Goal: Task Accomplishment & Management: Complete application form

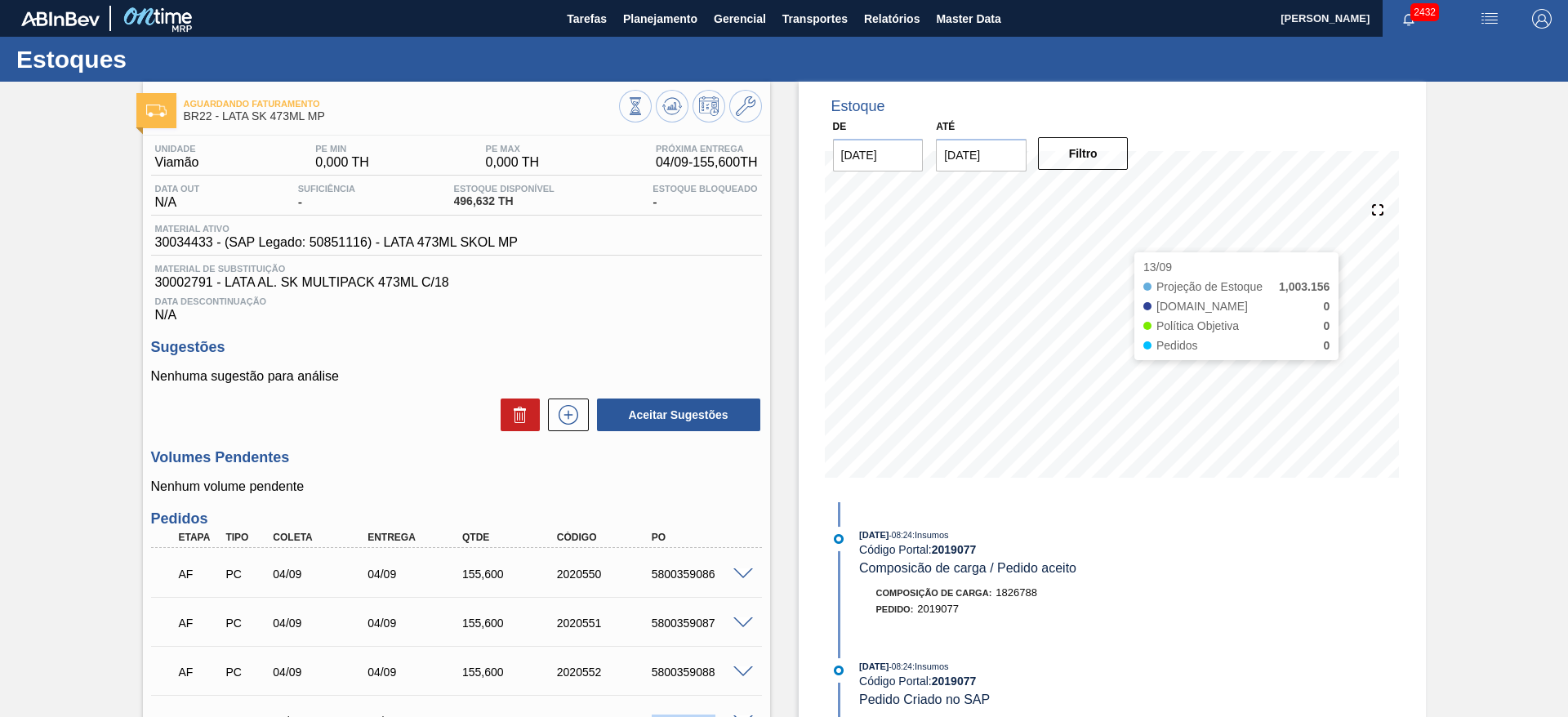
scroll to position [245, 0]
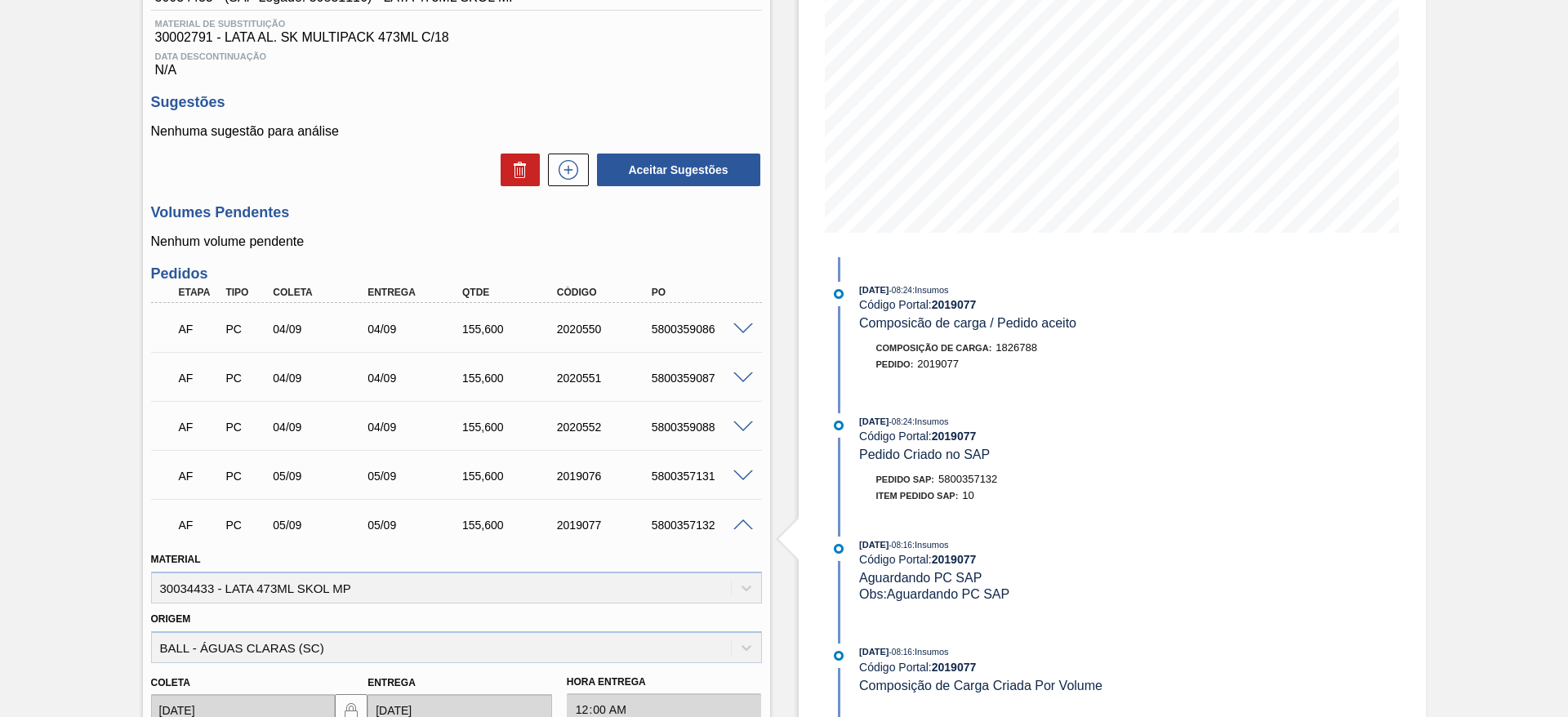
click at [740, 529] on span at bounding box center [742, 525] width 19 height 12
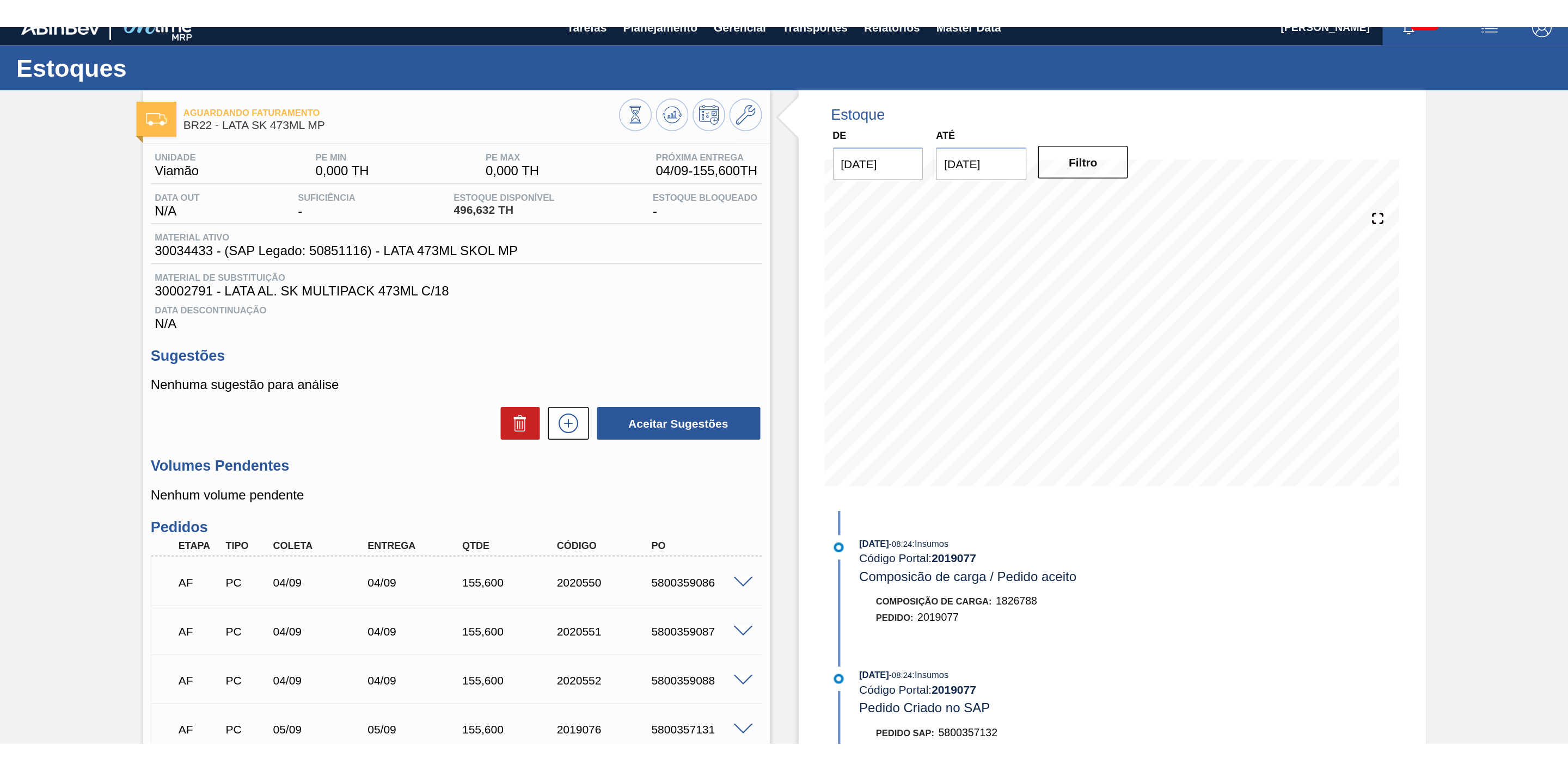
scroll to position [0, 0]
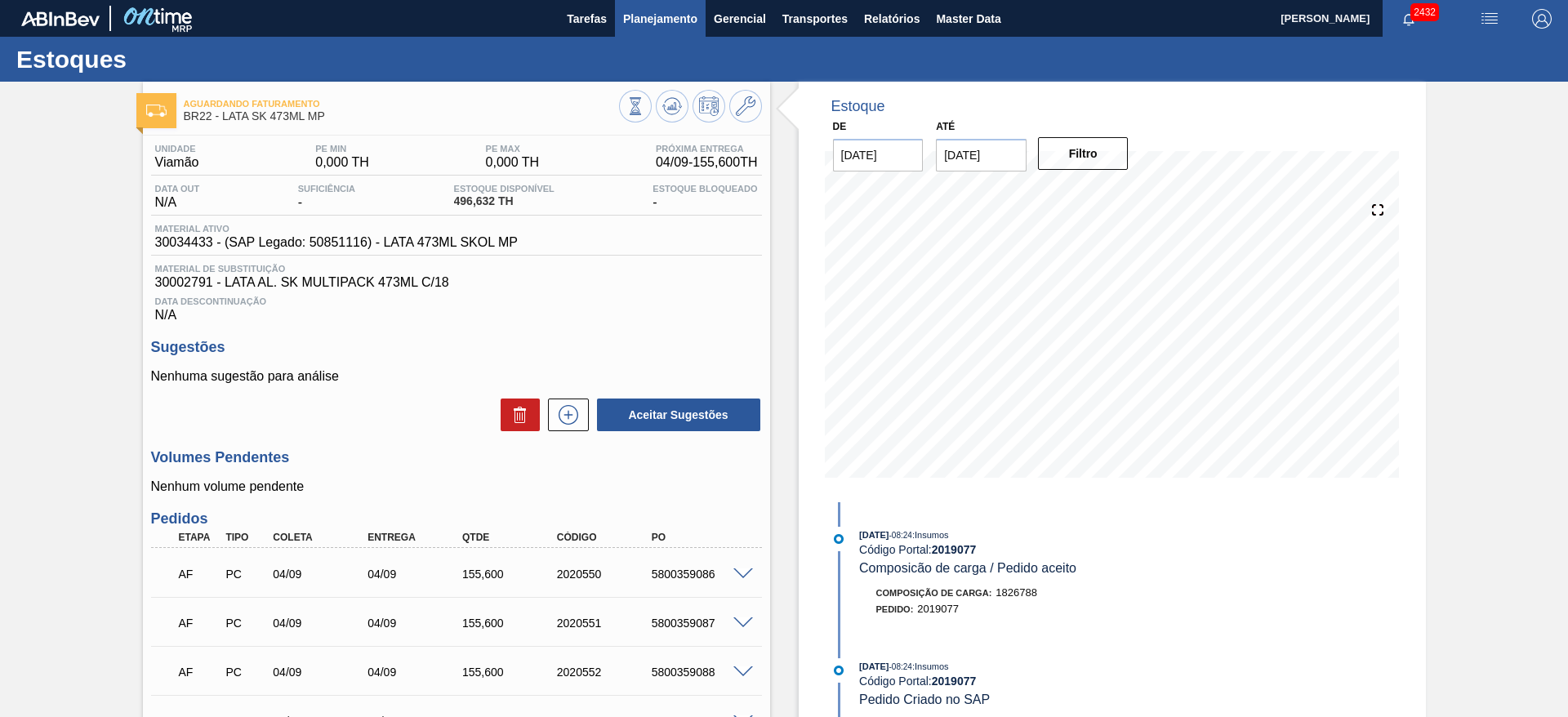
click at [672, 19] on span "Planejamento" at bounding box center [659, 18] width 74 height 19
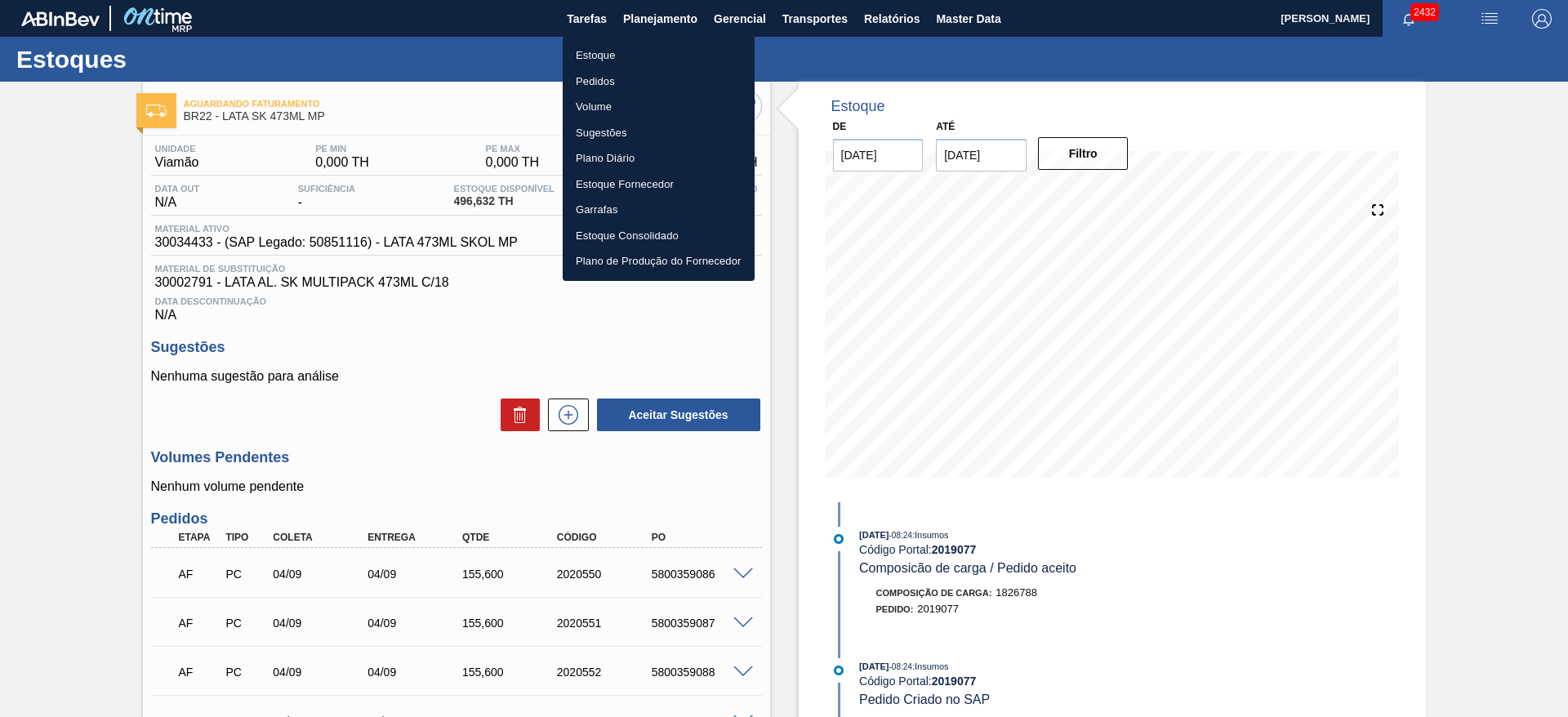
click at [607, 52] on li "Estoque" at bounding box center [658, 56] width 192 height 26
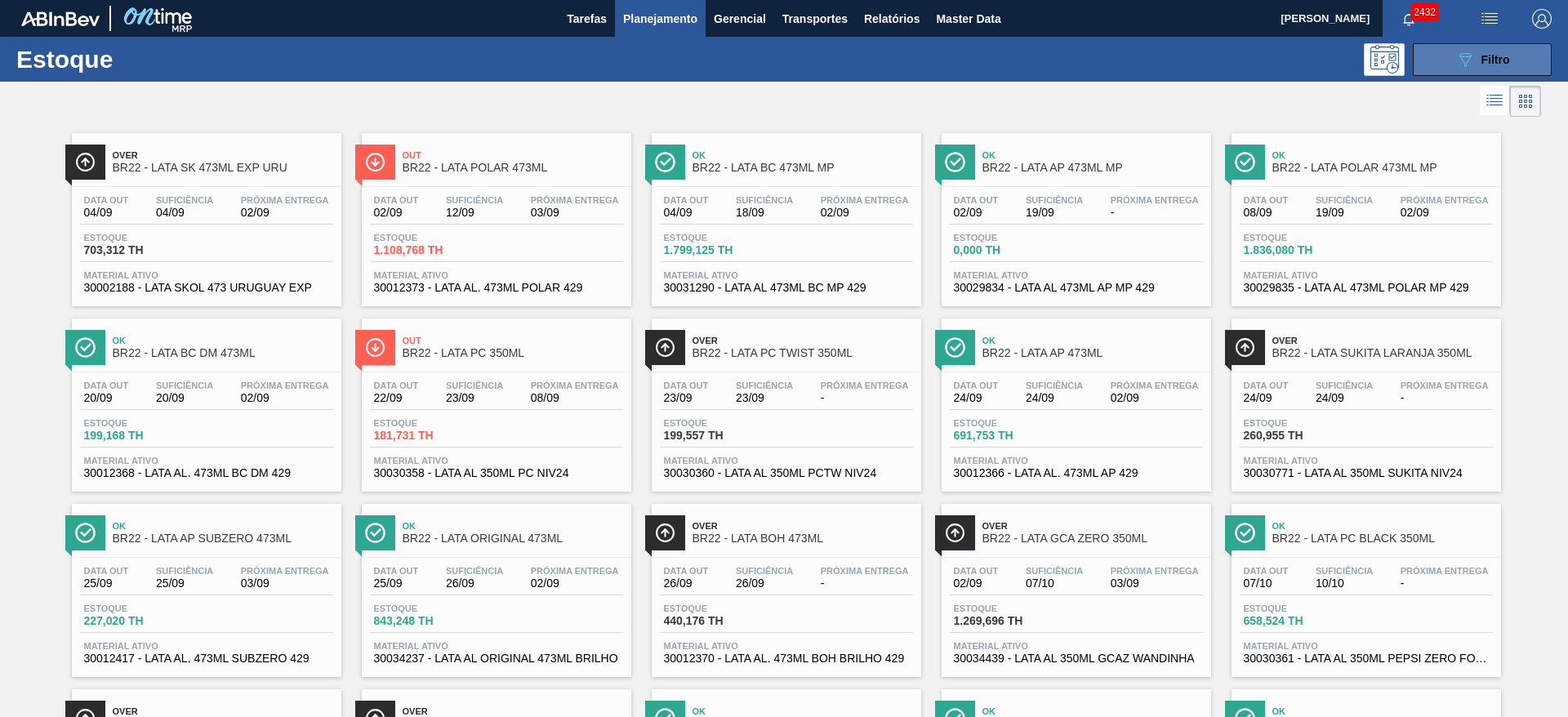
click at [1466, 69] on button "089F7B8B-B2A5-4AFE-B5C0-19BA573D28AC Filtro" at bounding box center [1482, 59] width 139 height 33
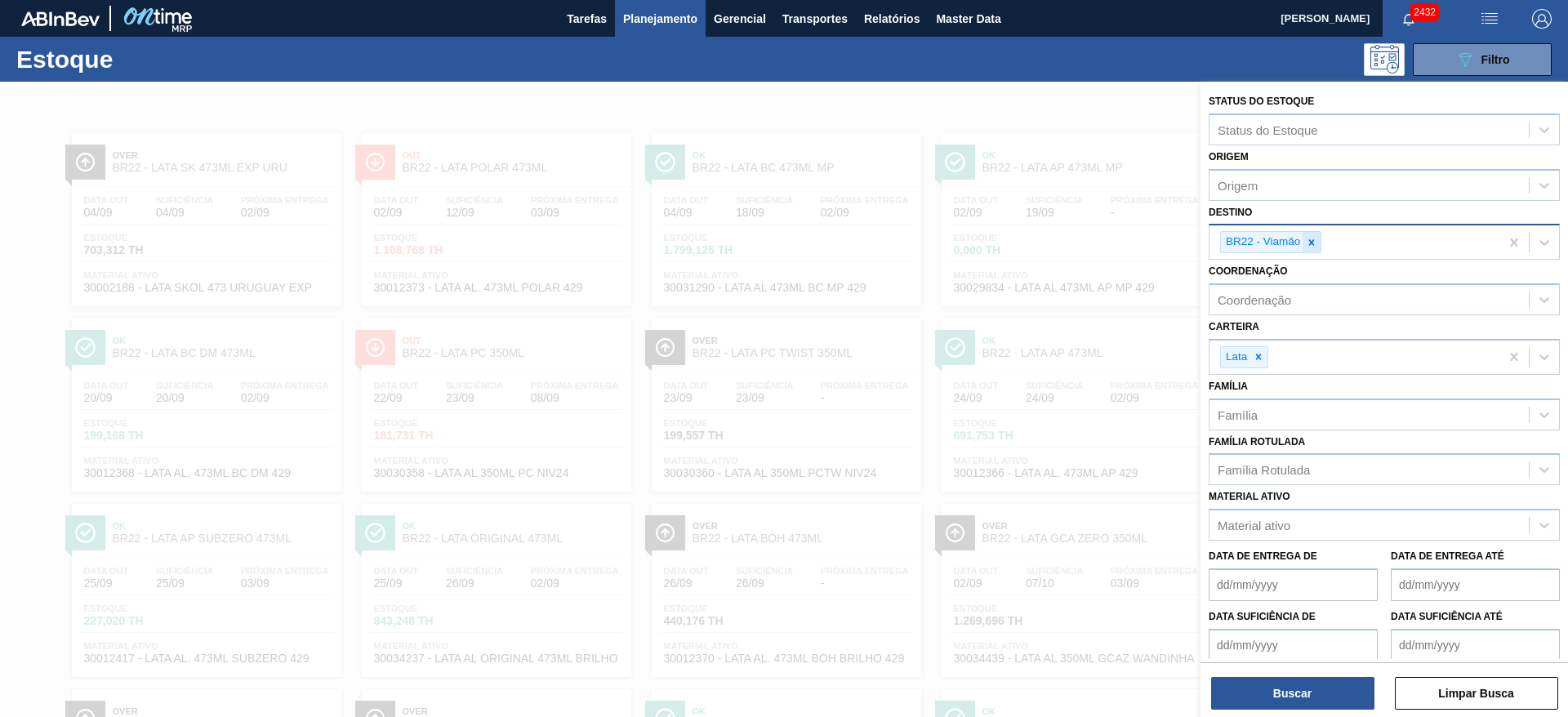
click at [1307, 243] on icon at bounding box center [1311, 242] width 12 height 12
type input "21"
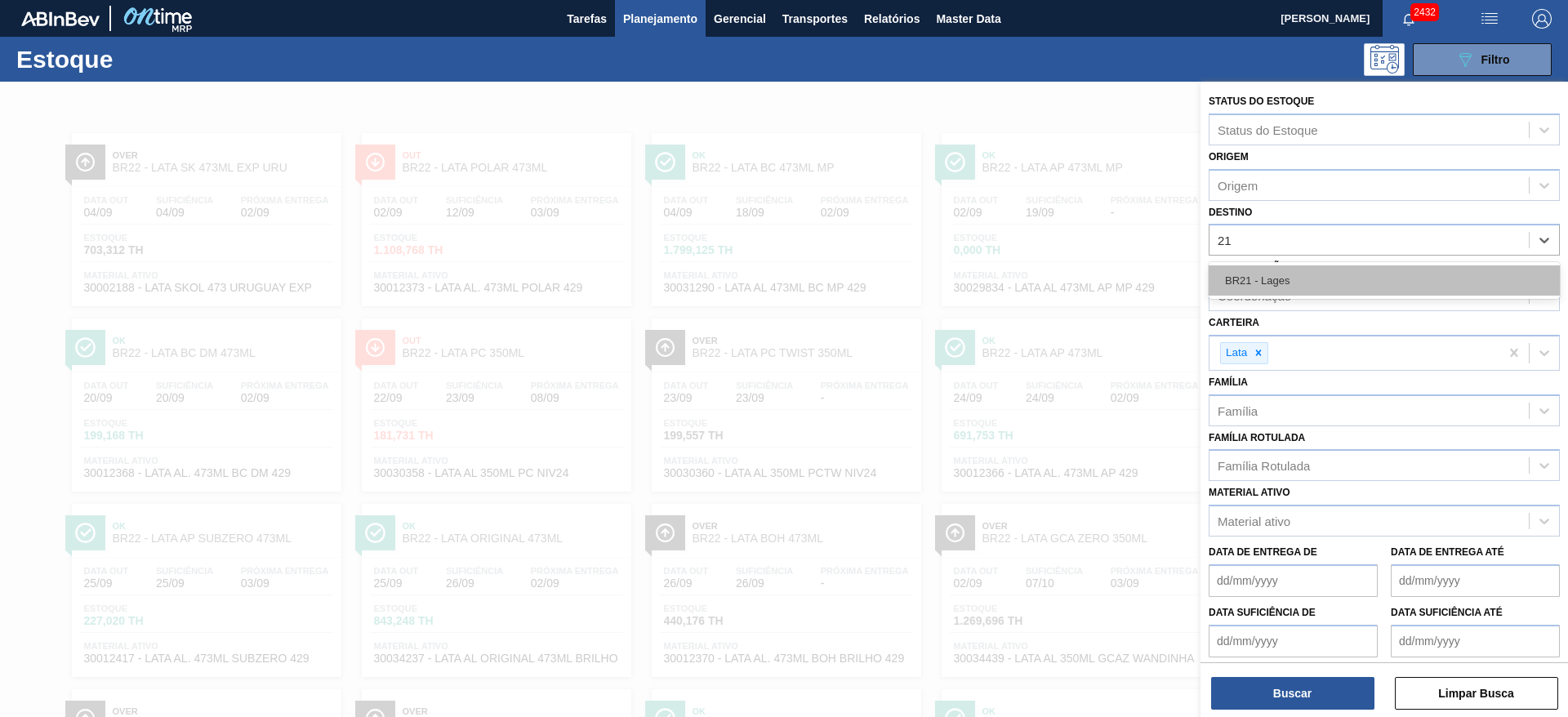
click at [1278, 270] on div "BR21 - Lages" at bounding box center [1384, 280] width 352 height 30
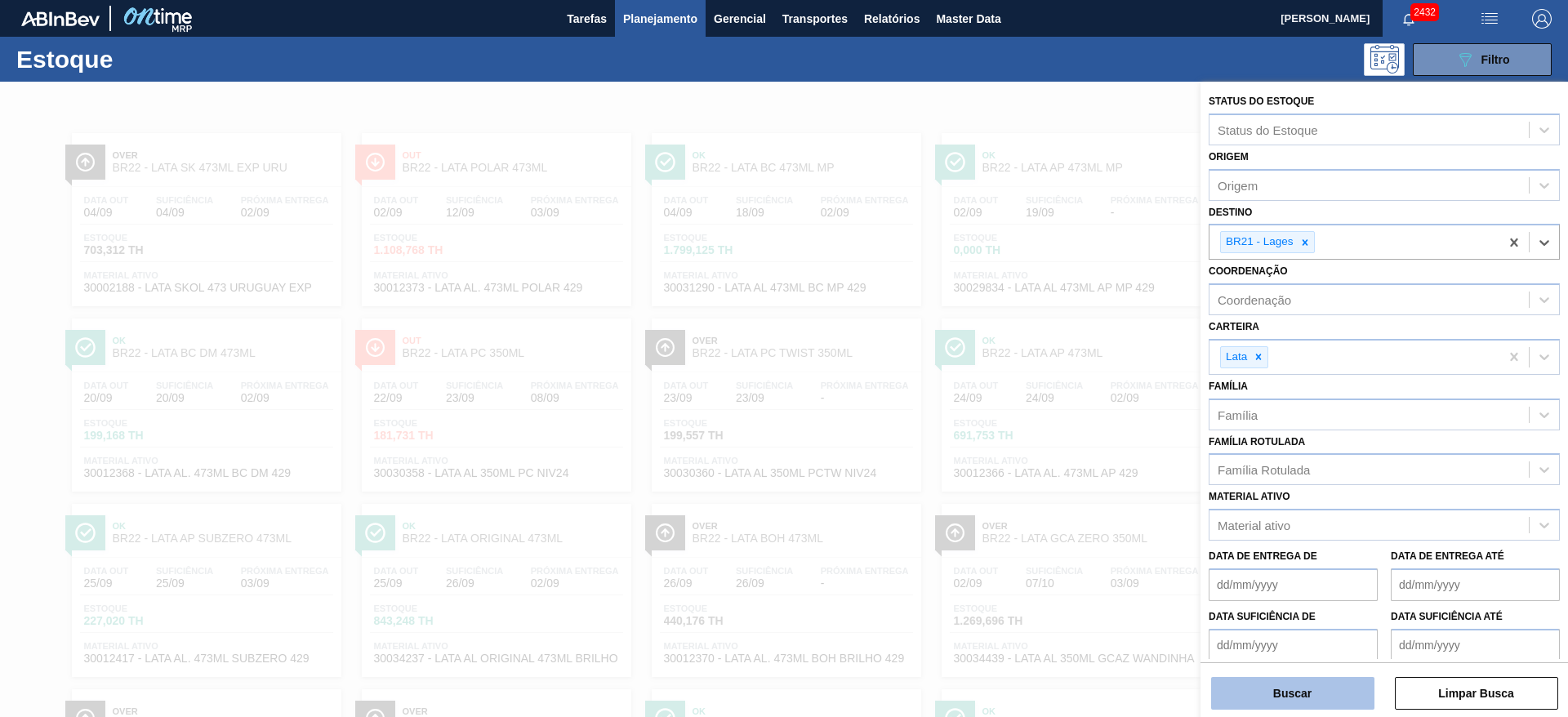
click at [1280, 701] on button "Buscar" at bounding box center [1292, 693] width 163 height 33
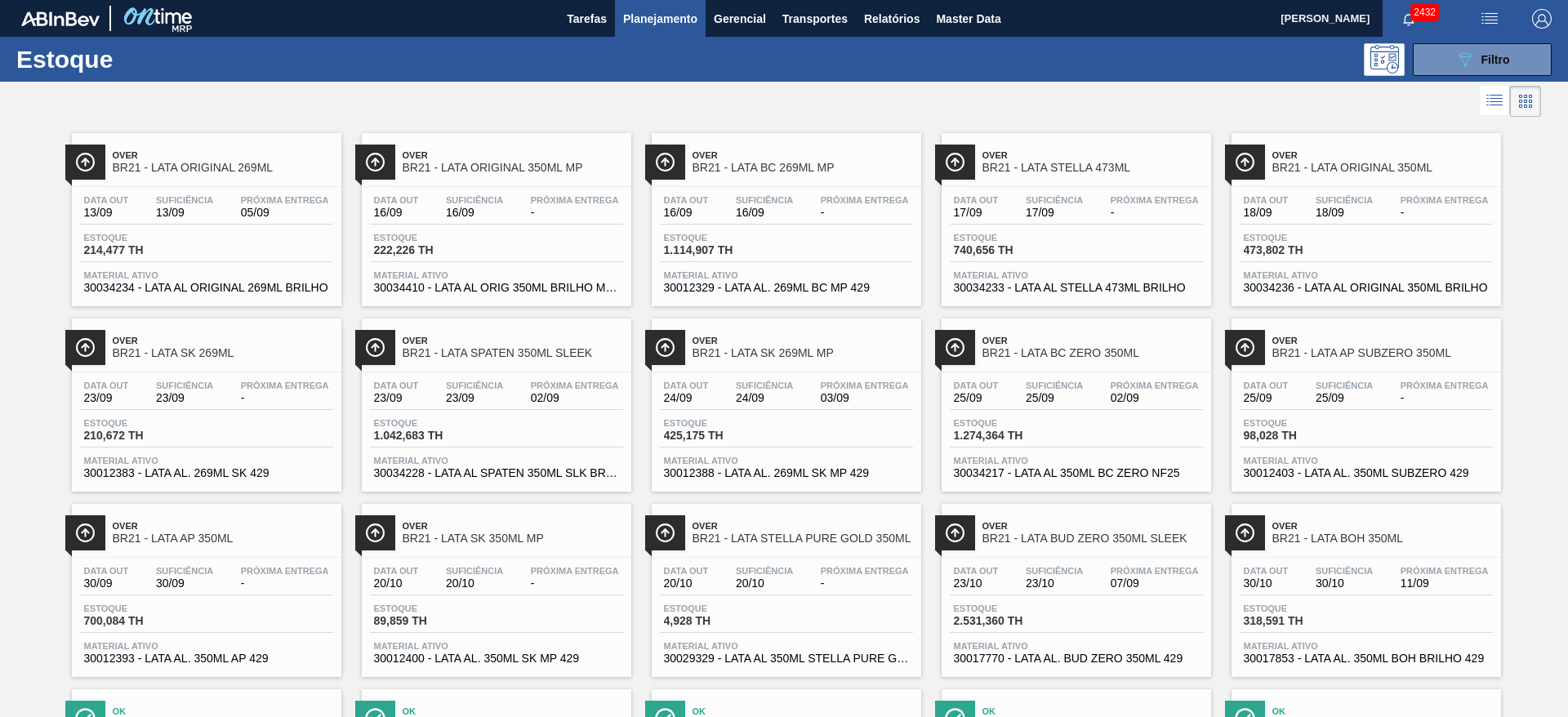
click at [1144, 111] on div at bounding box center [771, 100] width 1542 height 39
click at [530, 341] on span "Over" at bounding box center [513, 341] width 221 height 10
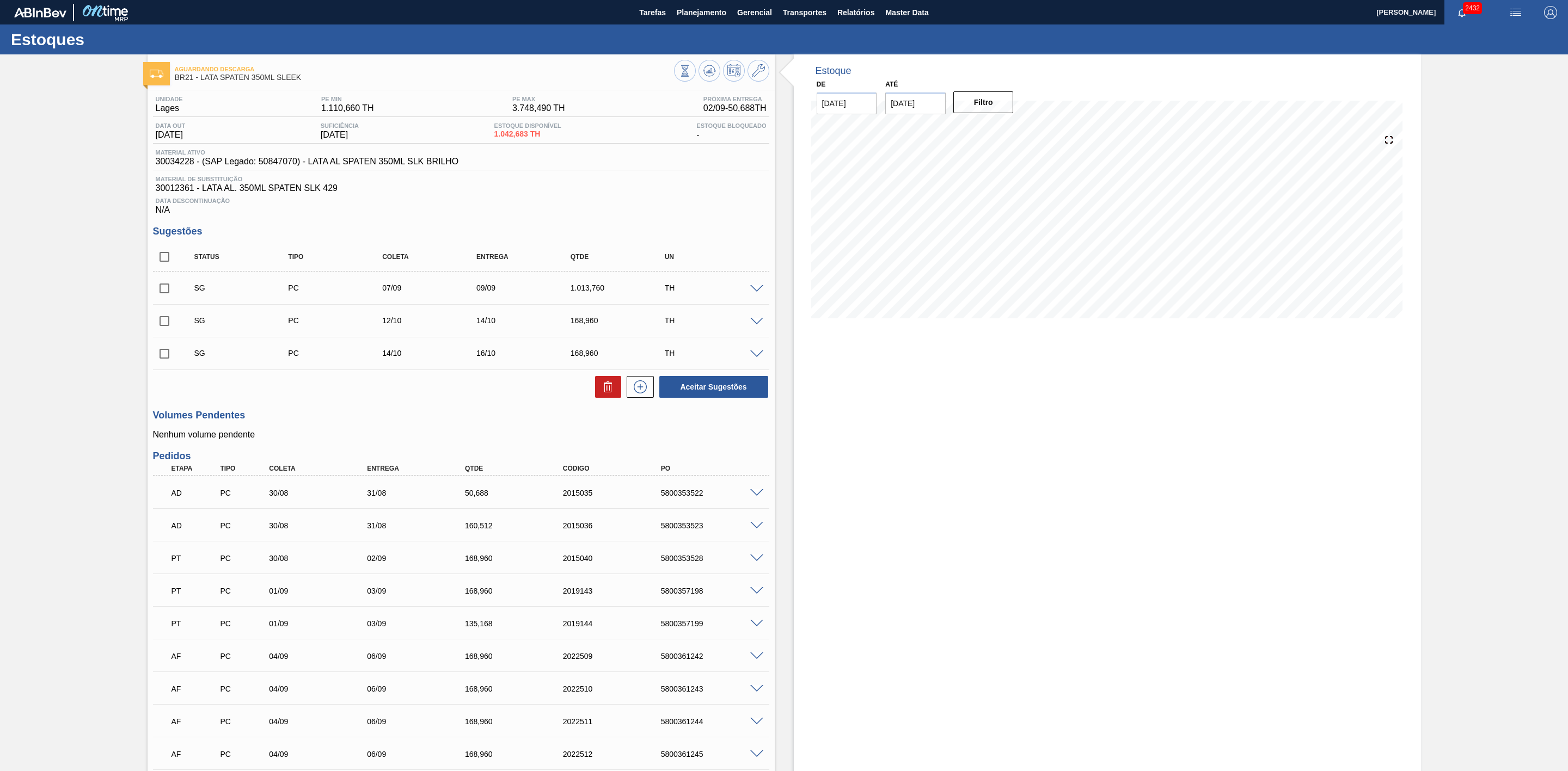
scroll to position [157, 0]
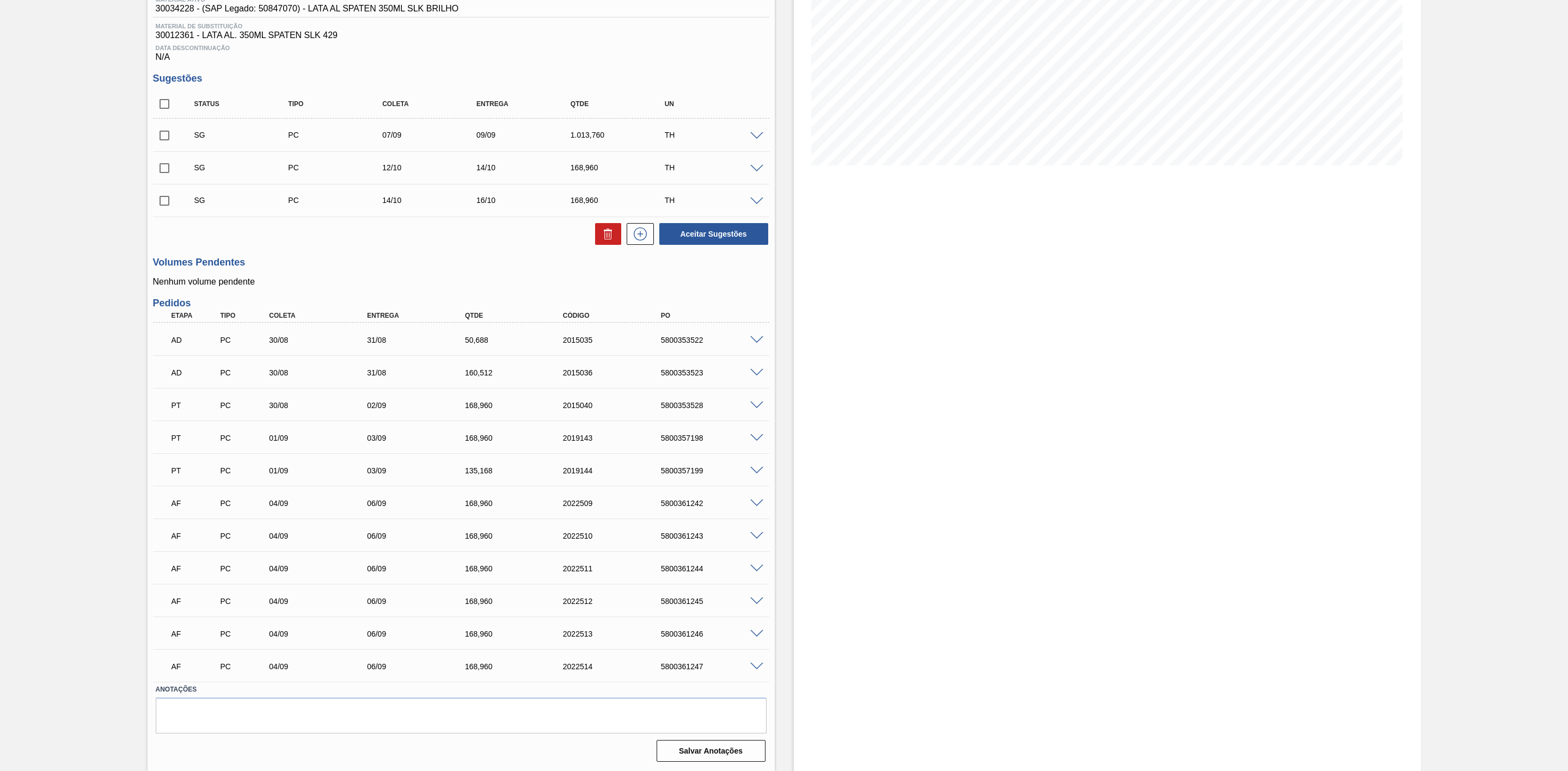
click at [758, 477] on span at bounding box center [757, 503] width 13 height 8
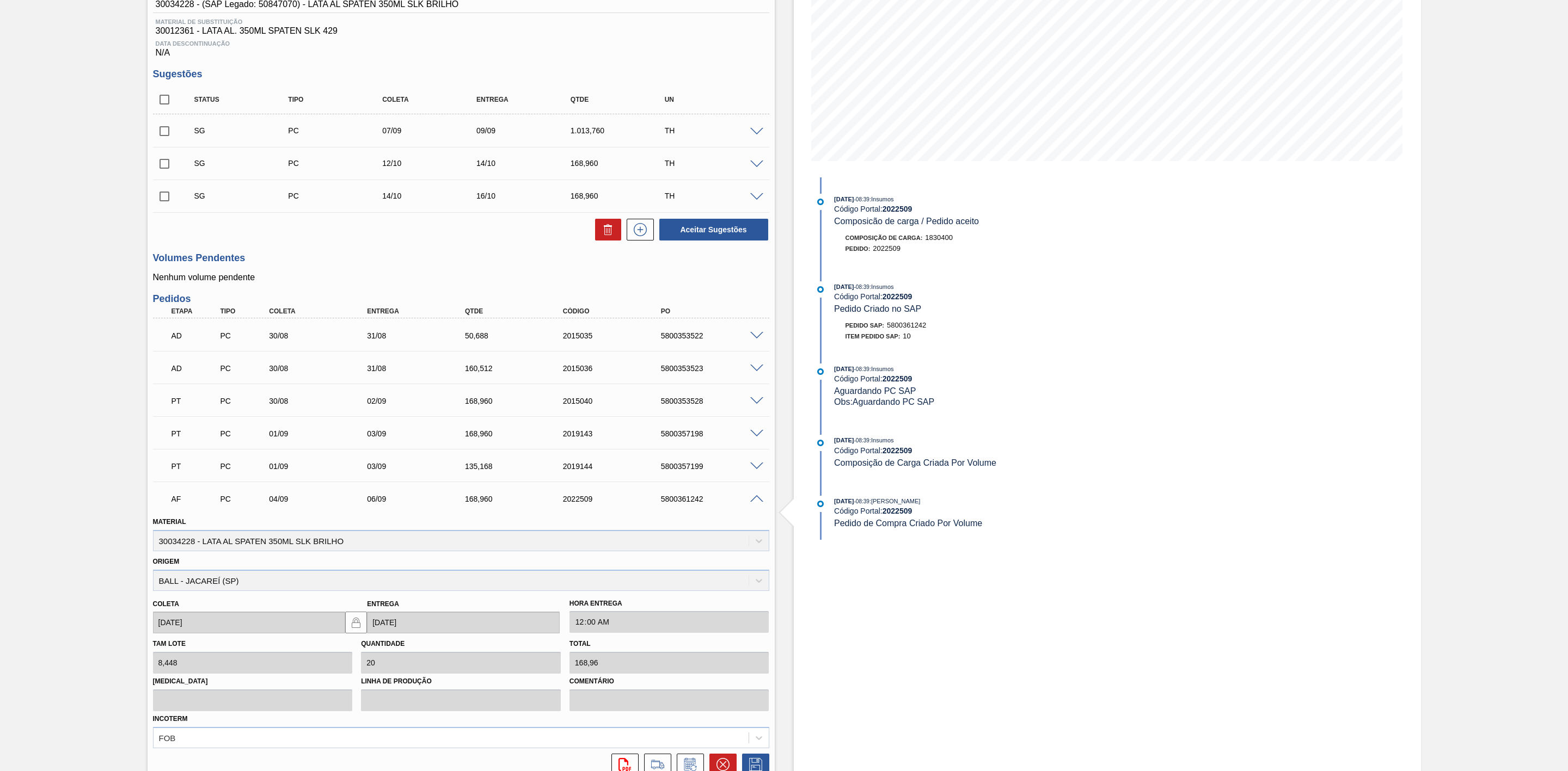
click at [754, 477] on span at bounding box center [757, 499] width 13 height 8
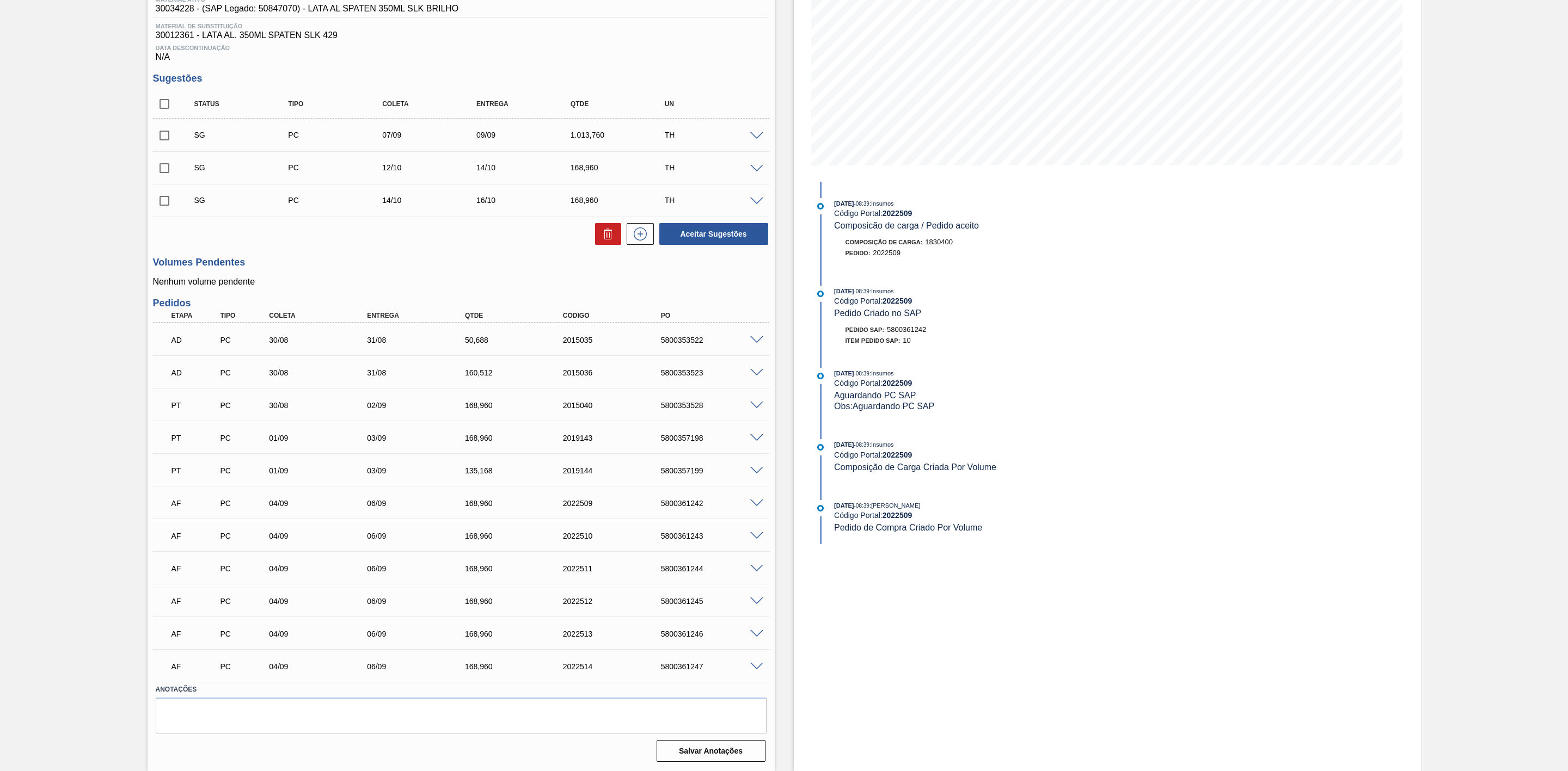
click at [755, 477] on span at bounding box center [757, 536] width 13 height 8
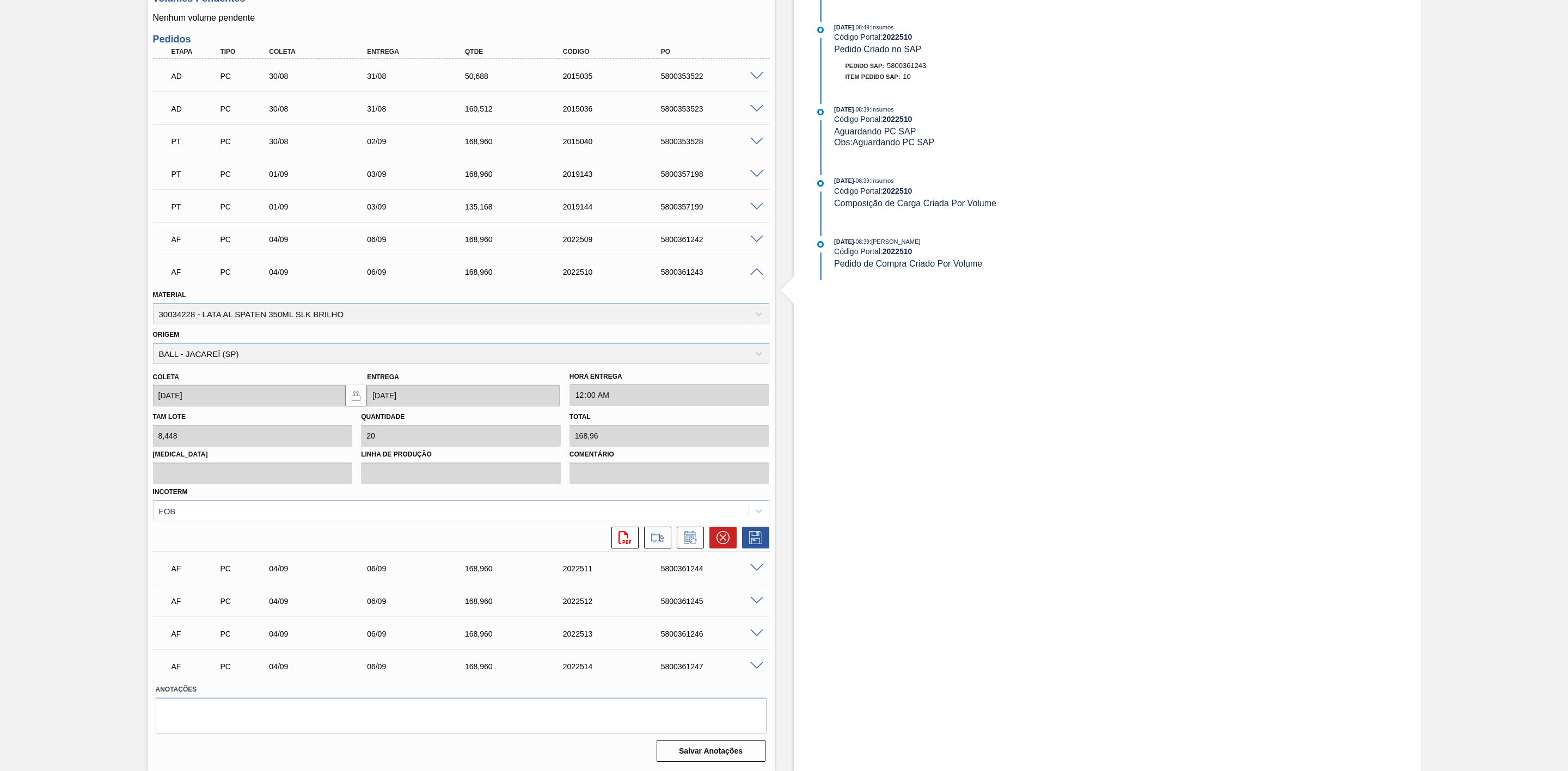
scroll to position [421, 0]
click at [752, 270] on span at bounding box center [757, 272] width 13 height 8
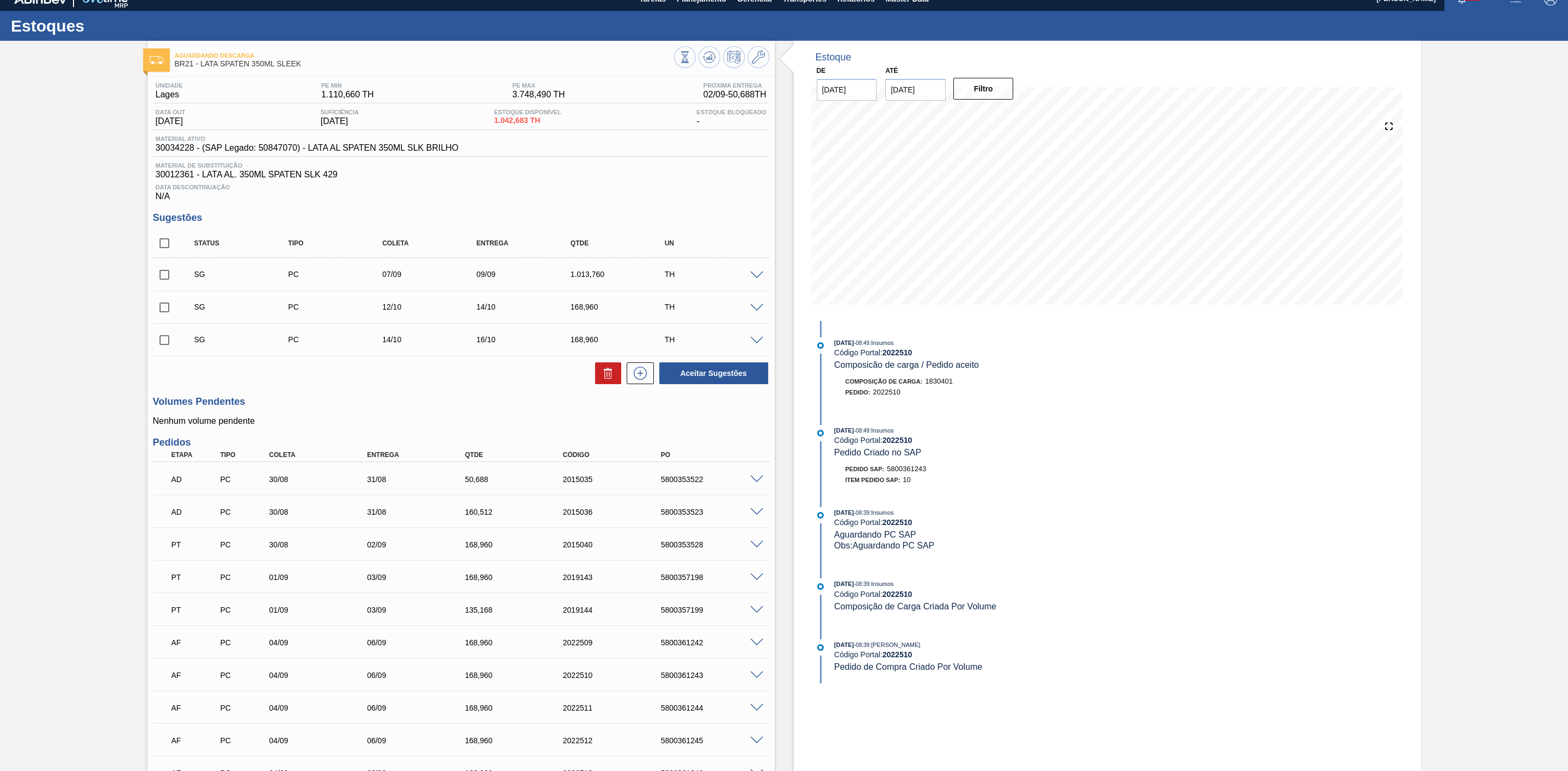
scroll to position [0, 0]
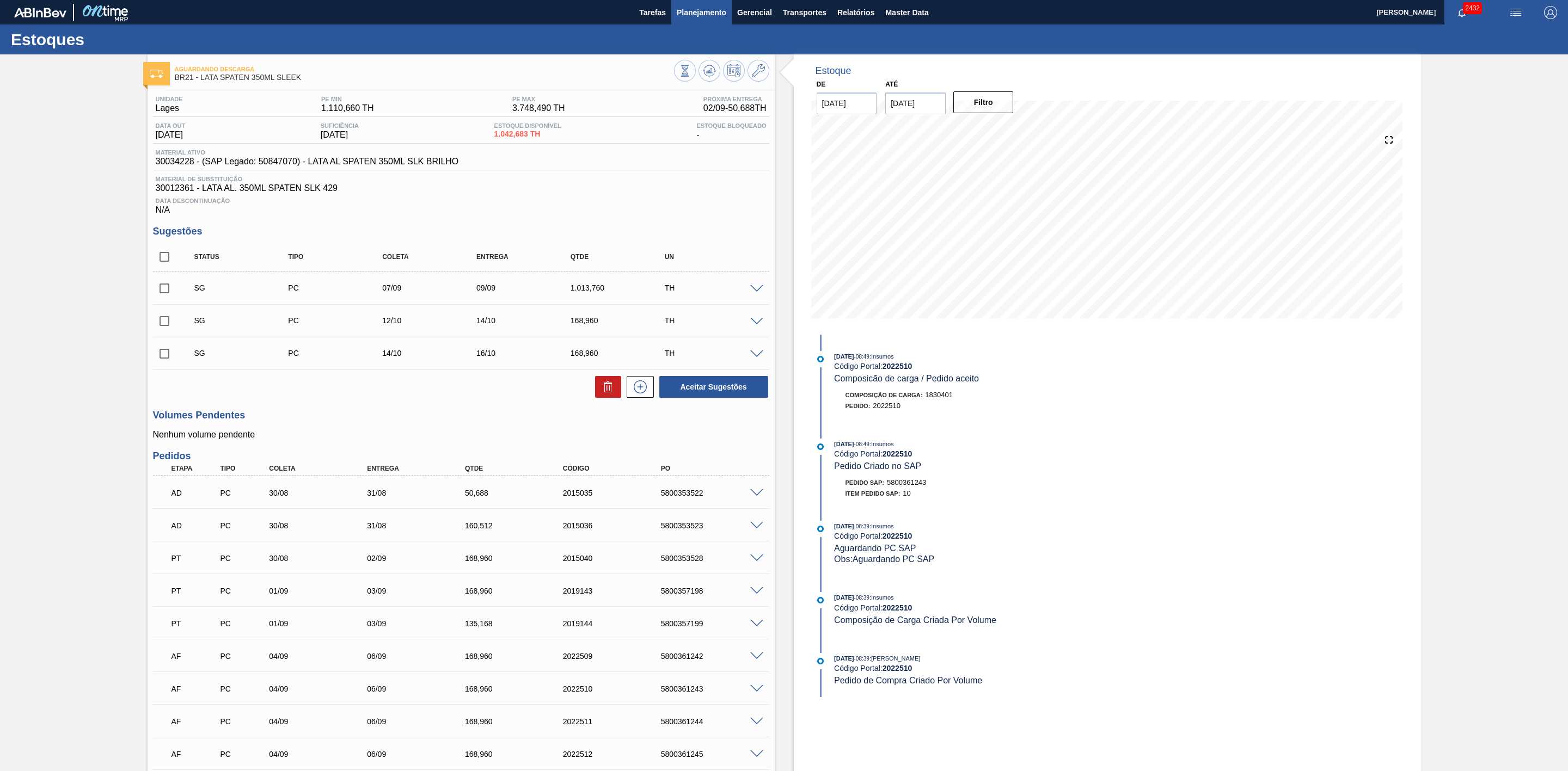
click at [702, 2] on button "Planejamento" at bounding box center [701, 12] width 60 height 24
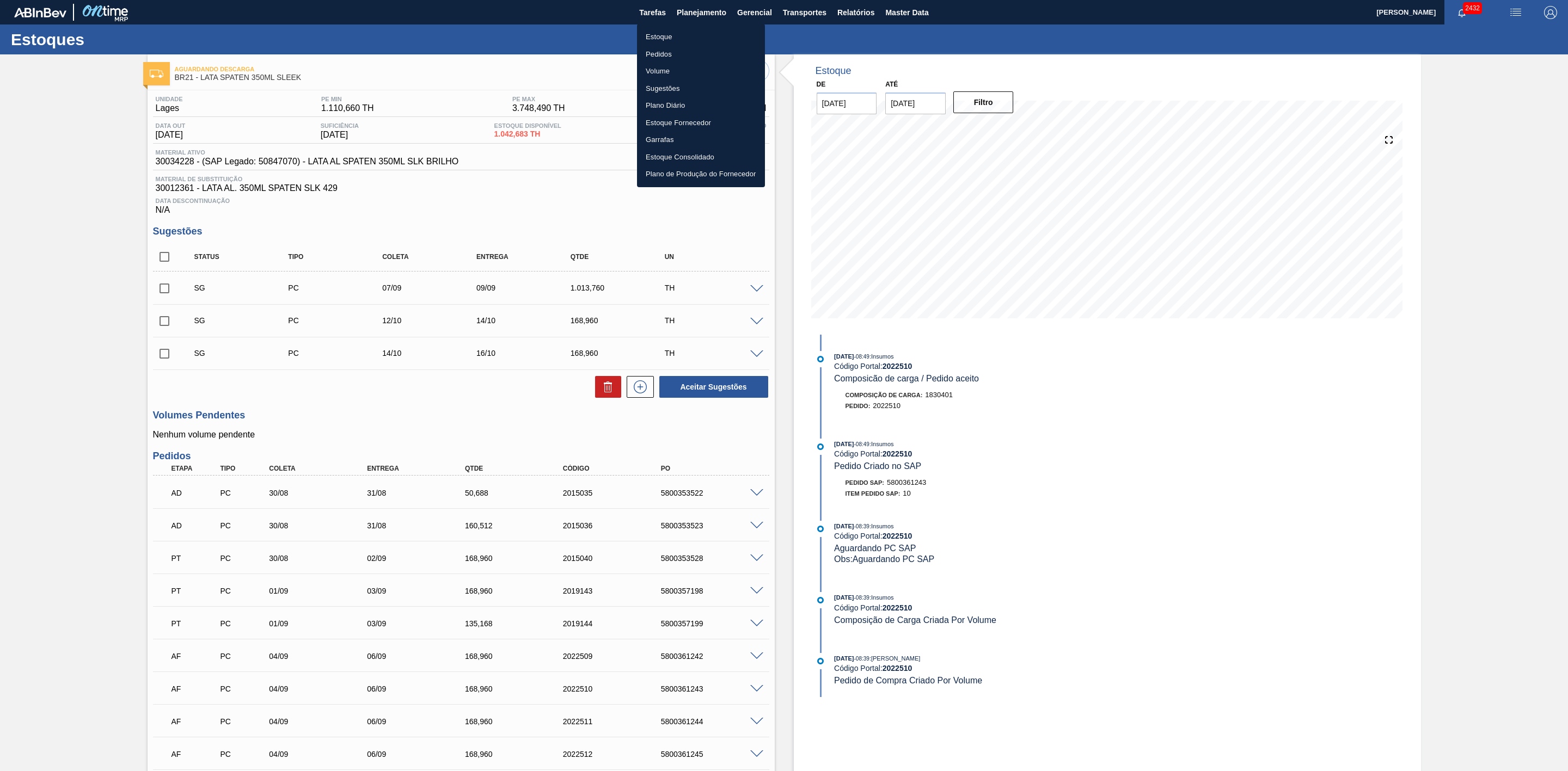
click at [667, 36] on li "Estoque" at bounding box center [701, 37] width 128 height 18
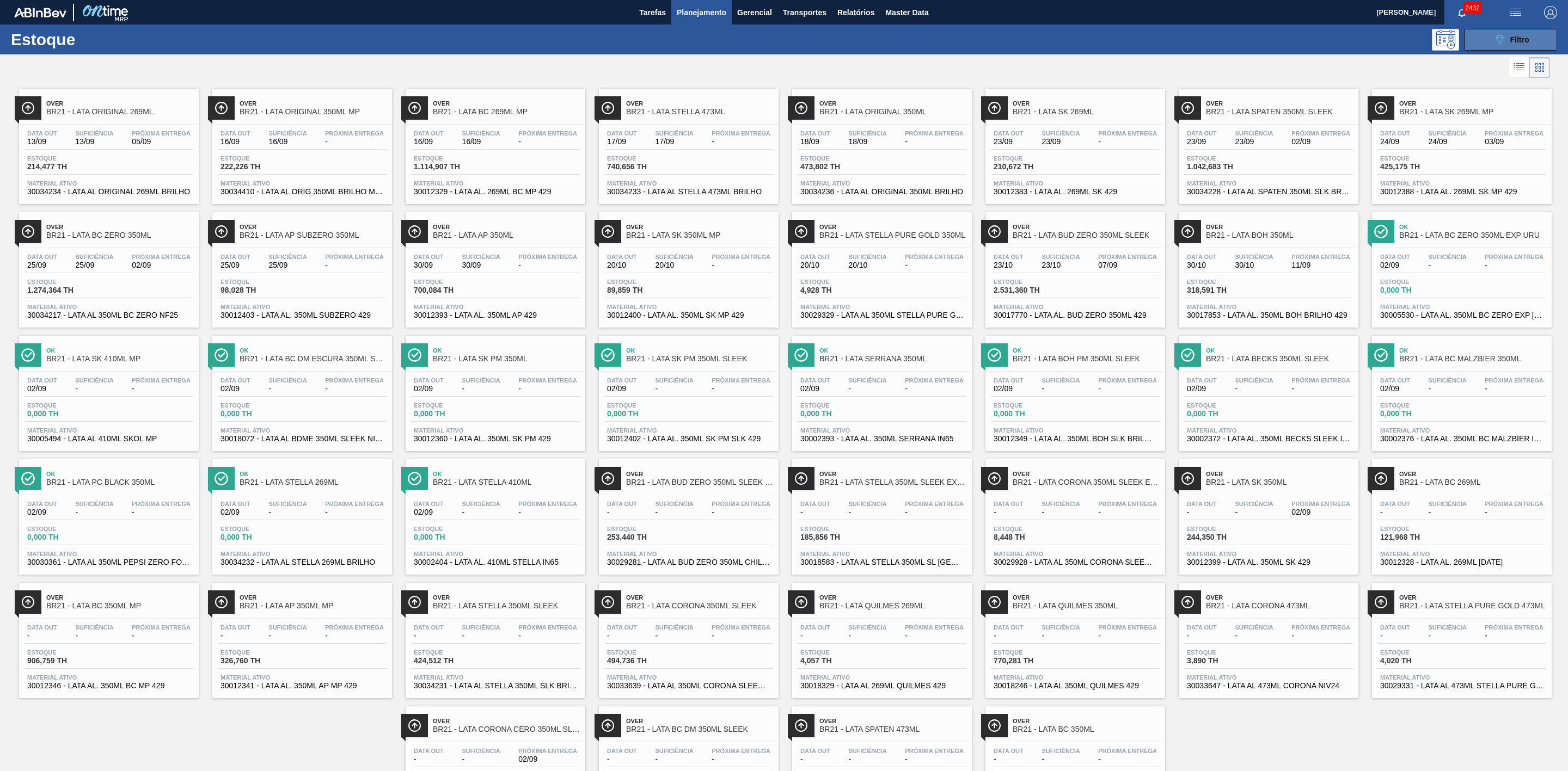
click at [1045, 33] on icon "089F7B8B-B2A5-4AFE-B5C0-19BA573D28AC" at bounding box center [1499, 40] width 13 height 13
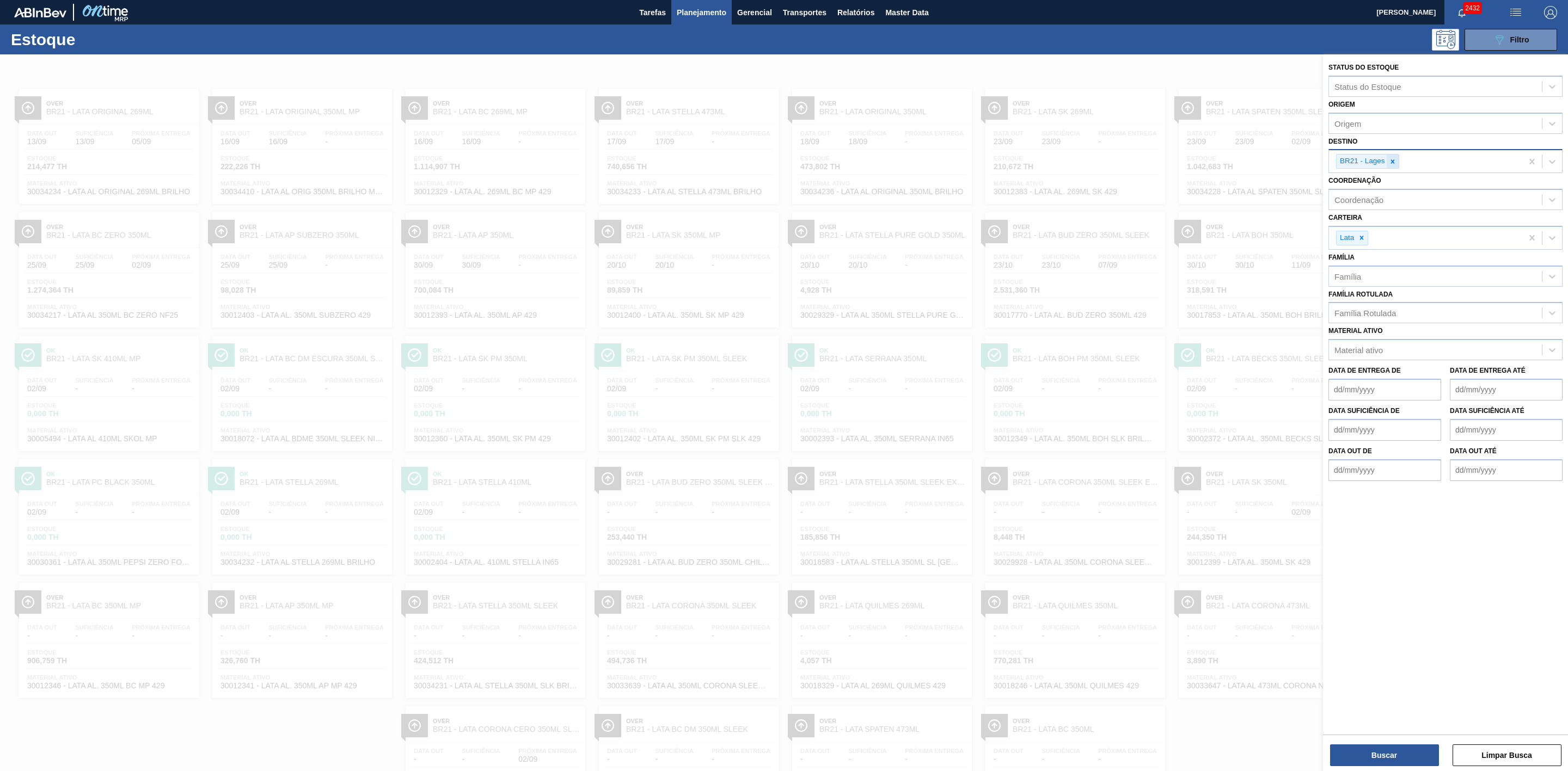
click at [1045, 163] on icon at bounding box center [1393, 161] width 8 height 8
click at [1045, 164] on icon at bounding box center [1393, 161] width 8 height 8
type input "22"
click at [1045, 186] on div "BR22 - Viamão" at bounding box center [1445, 187] width 234 height 20
click at [1045, 477] on button "Buscar" at bounding box center [1384, 756] width 109 height 22
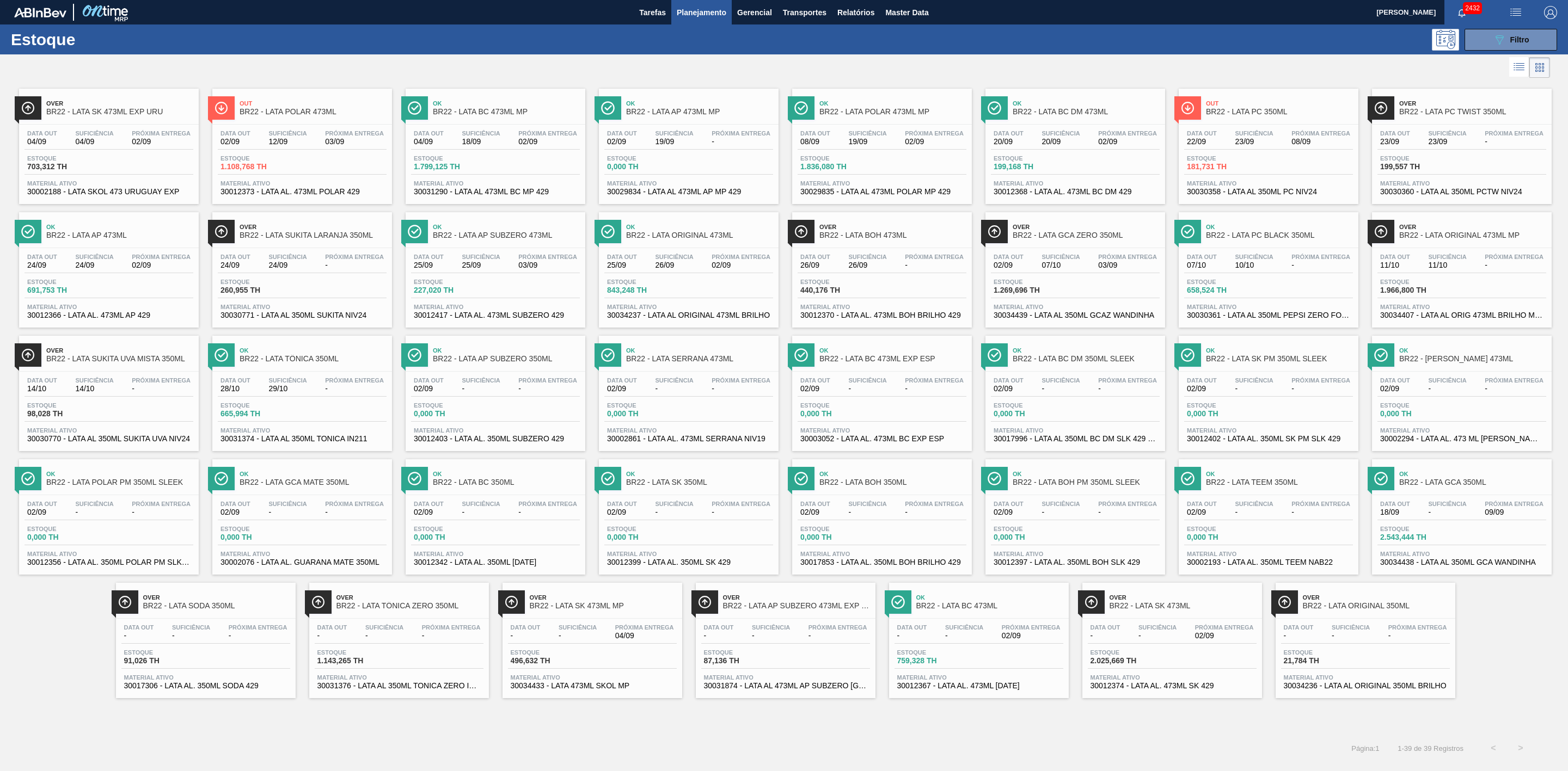
click at [1045, 113] on span "BR22 - LATA PC 350ML" at bounding box center [1279, 111] width 147 height 8
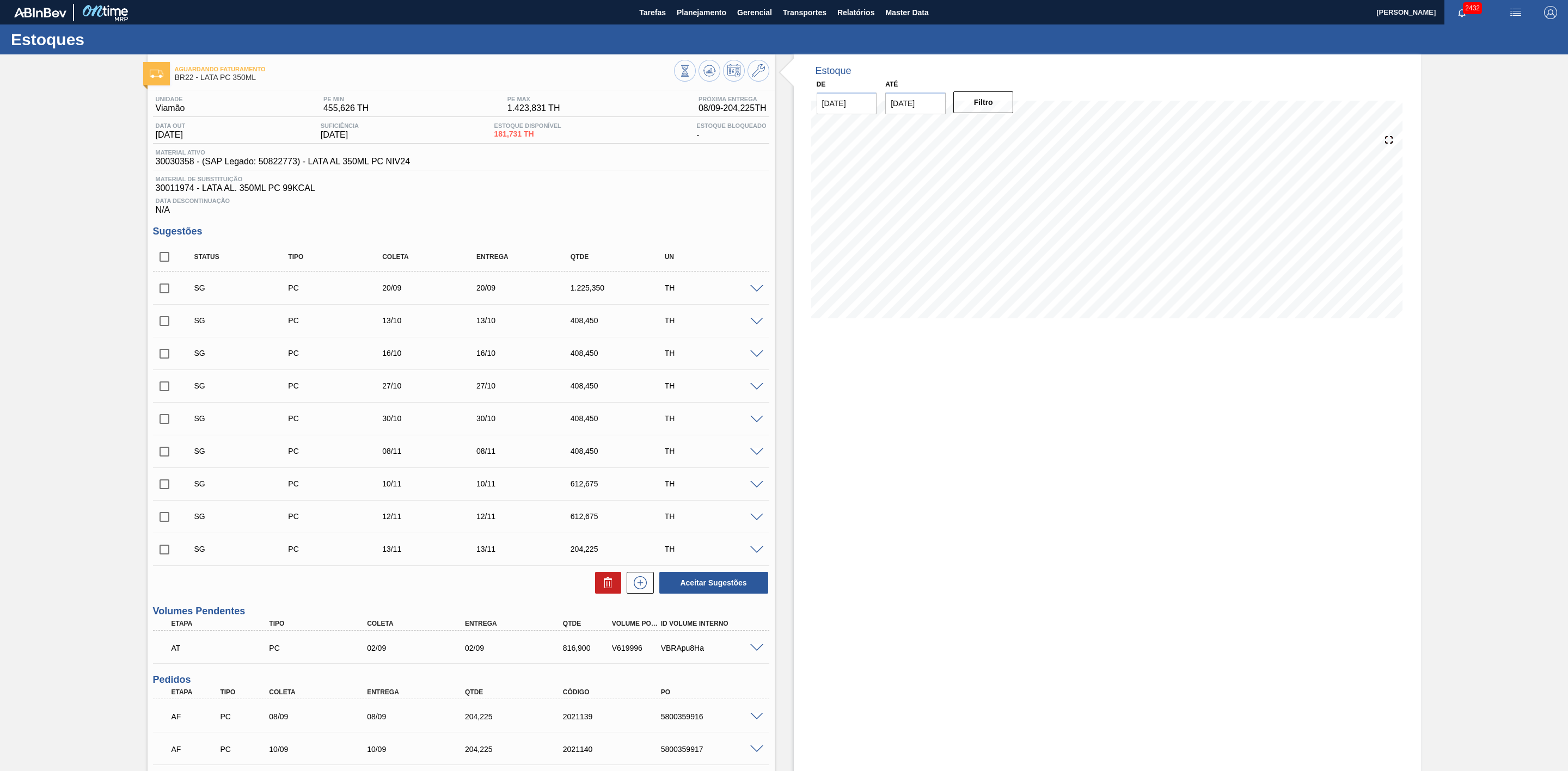
click at [755, 293] on span at bounding box center [757, 289] width 13 height 8
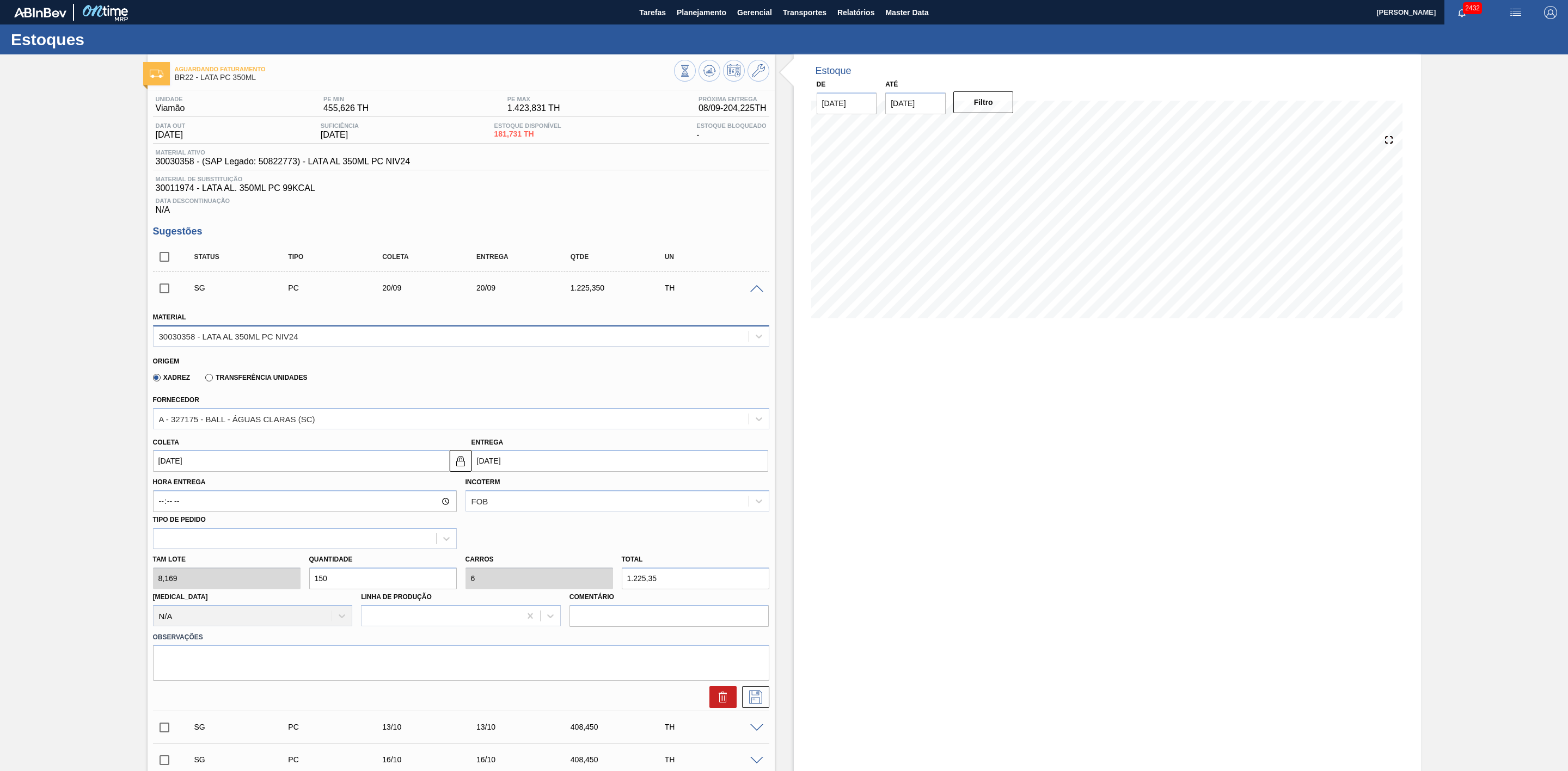
click at [488, 335] on div "30030358 - LATA AL 350ML PC NIV24" at bounding box center [451, 336] width 595 height 16
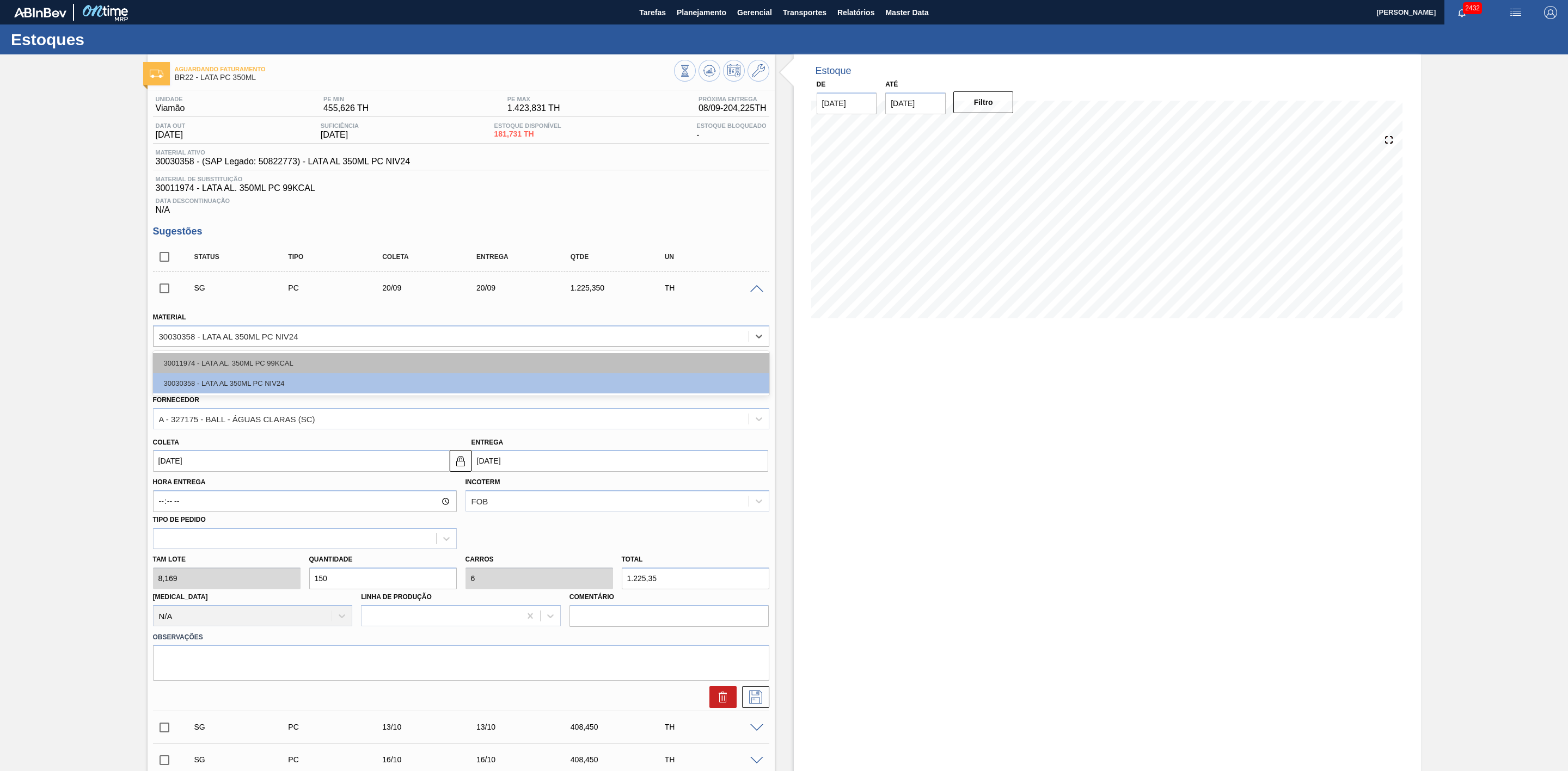
click at [322, 366] on div "30011974 - LATA AL. 350ML PC 99KCAL" at bounding box center [461, 363] width 617 height 20
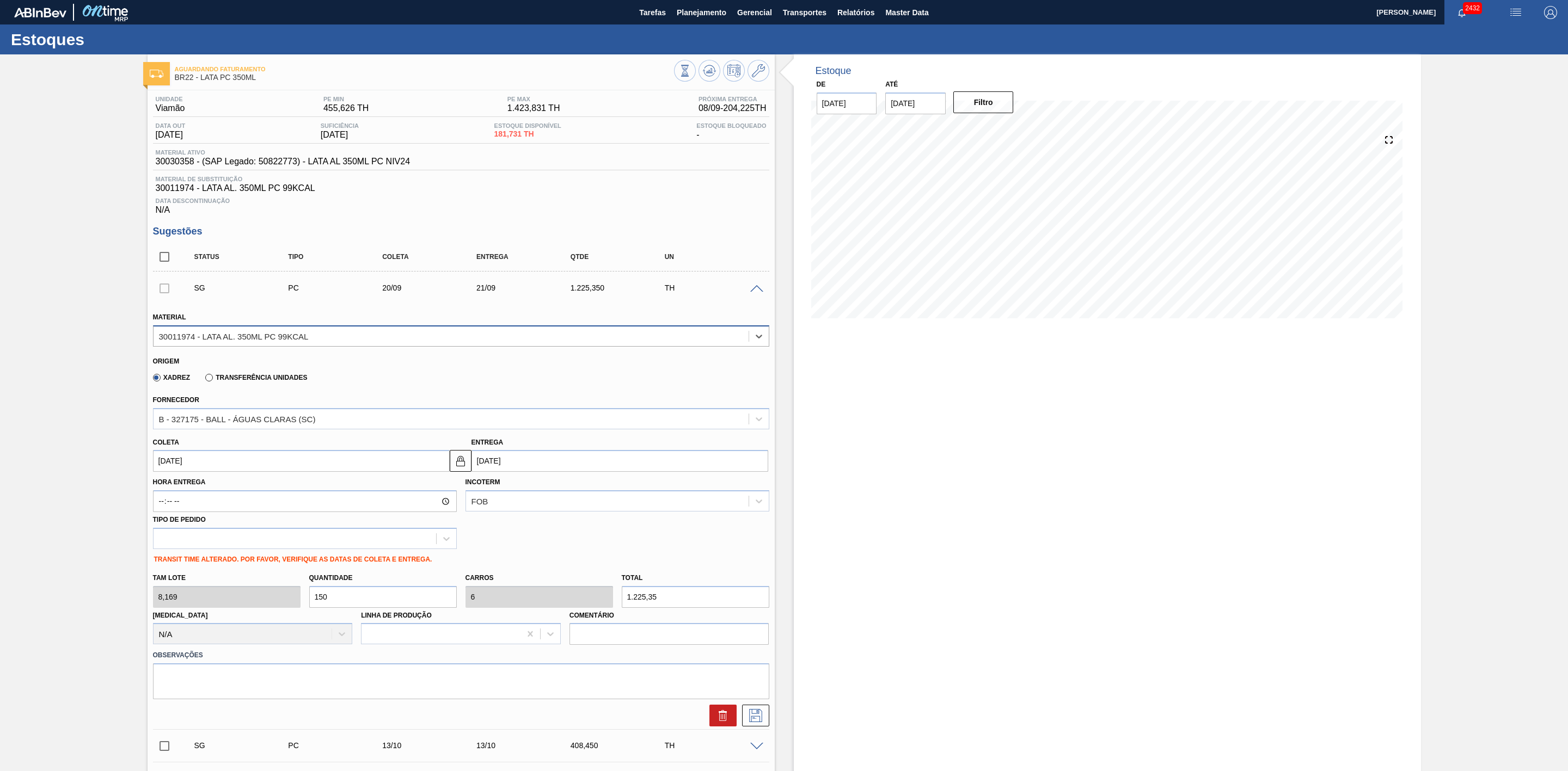
click at [337, 342] on div "30011974 - LATA AL. 350ML PC 99KCAL" at bounding box center [451, 336] width 595 height 16
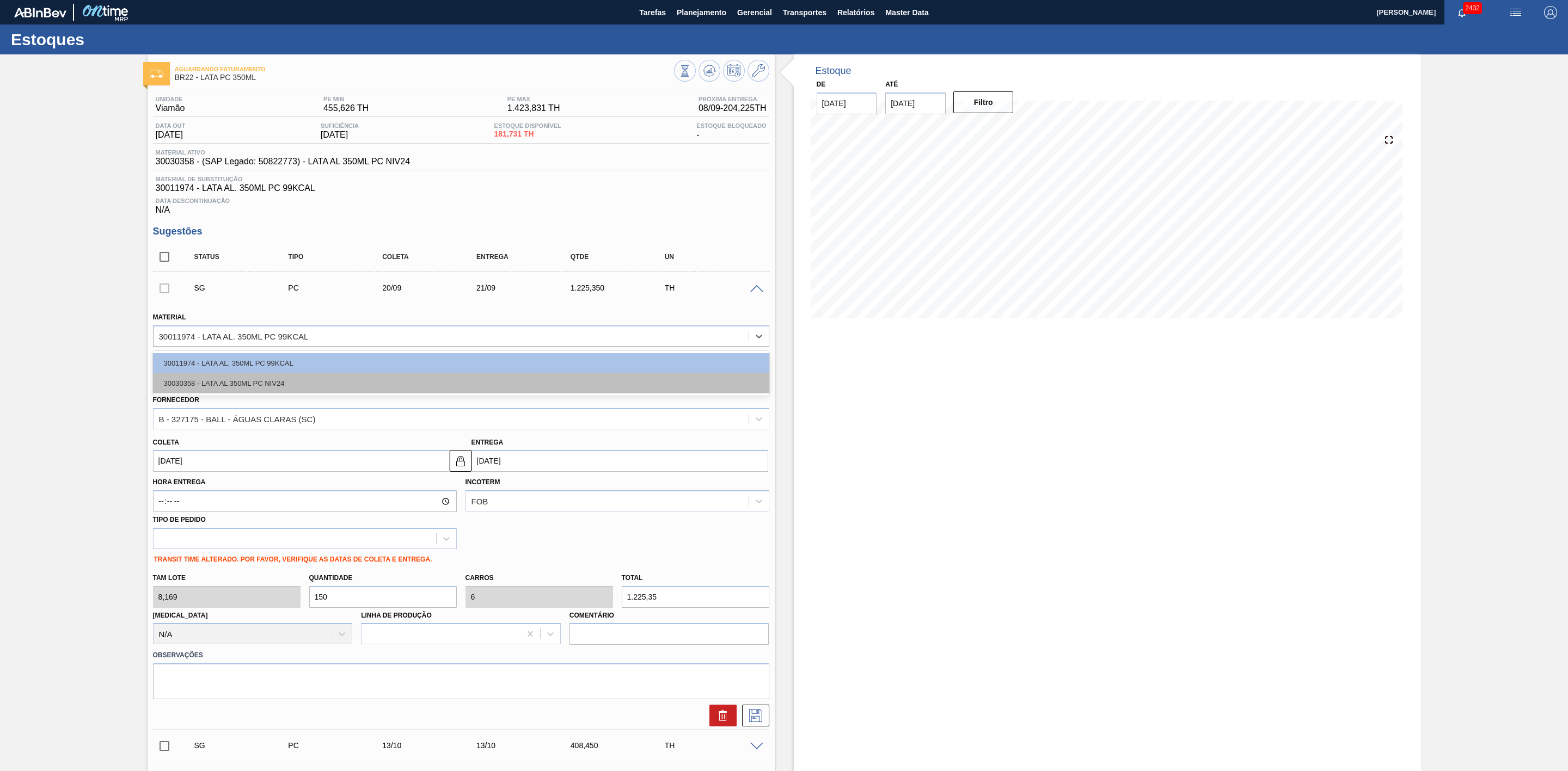
click at [306, 384] on div "30030358 - LATA AL 350ML PC NIV24" at bounding box center [461, 383] width 617 height 20
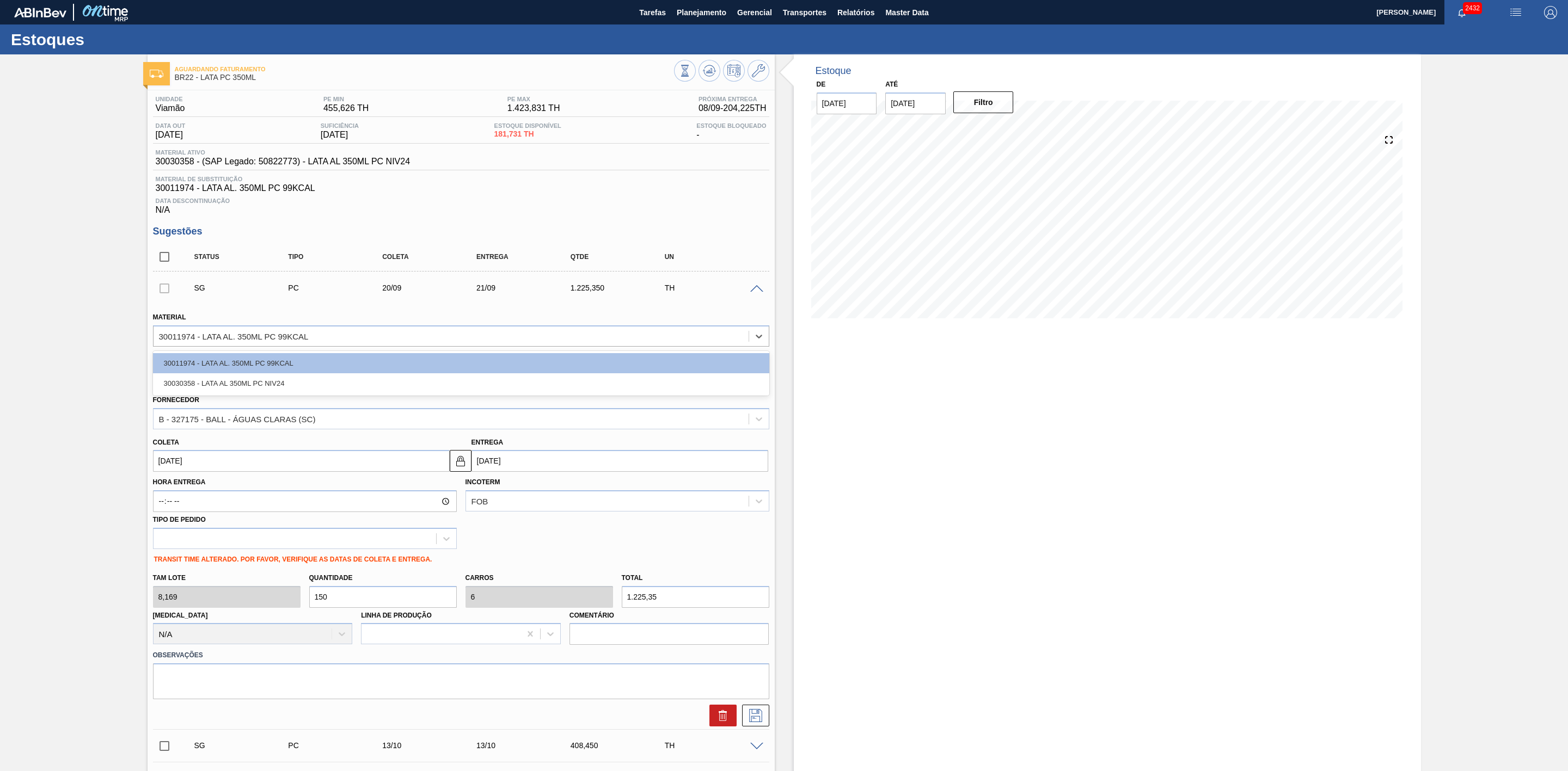
type input "[DATE]"
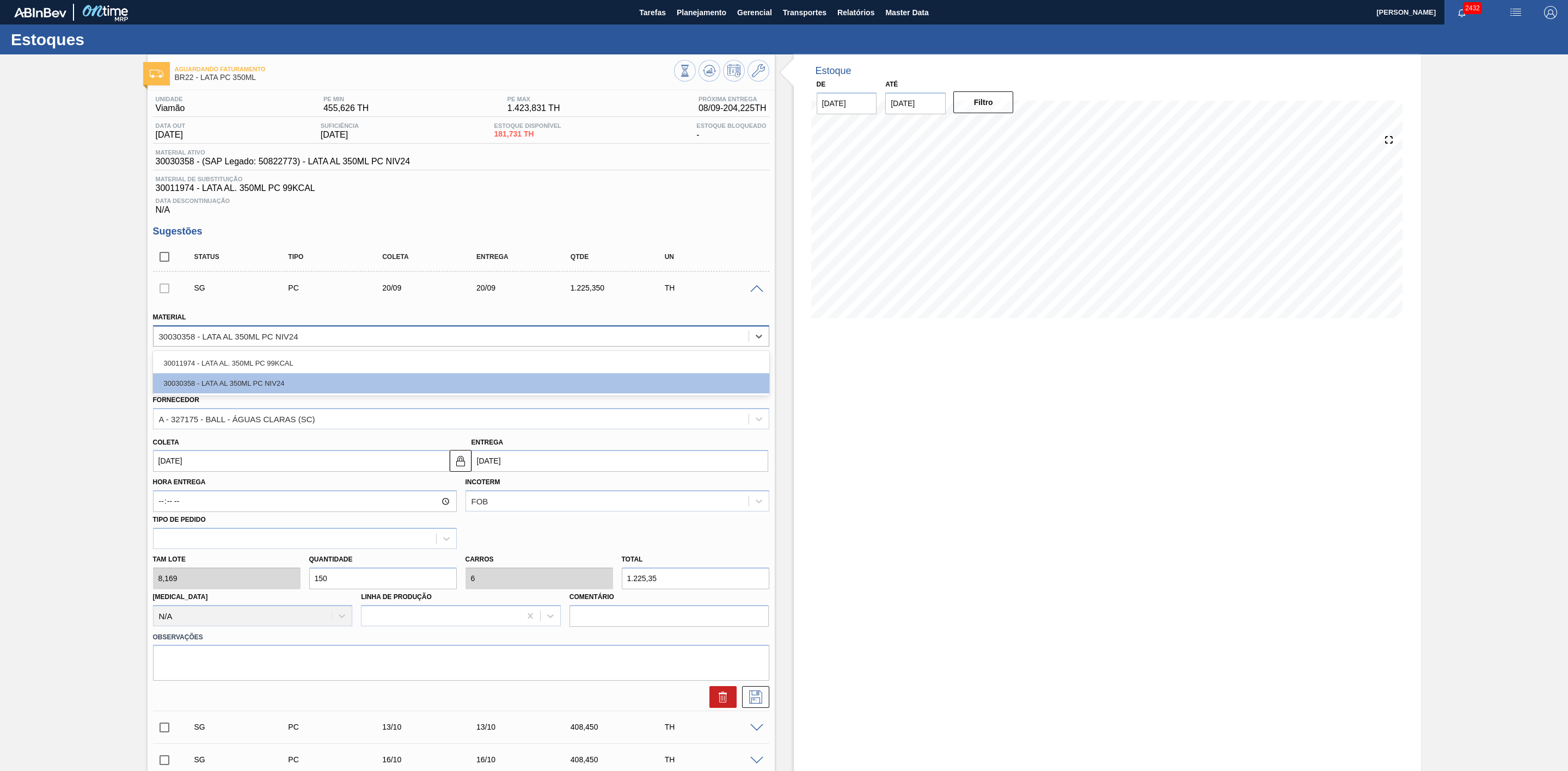
click at [597, 342] on div "30030358 - LATA AL 350ML PC NIV24" at bounding box center [451, 336] width 595 height 16
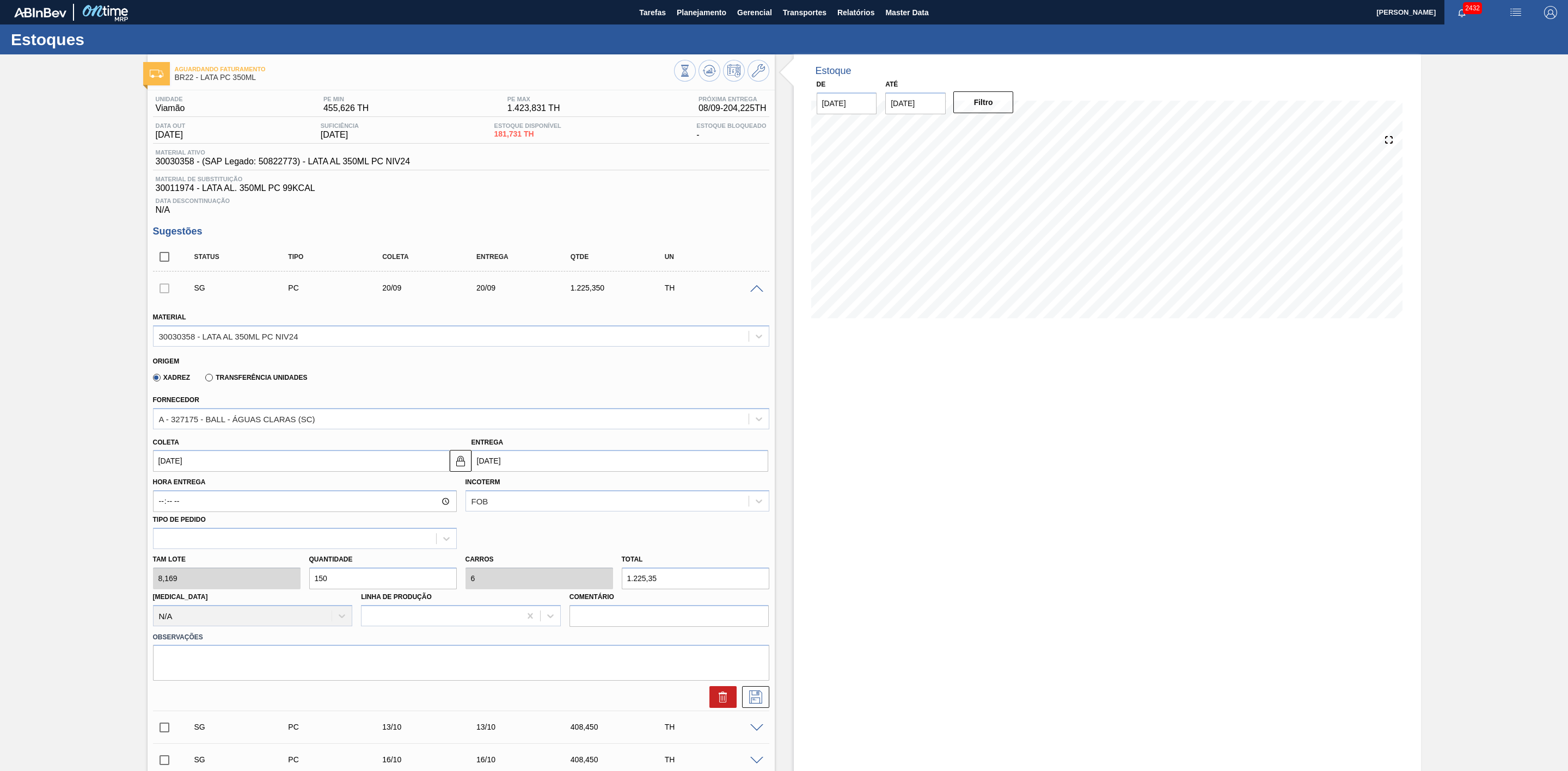
click at [821, 369] on div "Estoque De [DATE] Até [DATE] Filtro" at bounding box center [1107, 722] width 627 height 1337
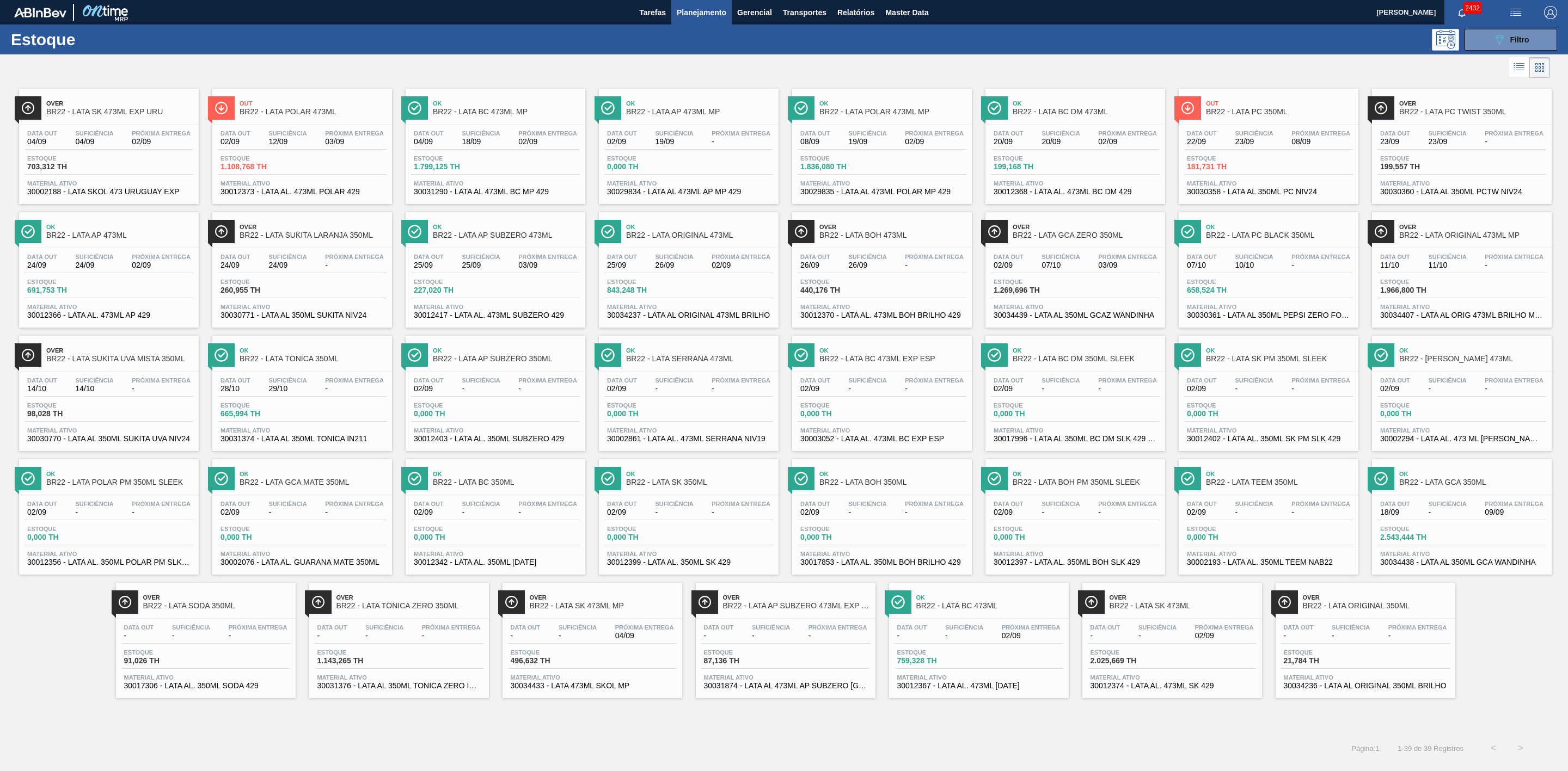
click at [1045, 230] on span "Ok" at bounding box center [1279, 227] width 147 height 7
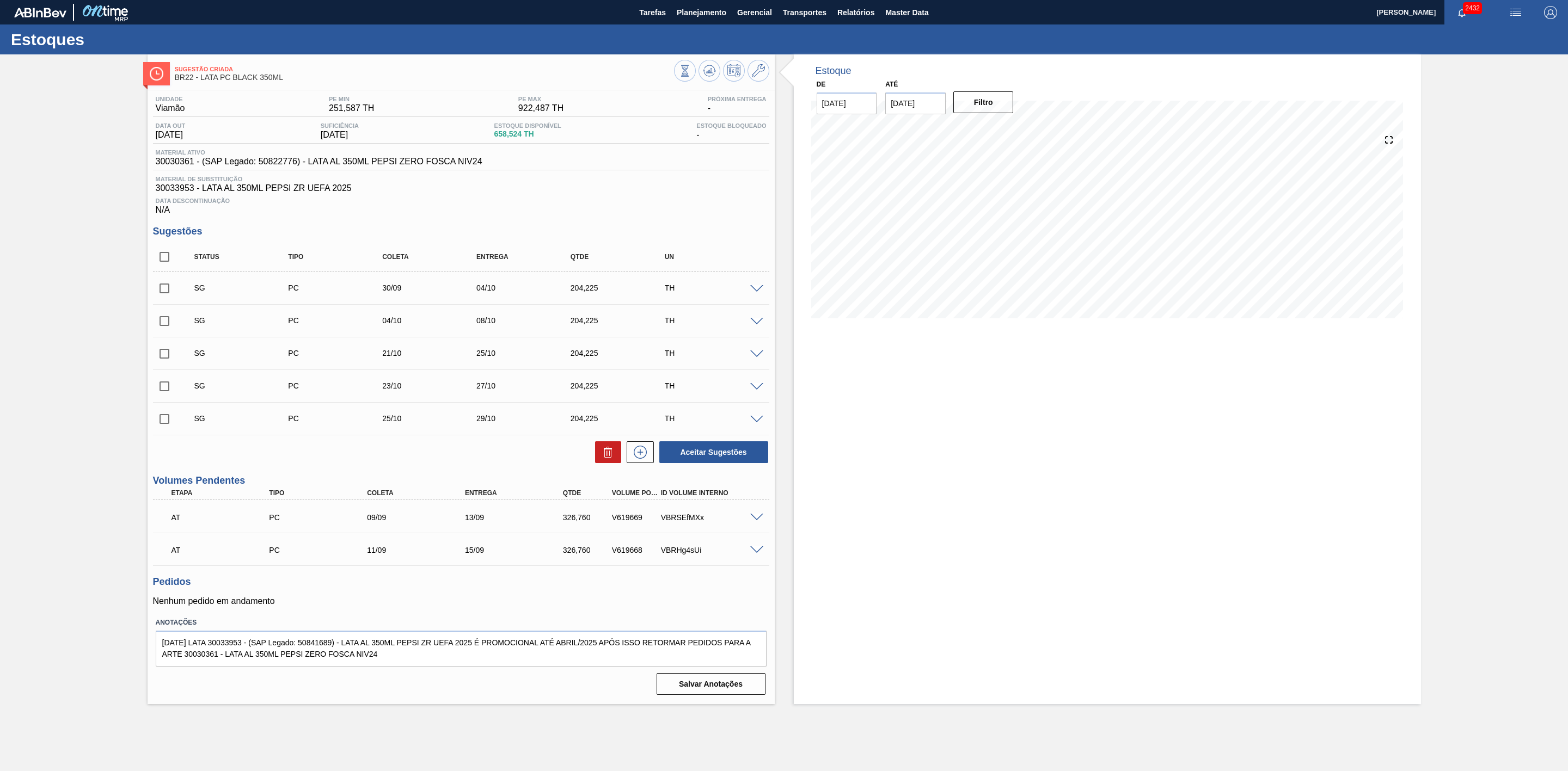
click at [756, 287] on div "SG PC 30/09 04/10 204,225 TH" at bounding box center [461, 288] width 617 height 27
click at [760, 293] on span at bounding box center [757, 289] width 13 height 8
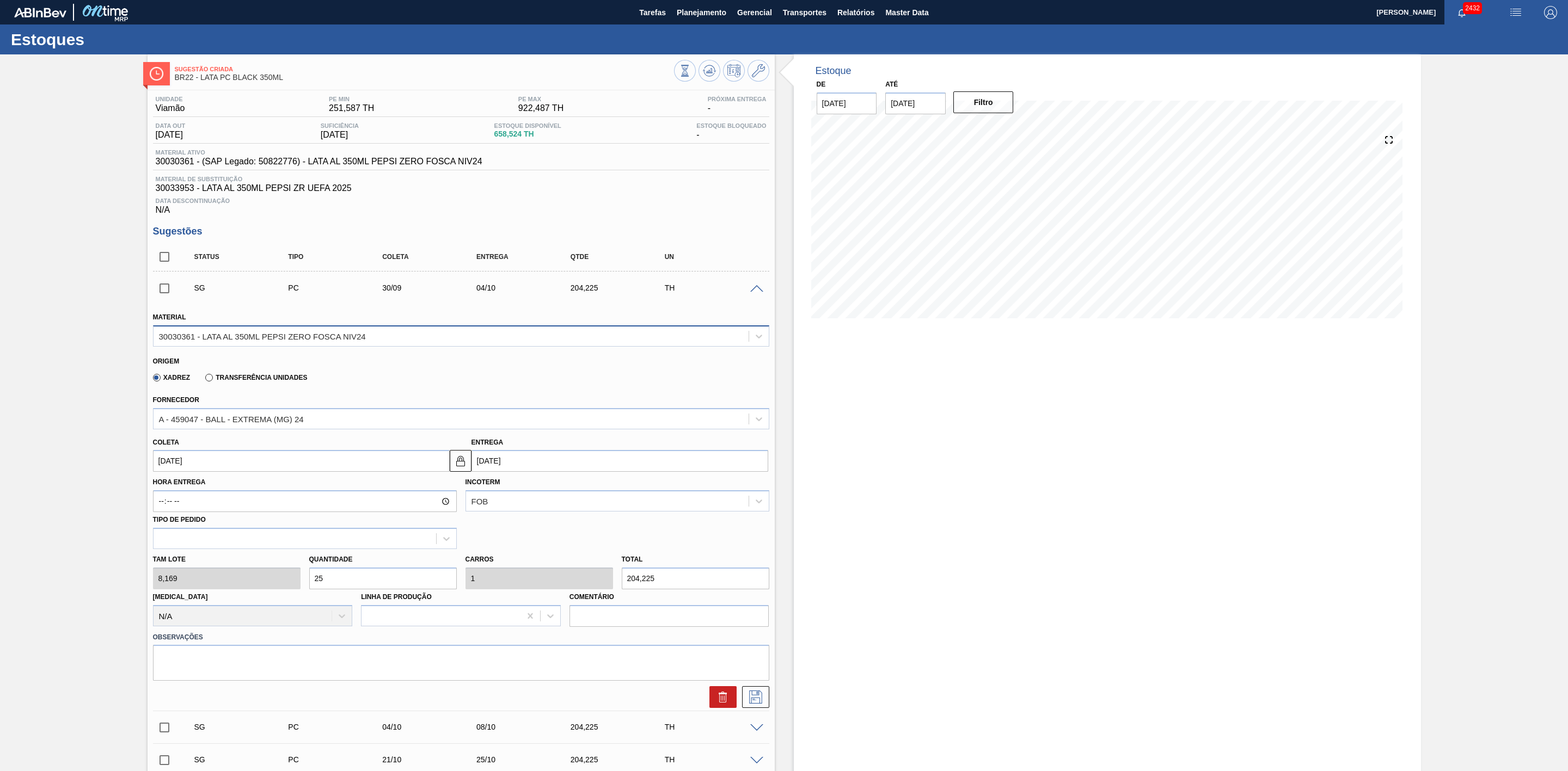
click at [410, 343] on div "30030361 - LATA AL 350ML PEPSI ZERO FOSCA NIV24" at bounding box center [451, 336] width 595 height 16
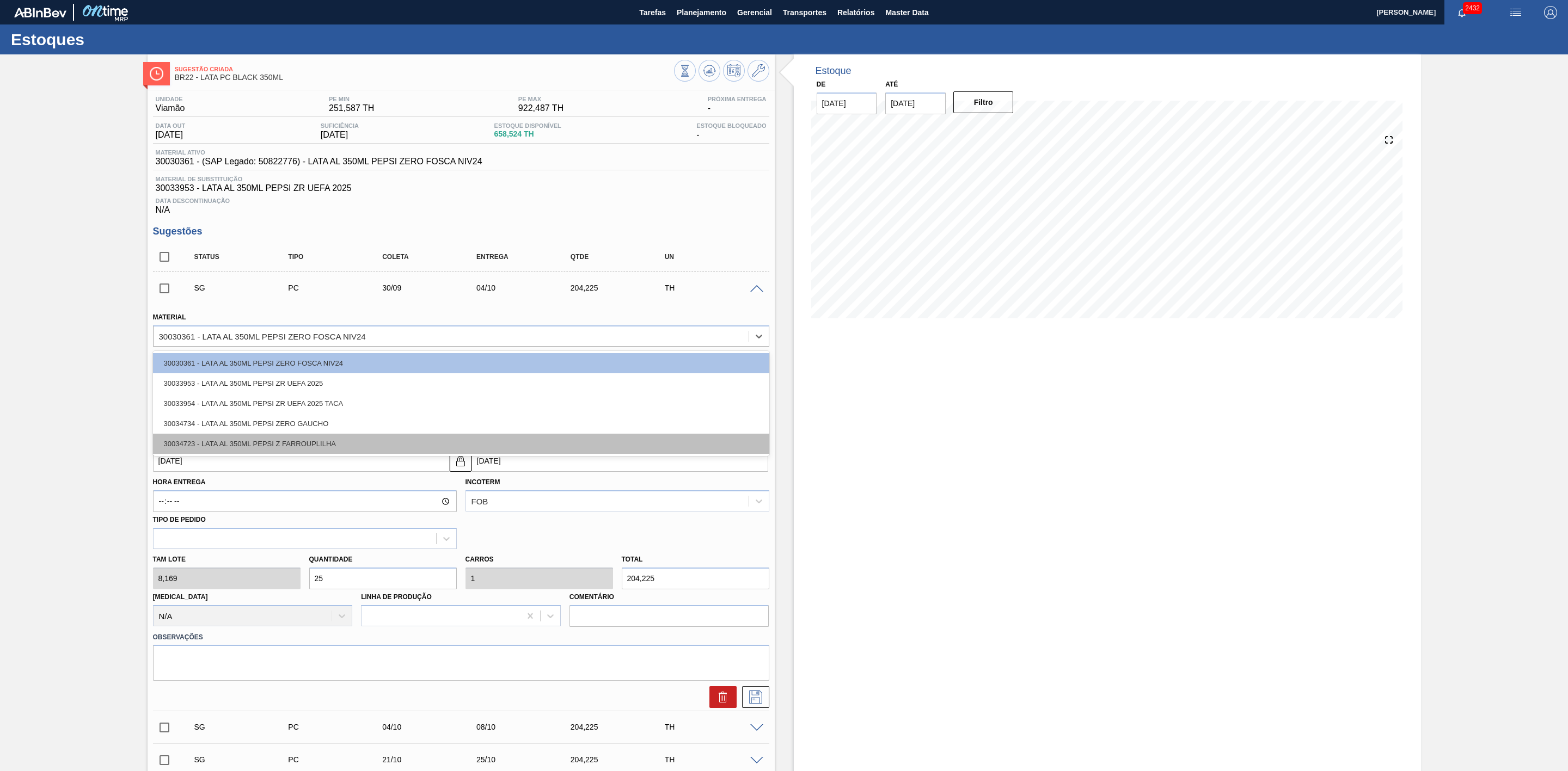
click at [312, 446] on div "30034723 - LATA AL 350ML PEPSI Z FARROUPLILHA" at bounding box center [461, 444] width 617 height 20
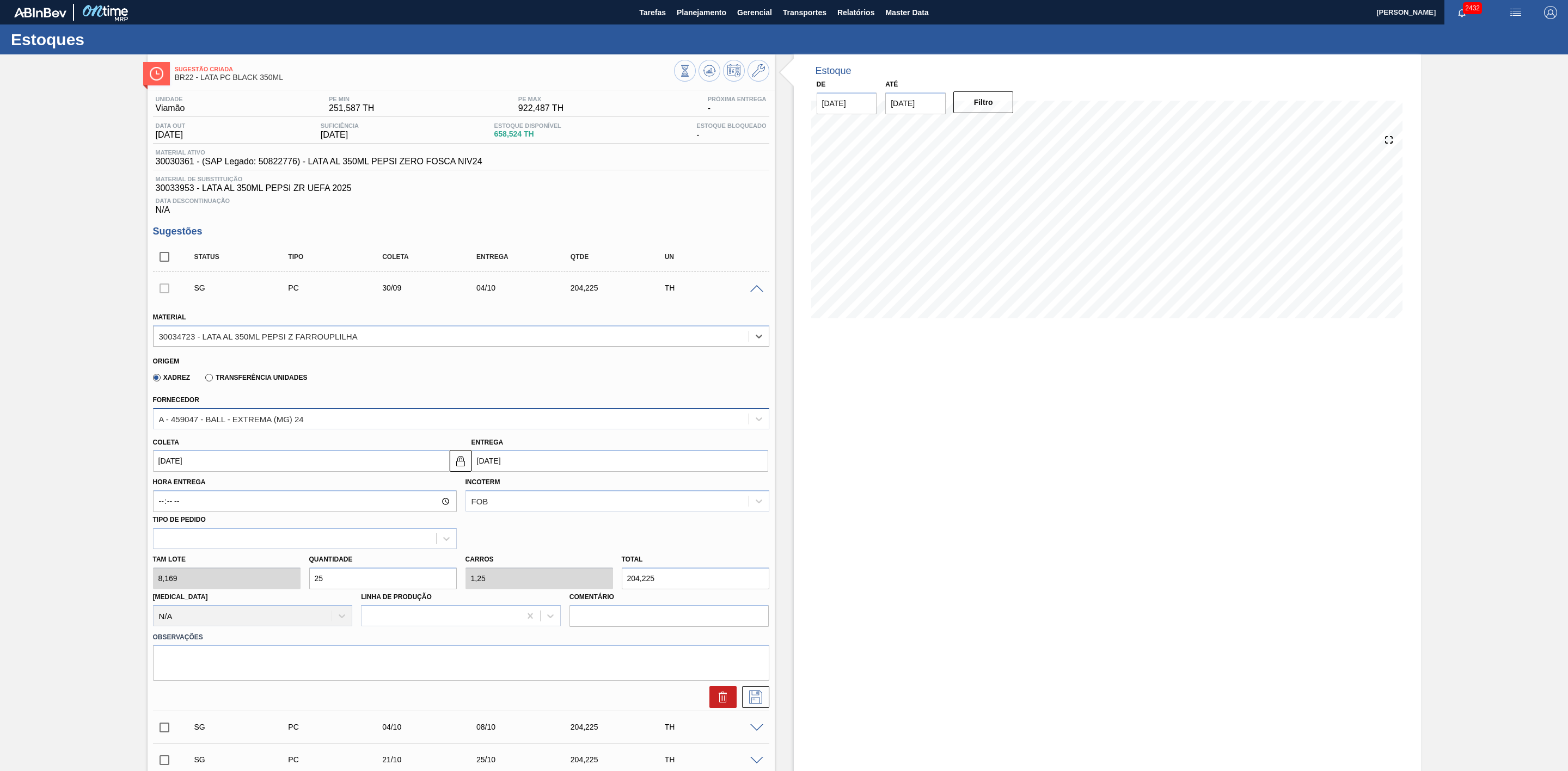
click at [423, 425] on div "A - 459047 - BALL - EXTREMA (MG) 24" at bounding box center [451, 419] width 595 height 16
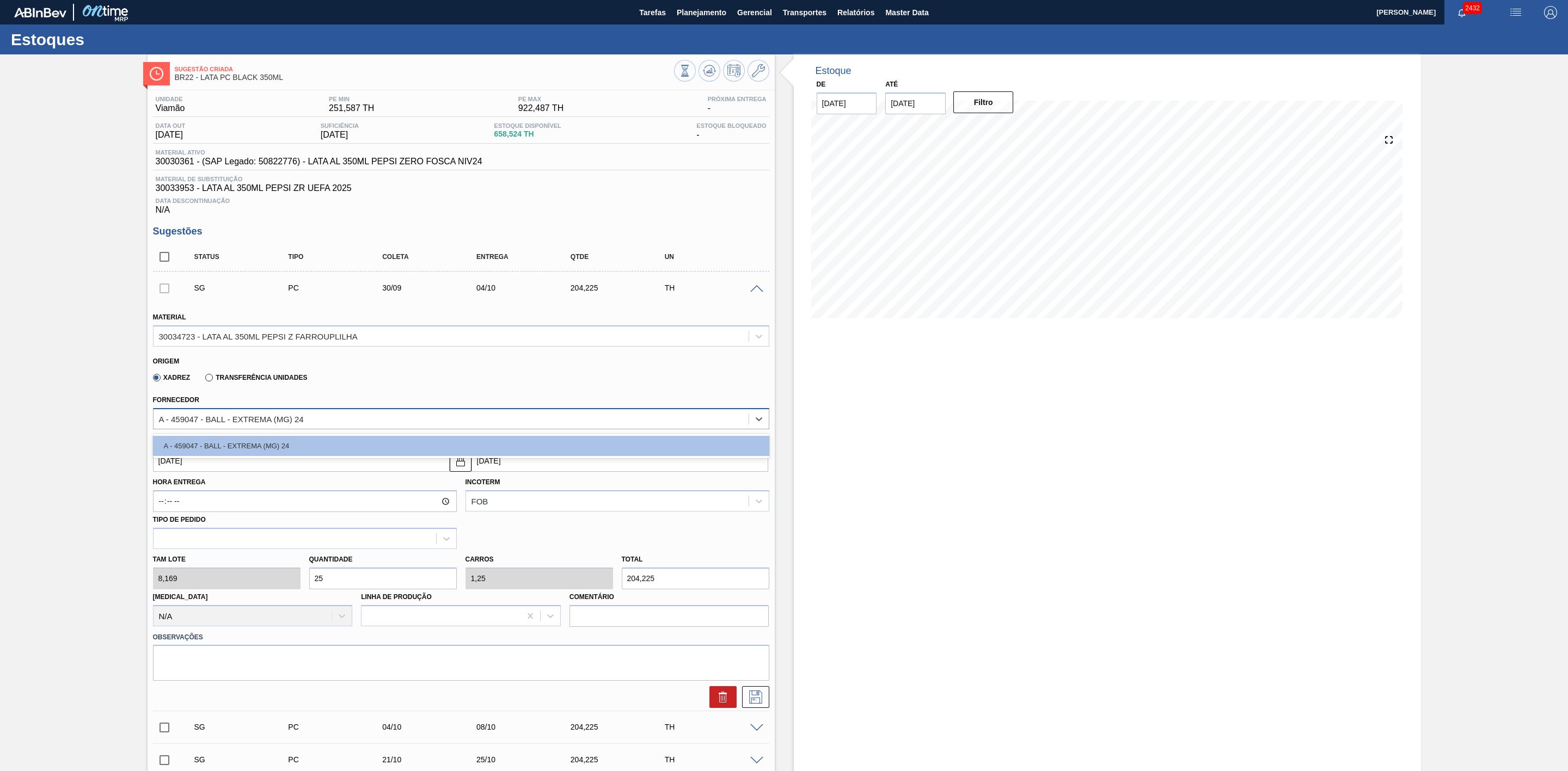
click at [423, 425] on div "A - 459047 - BALL - EXTREMA (MG) 24" at bounding box center [451, 419] width 595 height 16
click at [331, 424] on div "A - 459047 - BALL - EXTREMA (MG) 24" at bounding box center [451, 419] width 595 height 16
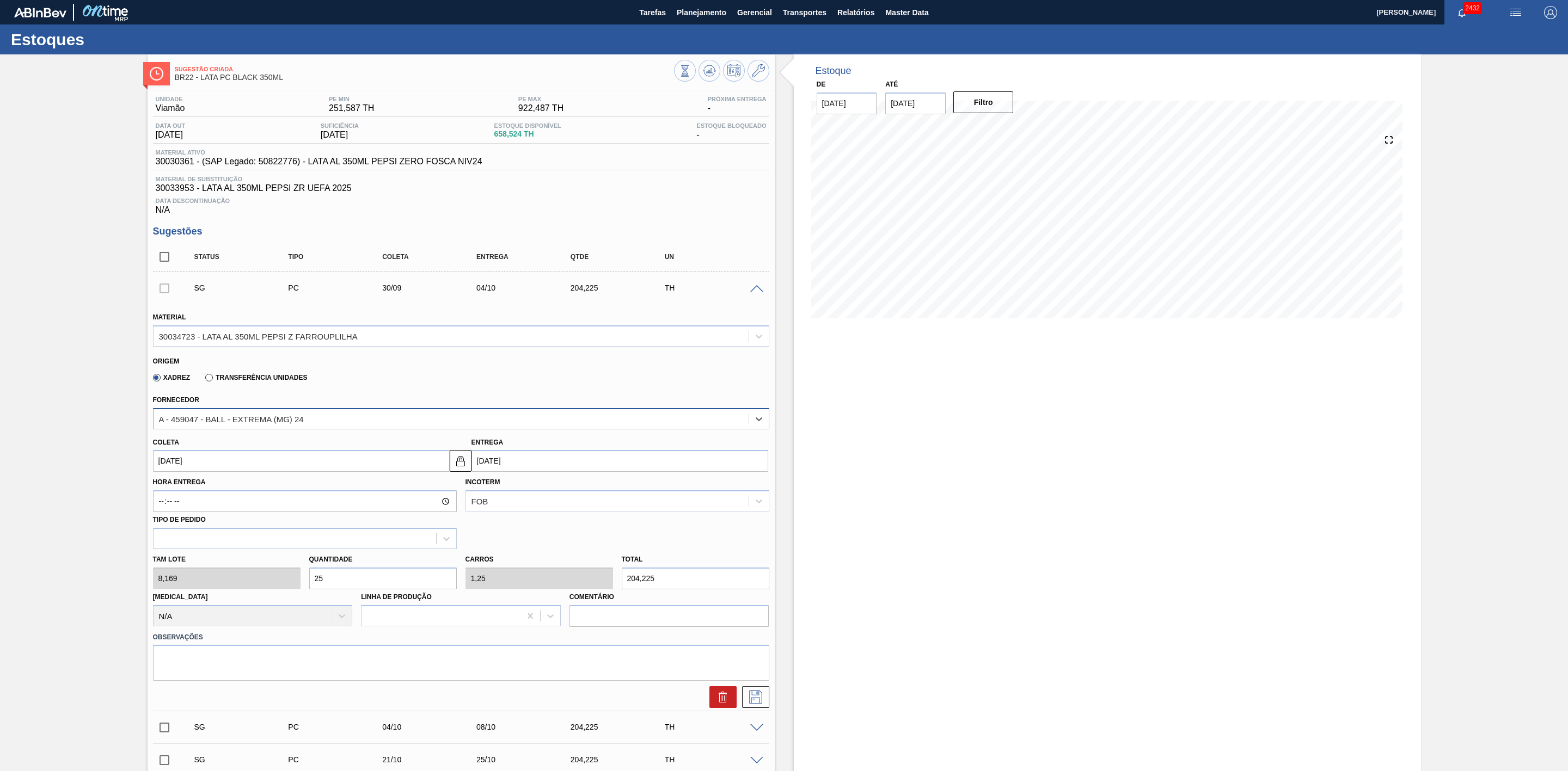
click at [330, 430] on div "A - 459047 - BALL - EXTREMA (MG) 24" at bounding box center [461, 419] width 617 height 21
click at [351, 421] on div "A - 459047 - BALL - EXTREMA (MG) 24" at bounding box center [451, 419] width 595 height 16
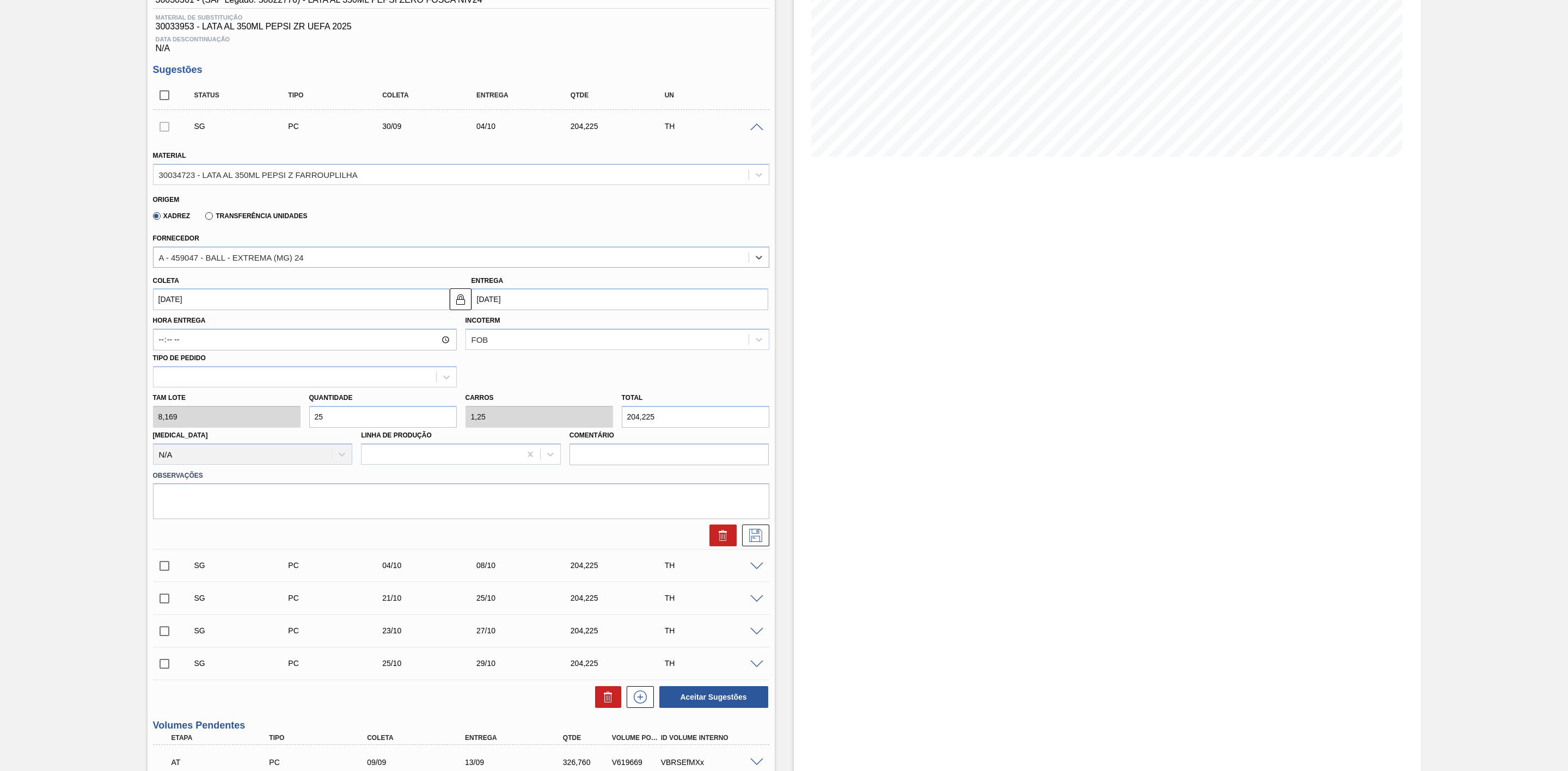
scroll to position [163, 0]
click at [400, 178] on div "30034723 - LATA AL 350ML PEPSI Z FARROUPLILHA" at bounding box center [451, 173] width 595 height 16
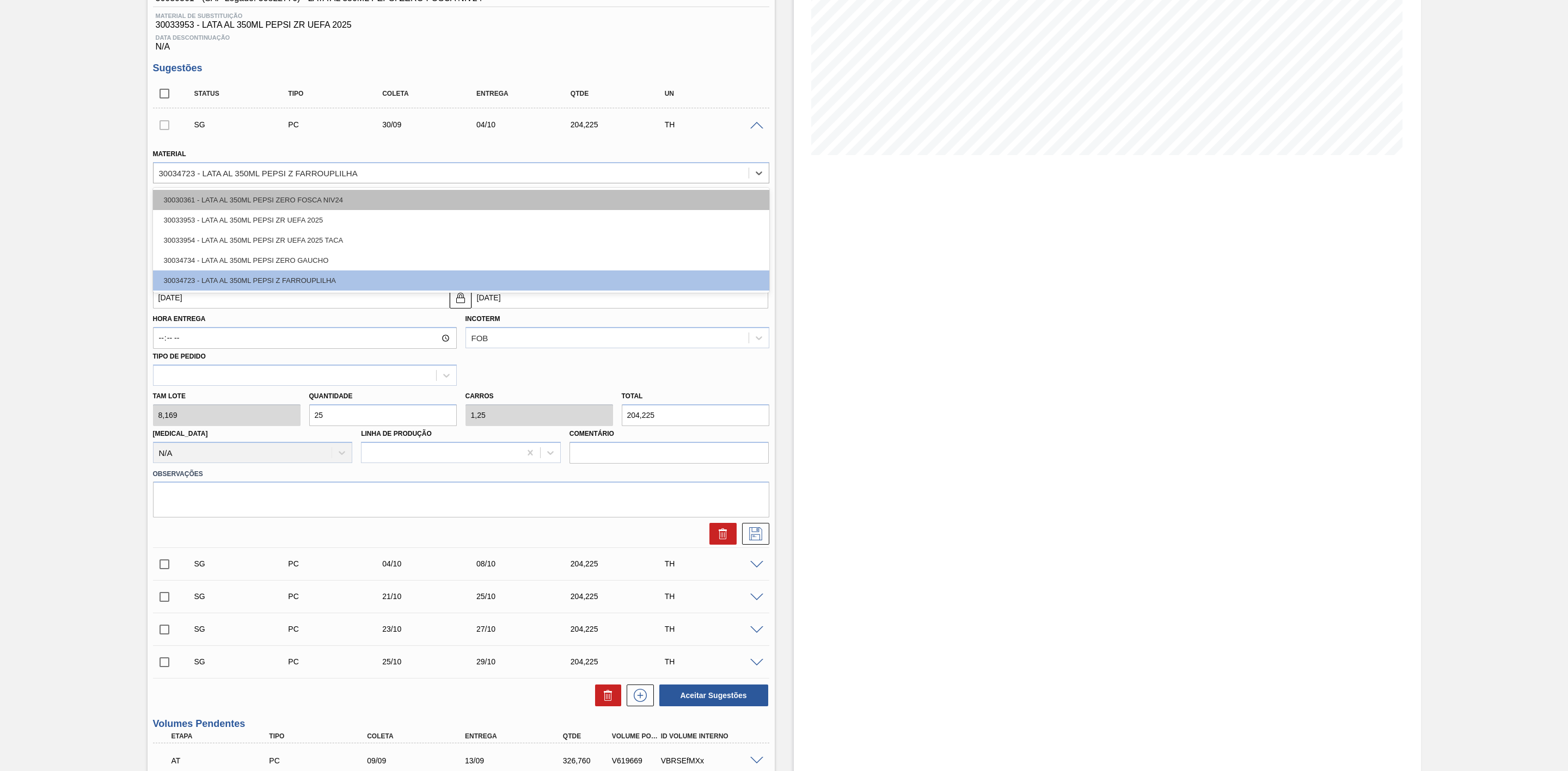
click at [348, 210] on div "30030361 - LATA AL 350ML PEPSI ZERO FOSCA NIV24" at bounding box center [461, 200] width 617 height 20
type input "1"
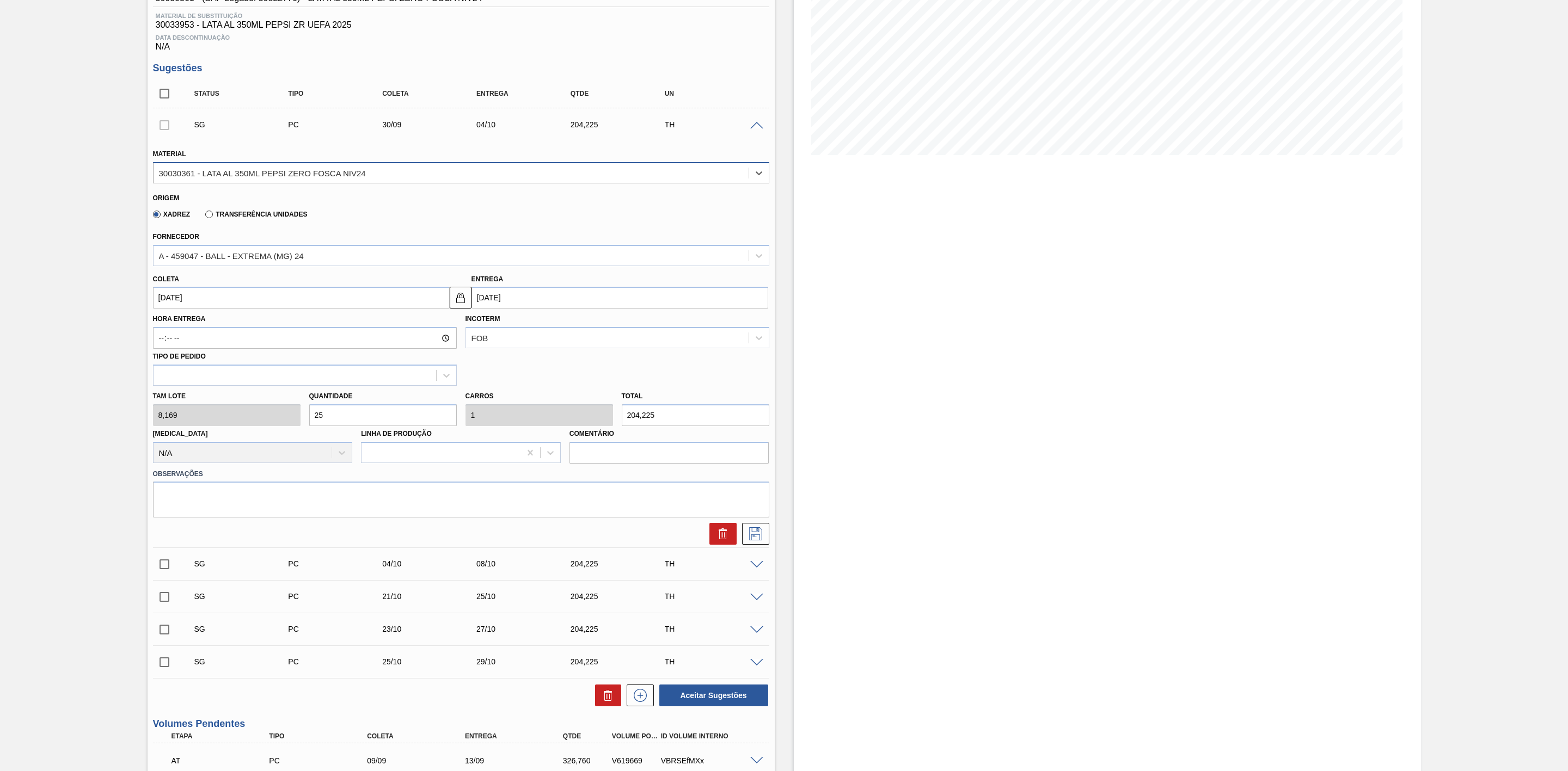
click at [384, 176] on div "30030361 - LATA AL 350ML PEPSI ZERO FOSCA NIV24" at bounding box center [451, 173] width 595 height 16
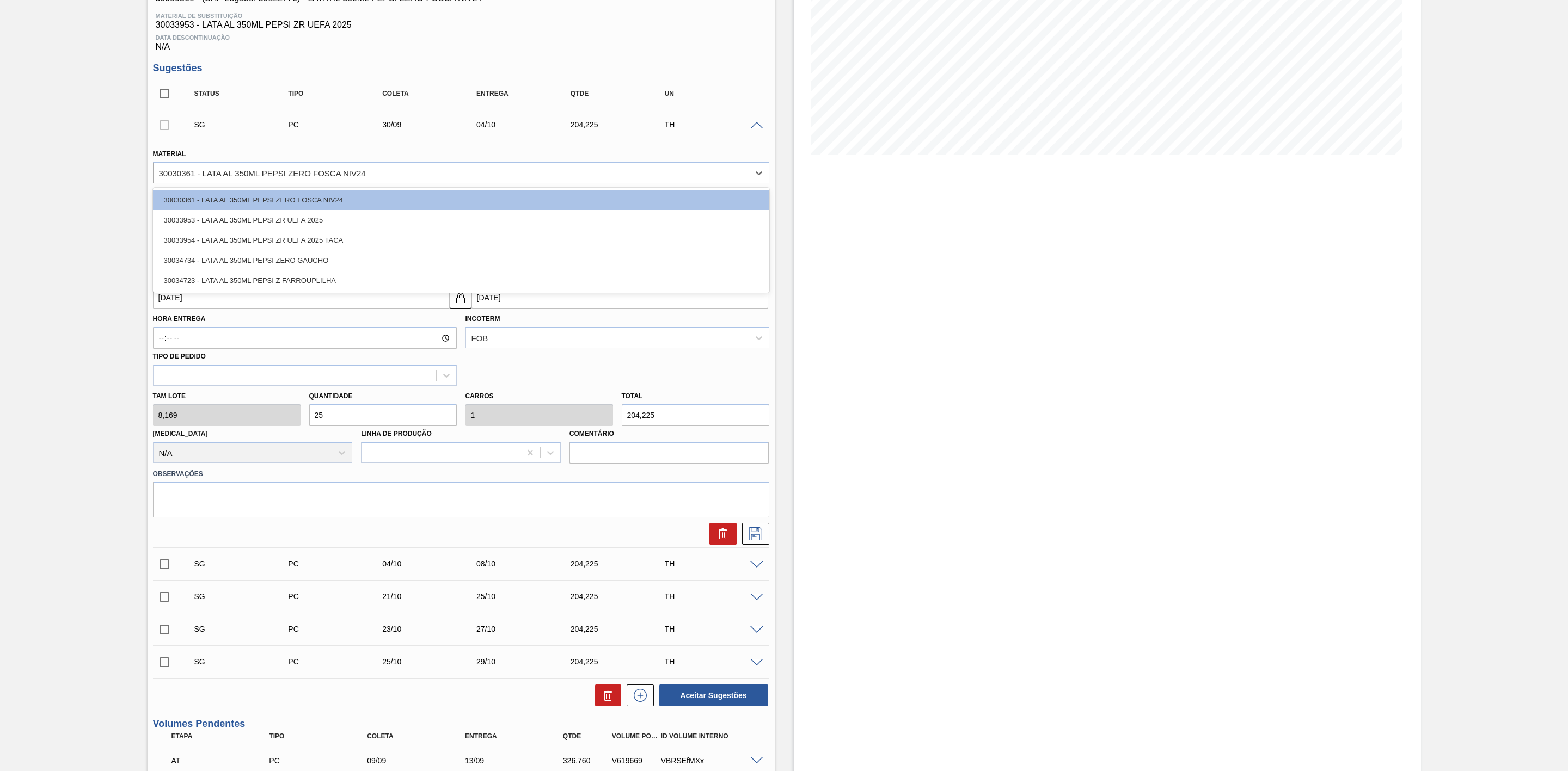
click at [824, 291] on div "Estoque De [DATE] Até [DATE] Filtro 03/09 Projeção de Estoque 658.524 [DOMAIN_N…" at bounding box center [1107, 419] width 627 height 1056
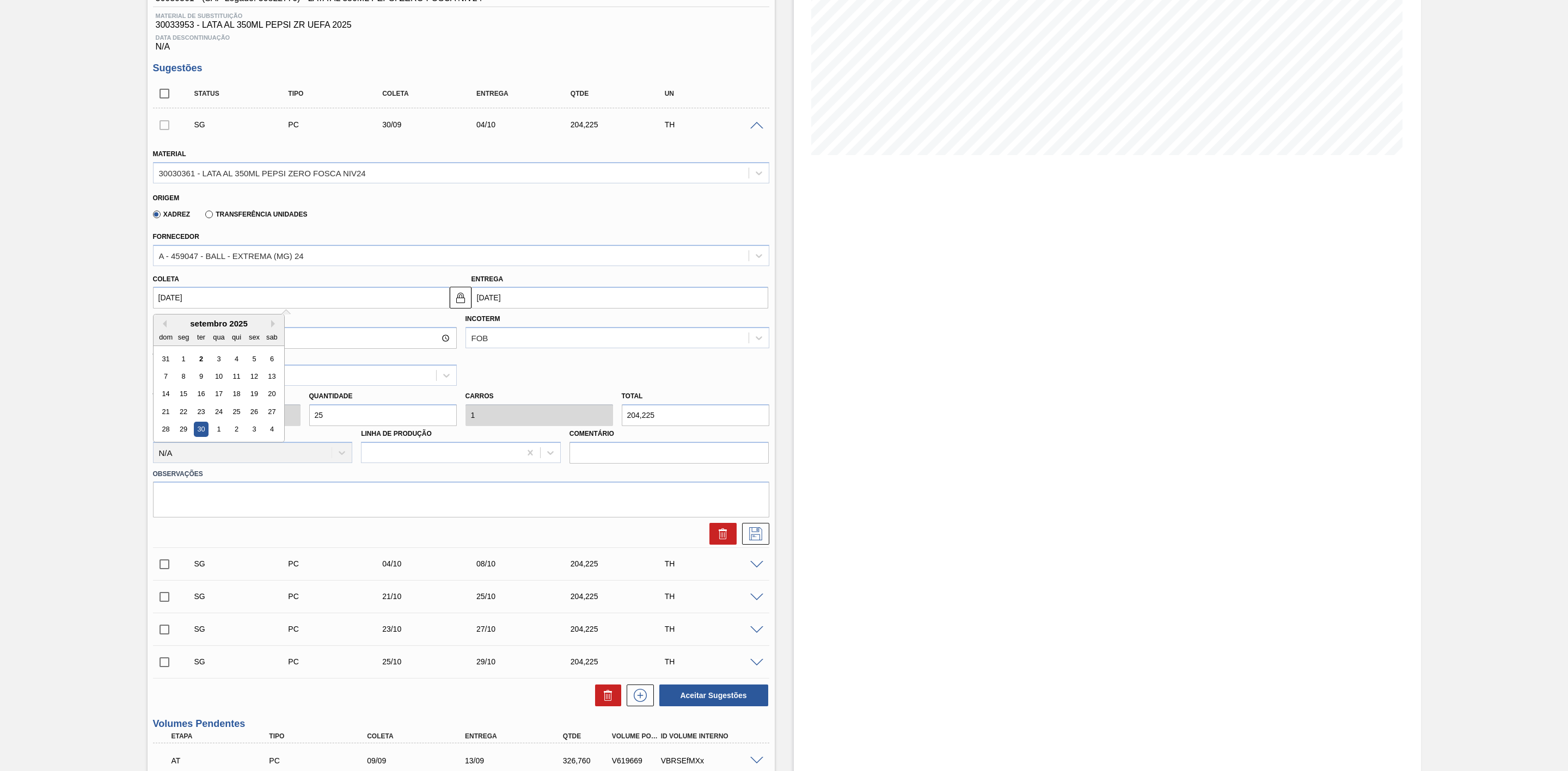
click at [265, 304] on input "[DATE]" at bounding box center [301, 298] width 296 height 22
click at [222, 434] on div "1" at bounding box center [219, 430] width 15 height 15
type input "[DATE]"
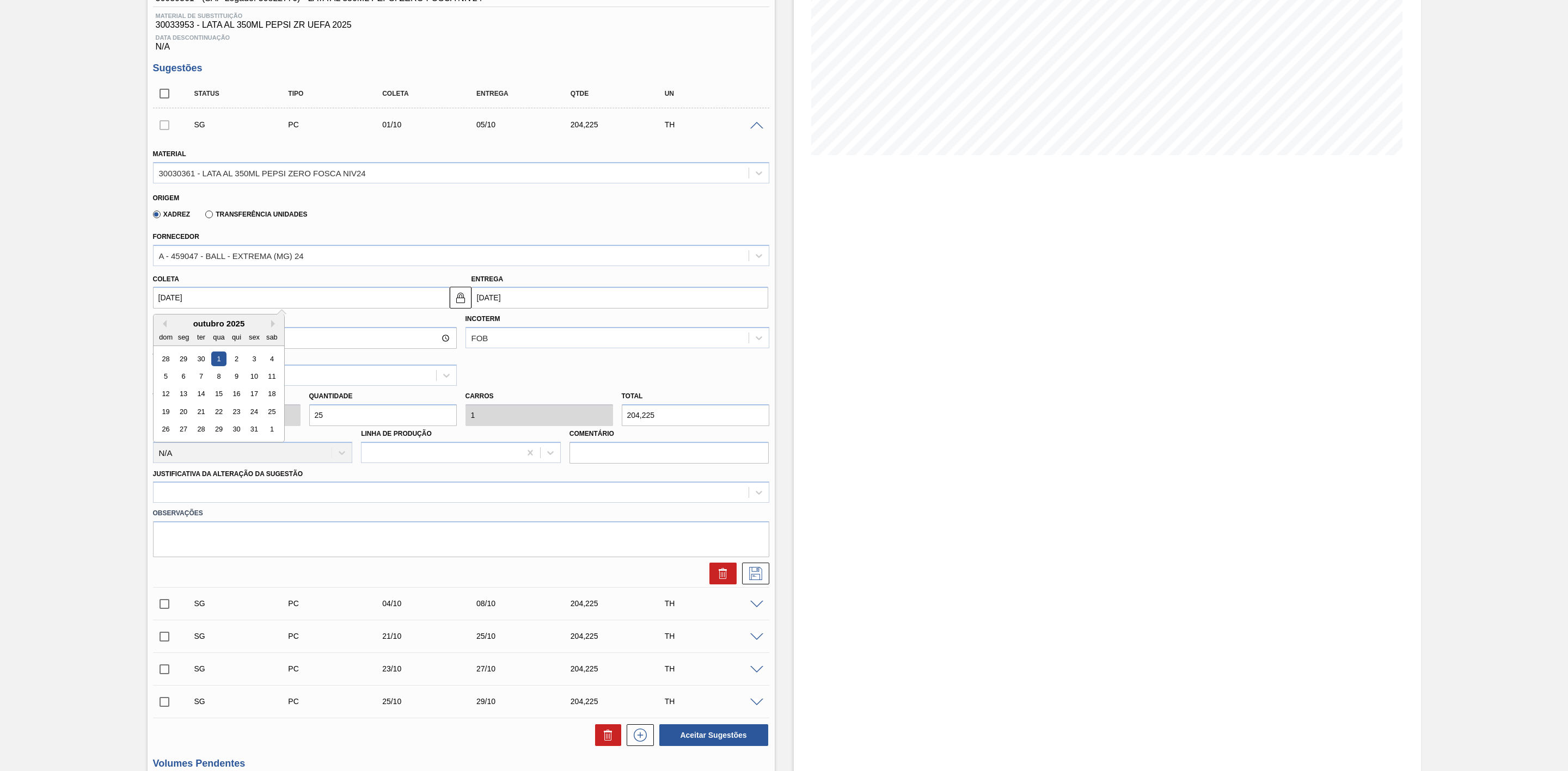
click at [214, 304] on input "[DATE]" at bounding box center [301, 298] width 296 height 22
click at [201, 366] on div "30" at bounding box center [201, 359] width 15 height 15
type input "[DATE]"
click at [718, 477] on icon at bounding box center [723, 573] width 13 height 13
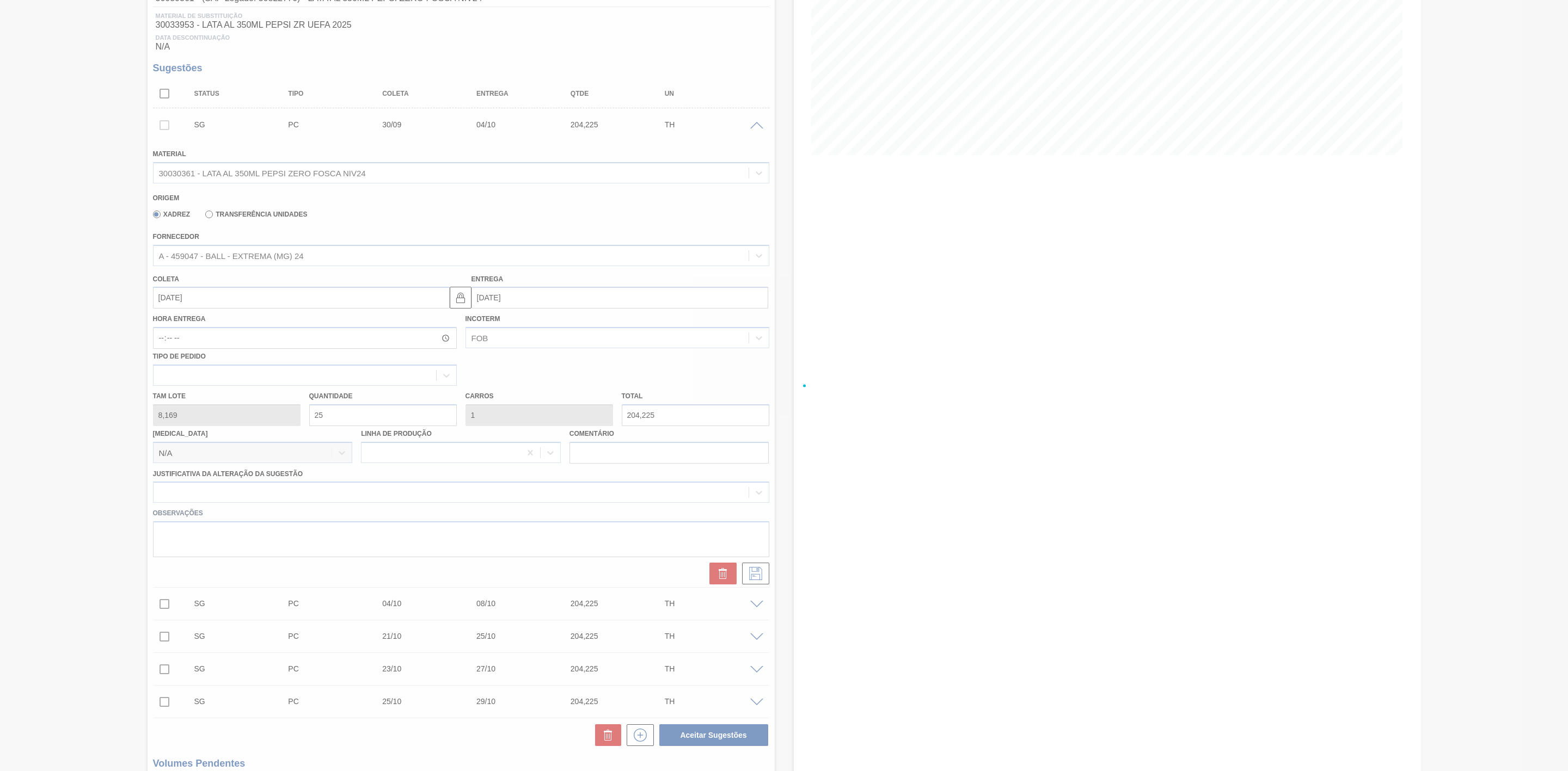
scroll to position [0, 0]
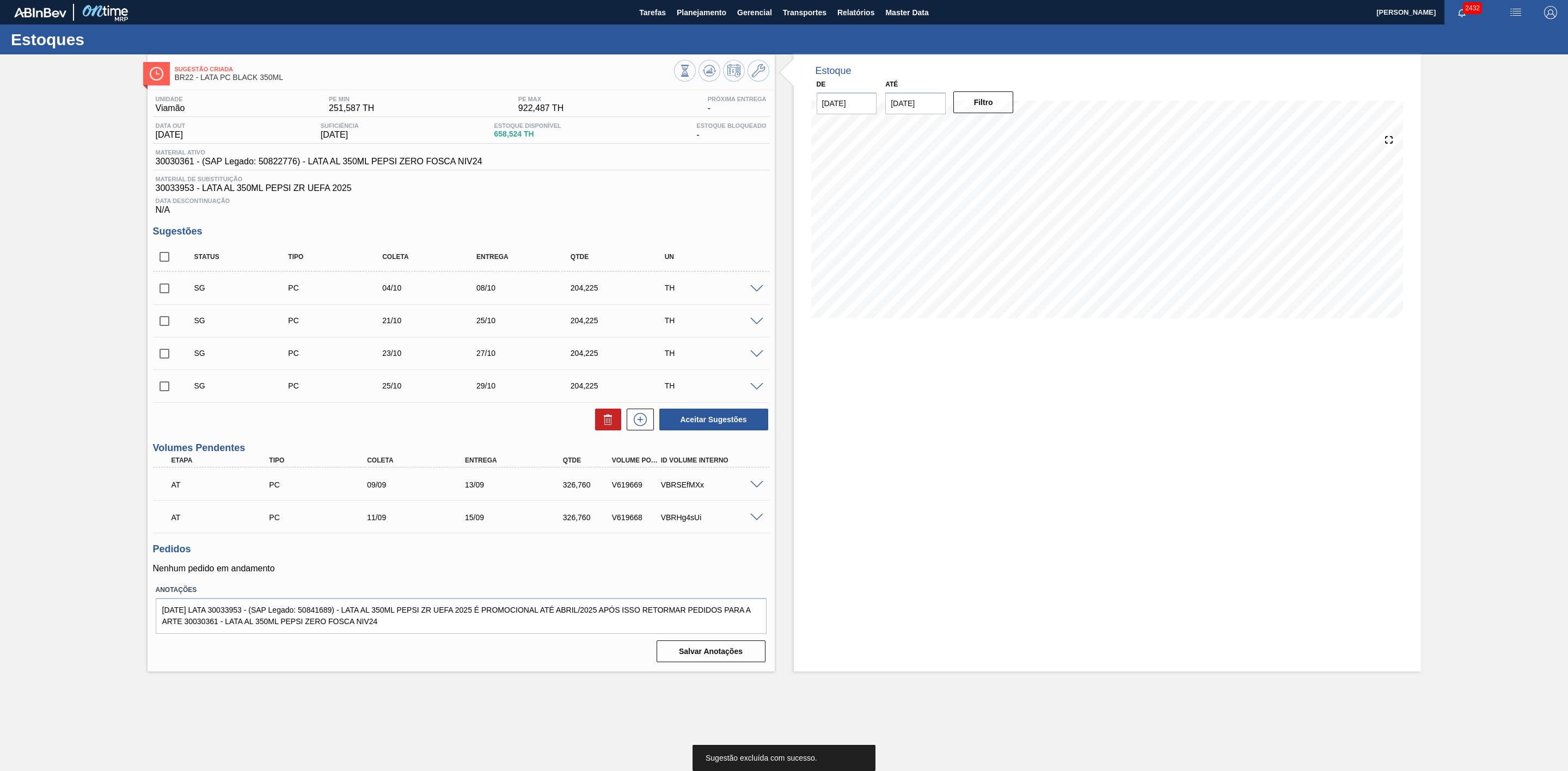
click at [755, 291] on span at bounding box center [757, 289] width 13 height 8
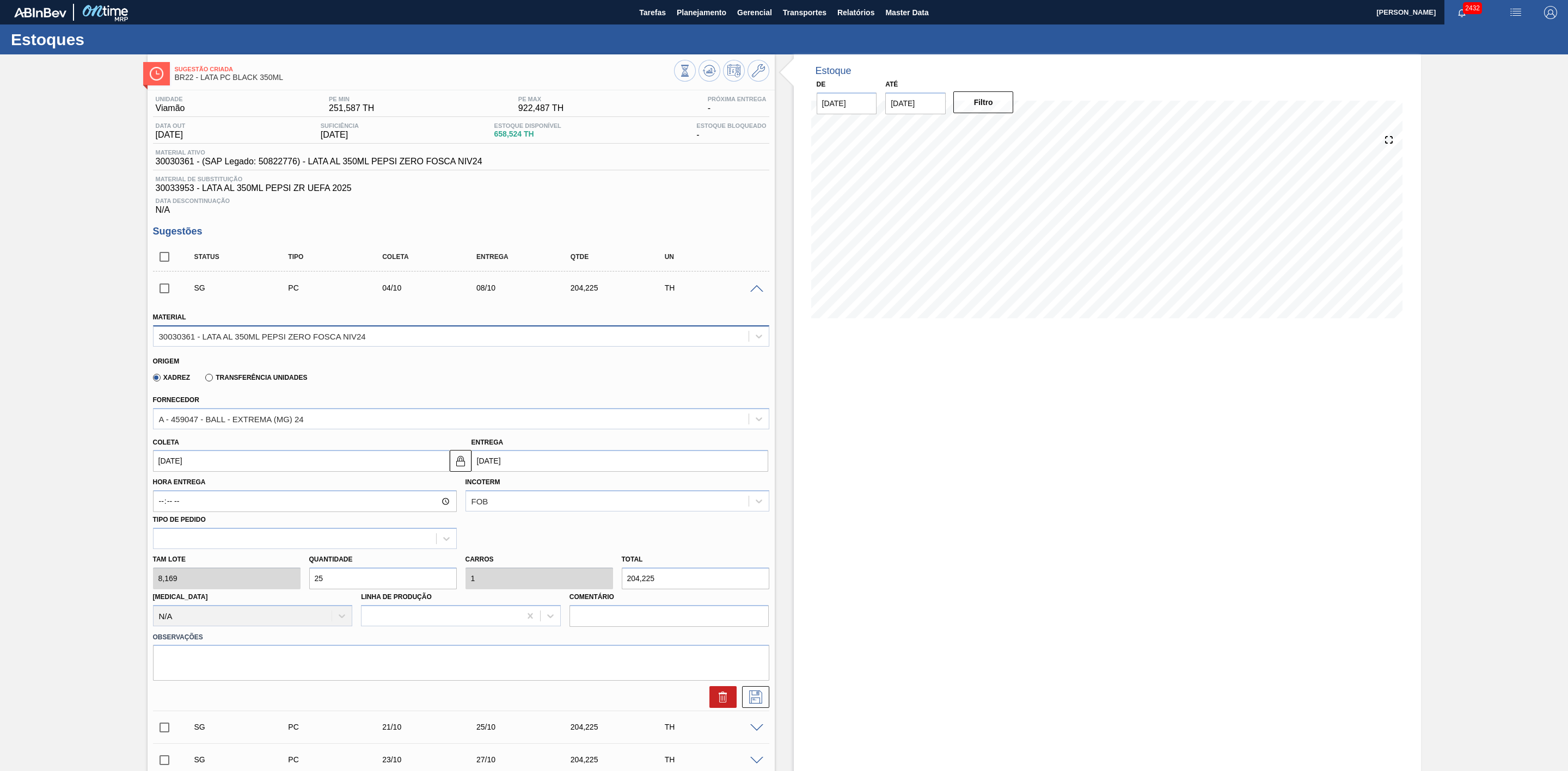
click at [311, 341] on div "30030361 - LATA AL 350ML PEPSI ZERO FOSCA NIV24" at bounding box center [262, 336] width 207 height 9
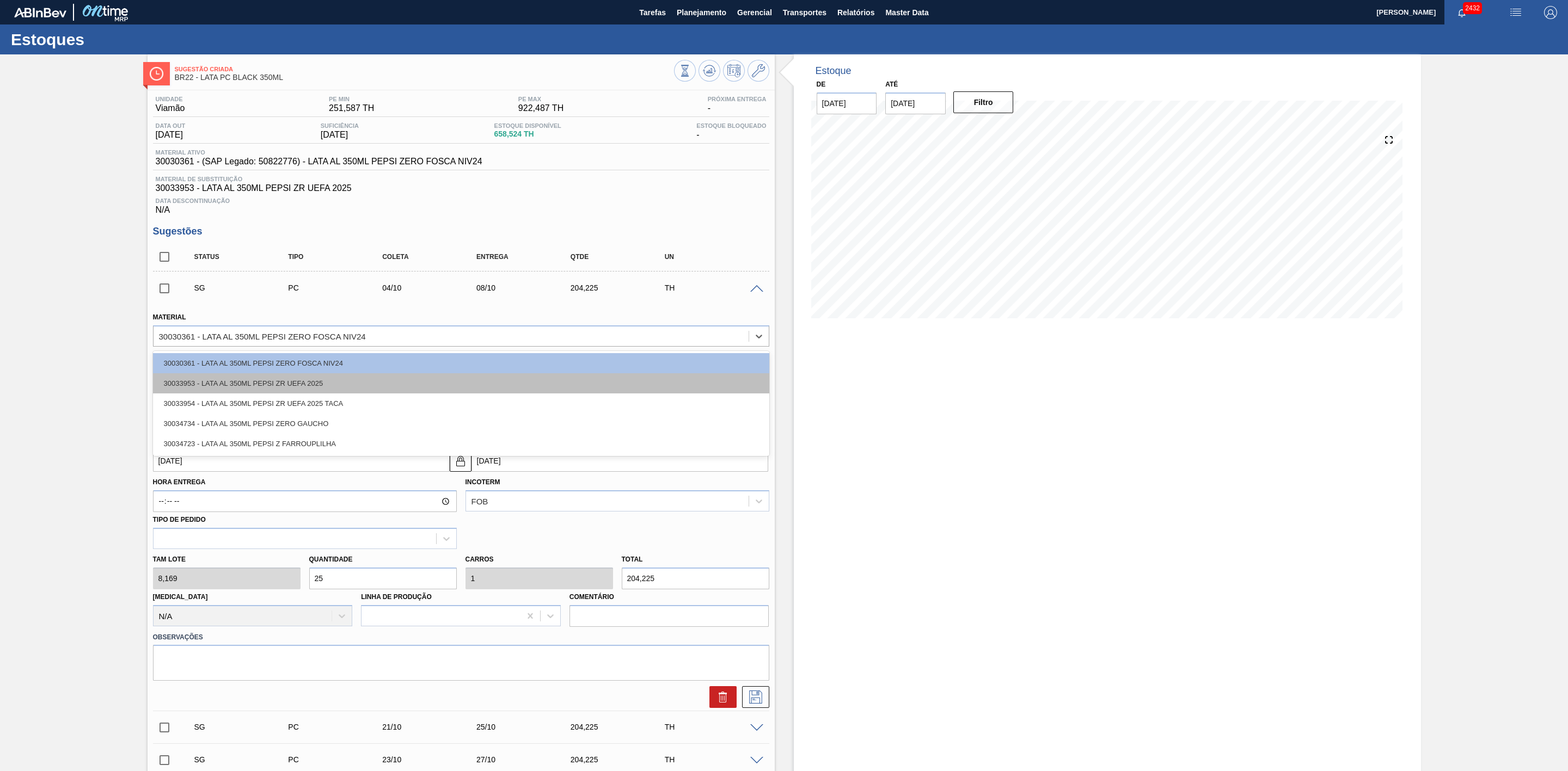
click at [301, 384] on div "30033953 - LATA AL 350ML PEPSI ZR UEFA 2025" at bounding box center [461, 383] width 617 height 20
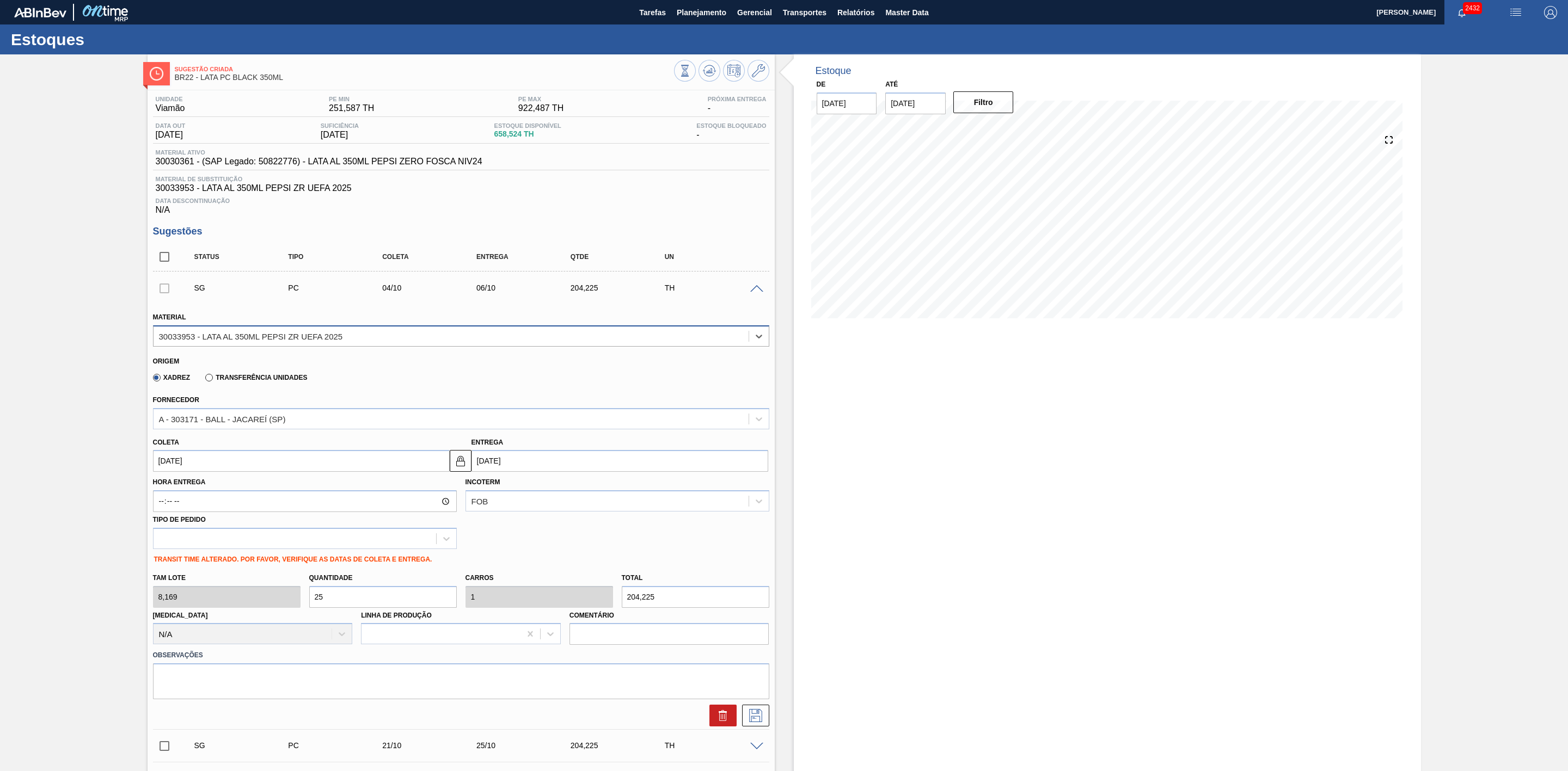
click at [365, 338] on div "30033953 - LATA AL 350ML PEPSI ZR UEFA 2025" at bounding box center [451, 336] width 595 height 16
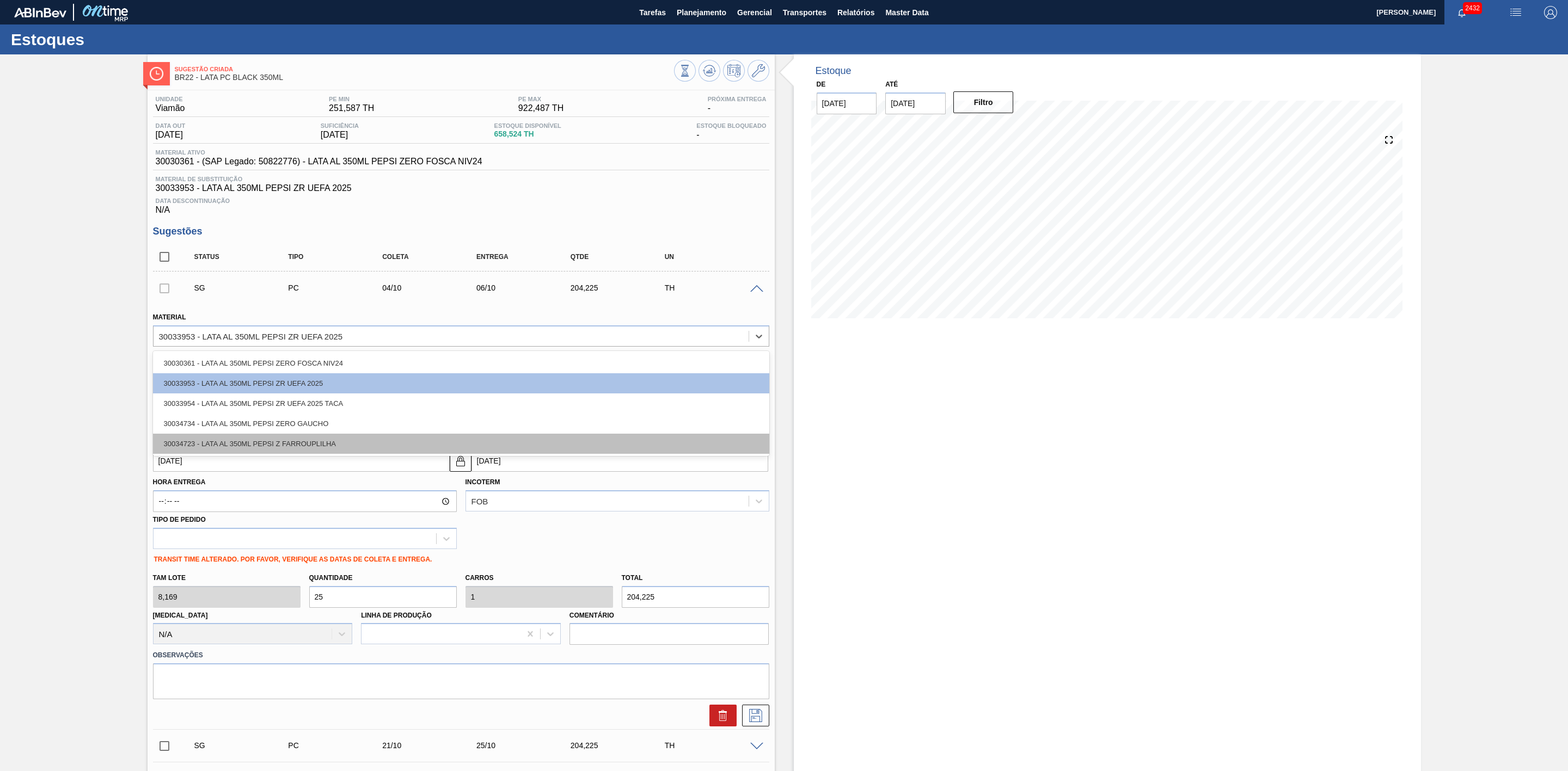
click at [332, 442] on div "30034723 - LATA AL 350ML PEPSI Z FARROUPLILHA" at bounding box center [461, 444] width 617 height 20
type input "[DATE]"
type input "1,25"
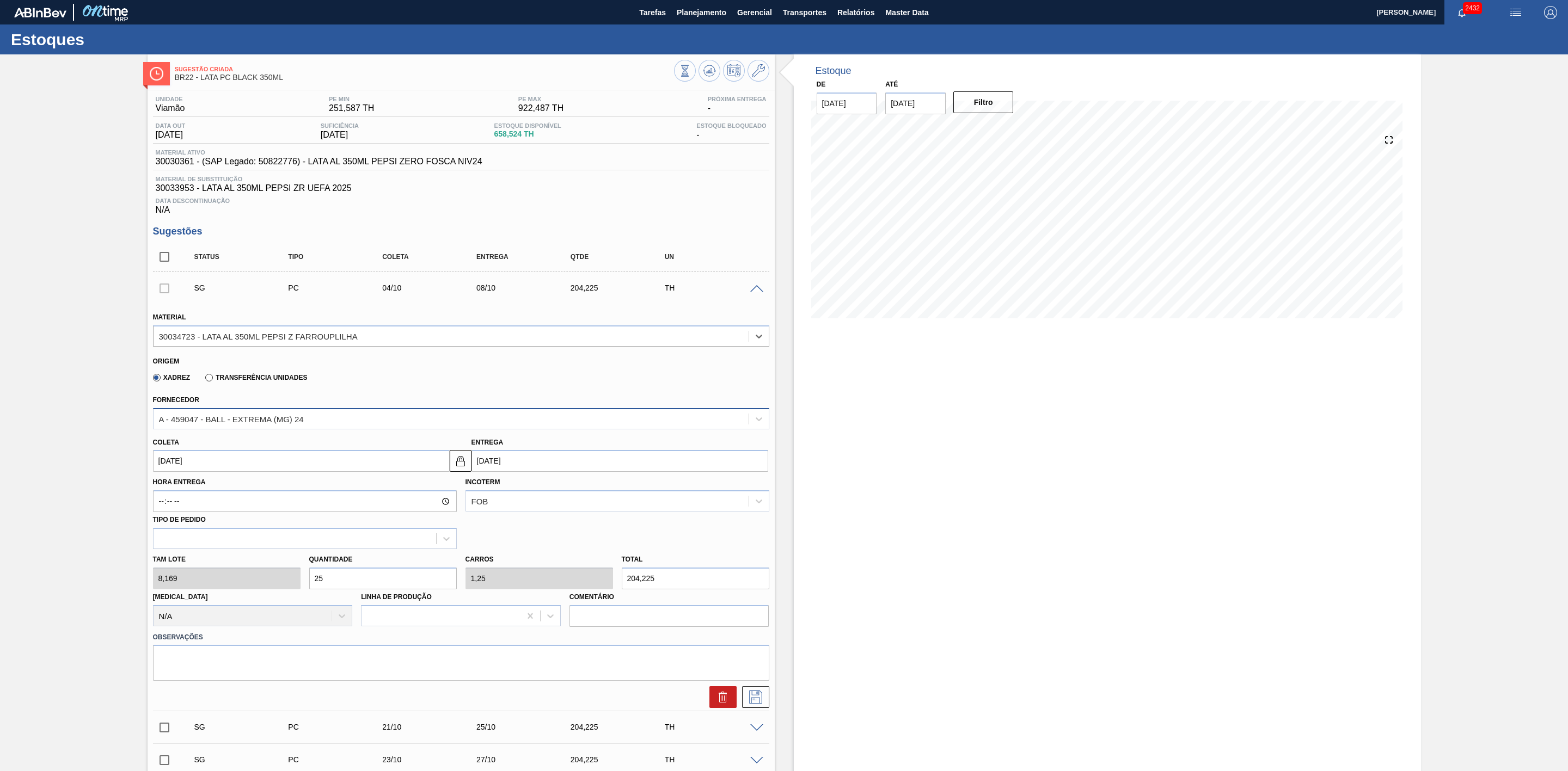
click at [337, 425] on div "A - 459047 - BALL - EXTREMA (MG) 24" at bounding box center [451, 419] width 595 height 16
click at [338, 427] on div "A - 459047 - BALL - EXTREMA (MG) 24" at bounding box center [451, 419] width 595 height 16
click at [337, 477] on input "25" at bounding box center [383, 579] width 147 height 22
type input "2"
type input "0,1"
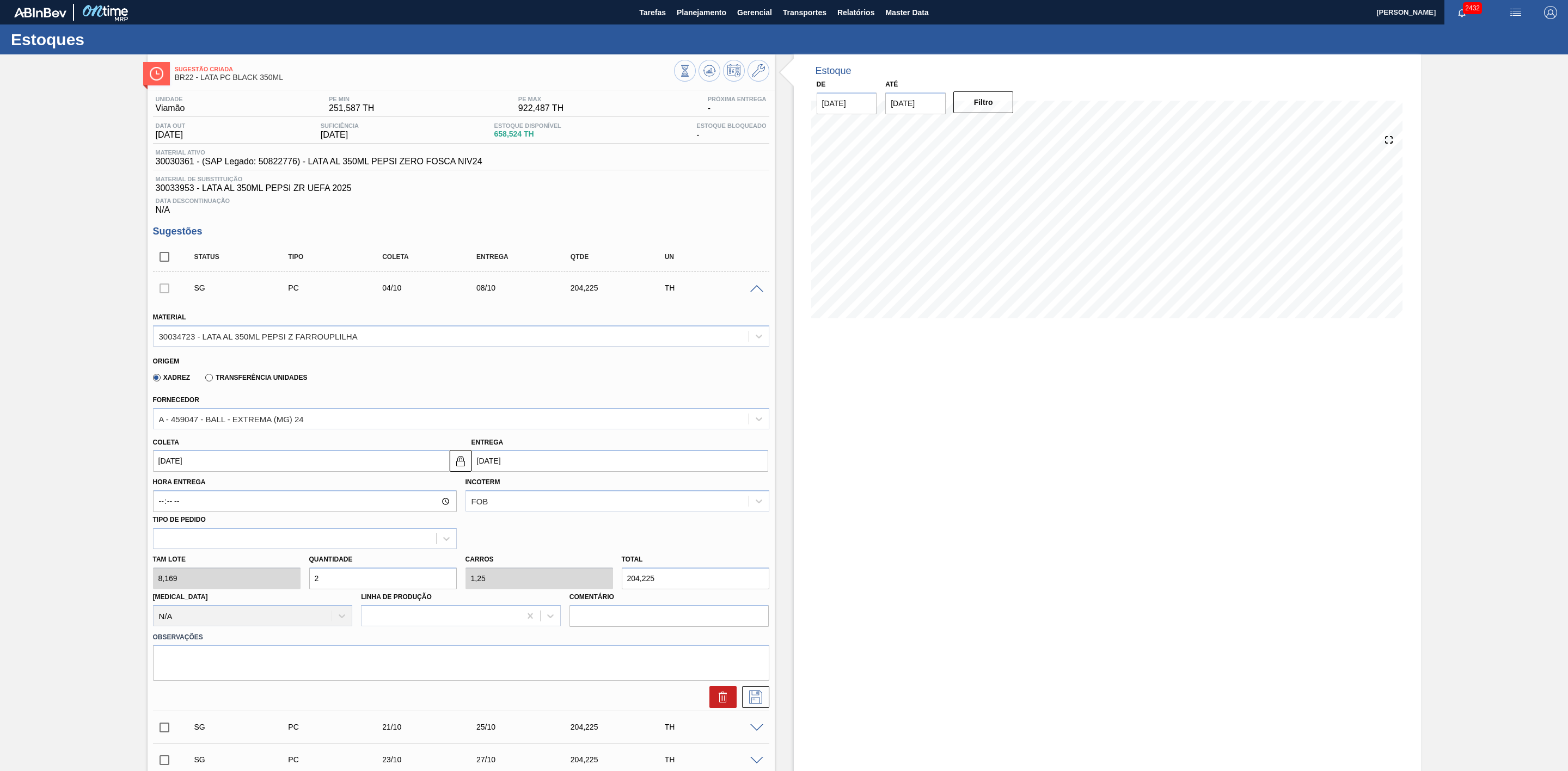
type input "16,338"
type input "0"
type input "5"
type input "0,25"
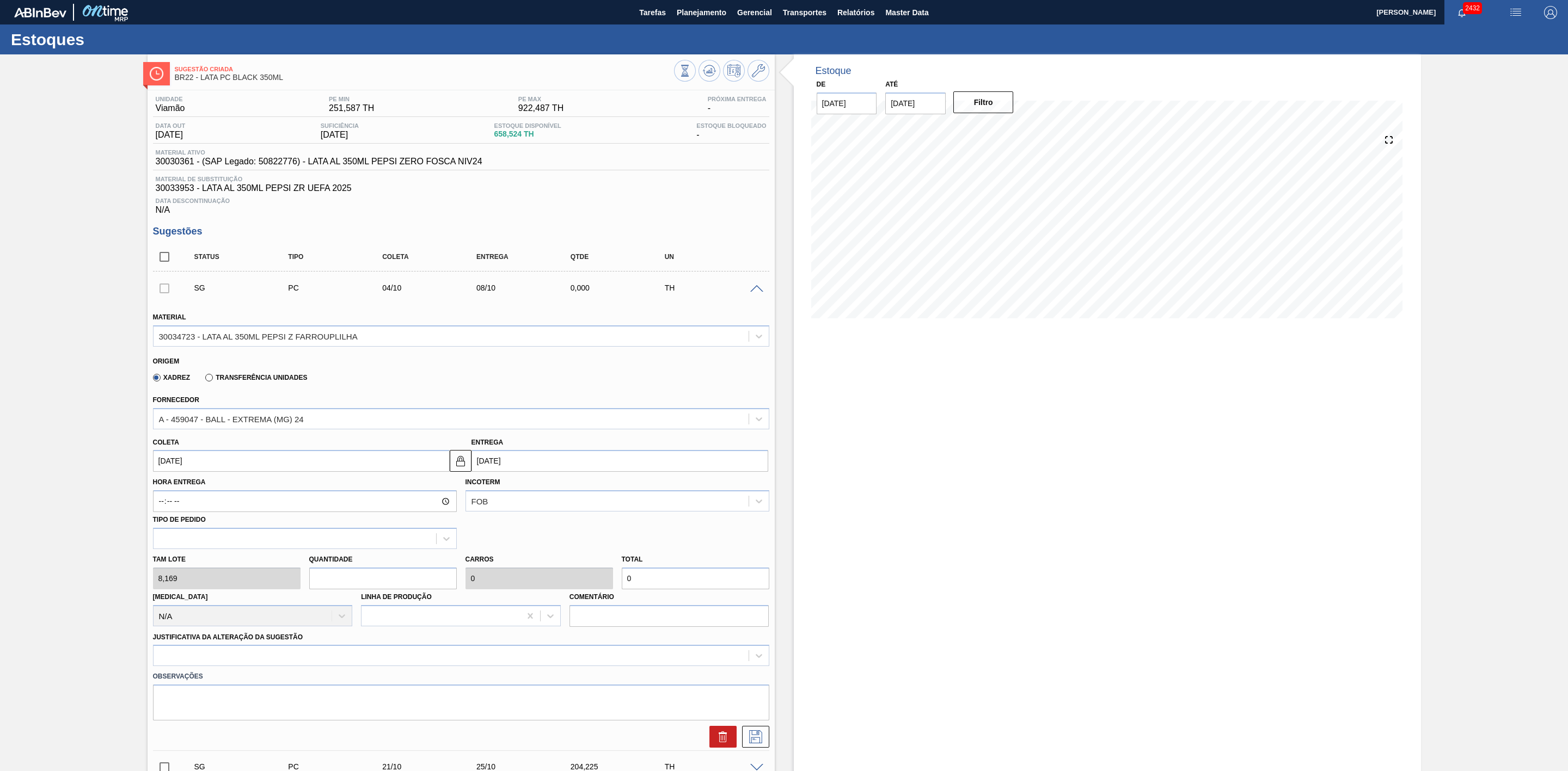
type input "40,845"
type input "50"
type input "2,5"
type input "408,45"
type input "50"
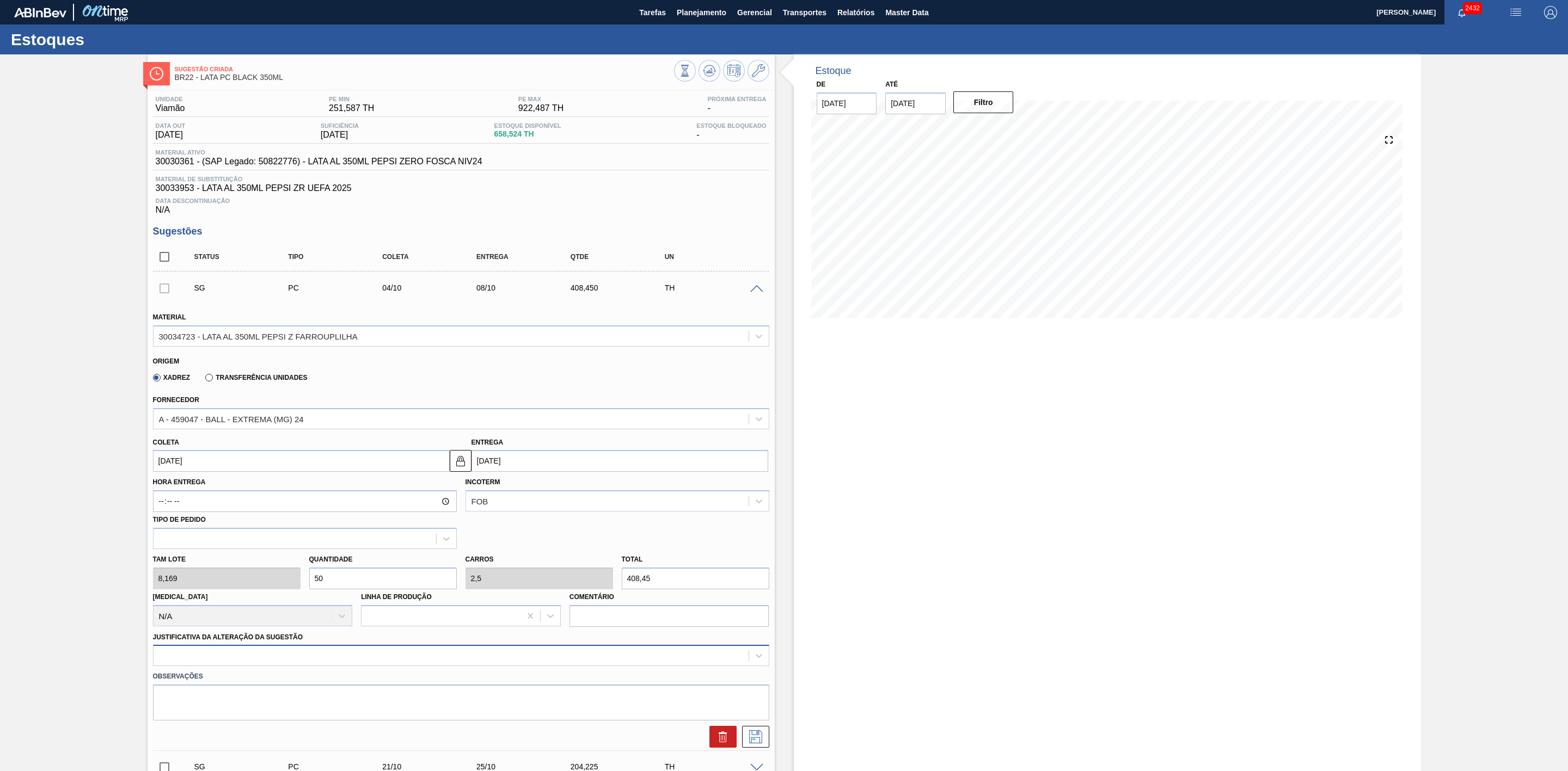
click at [315, 477] on div at bounding box center [461, 655] width 617 height 21
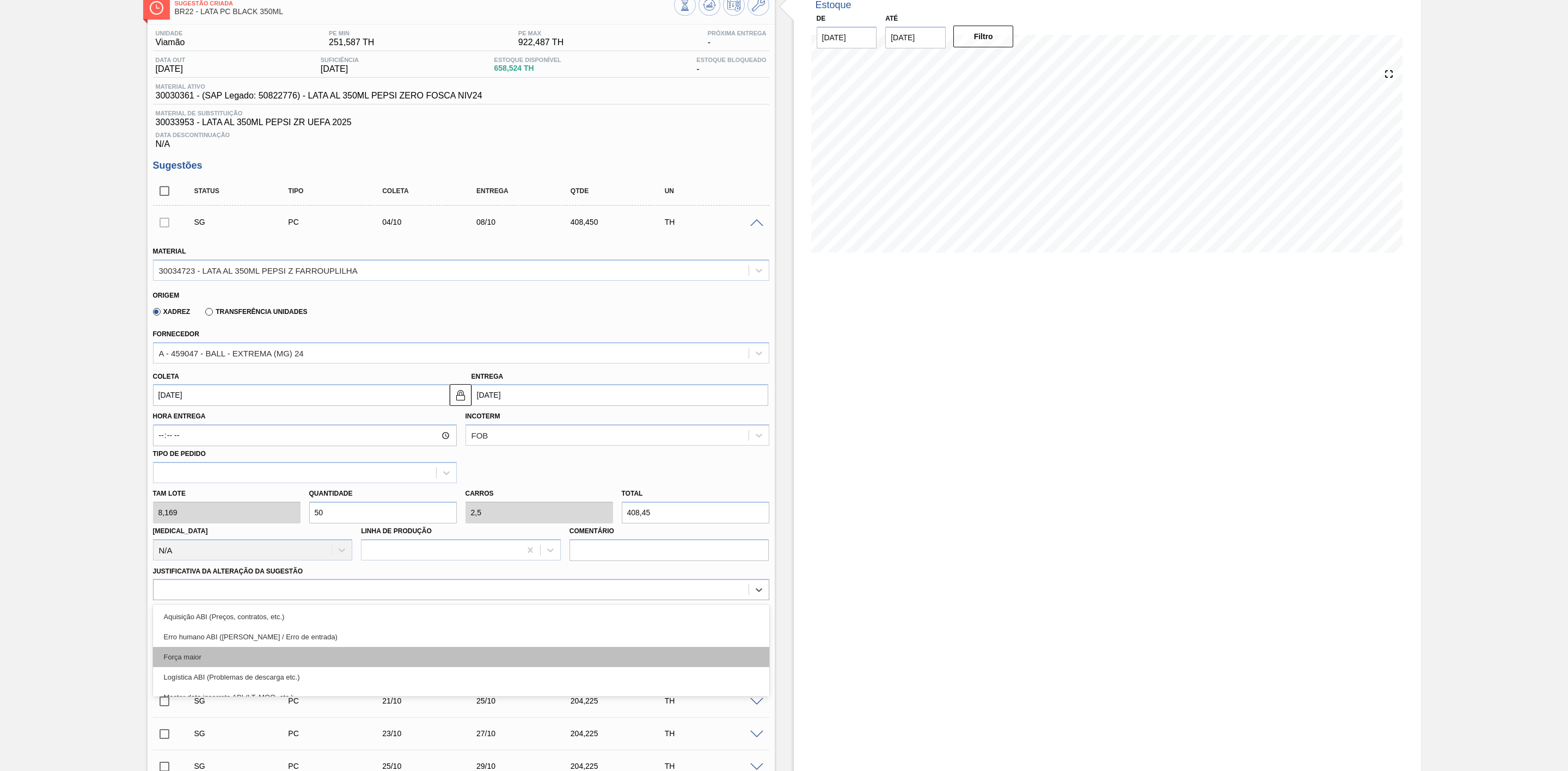
scroll to position [72, 0]
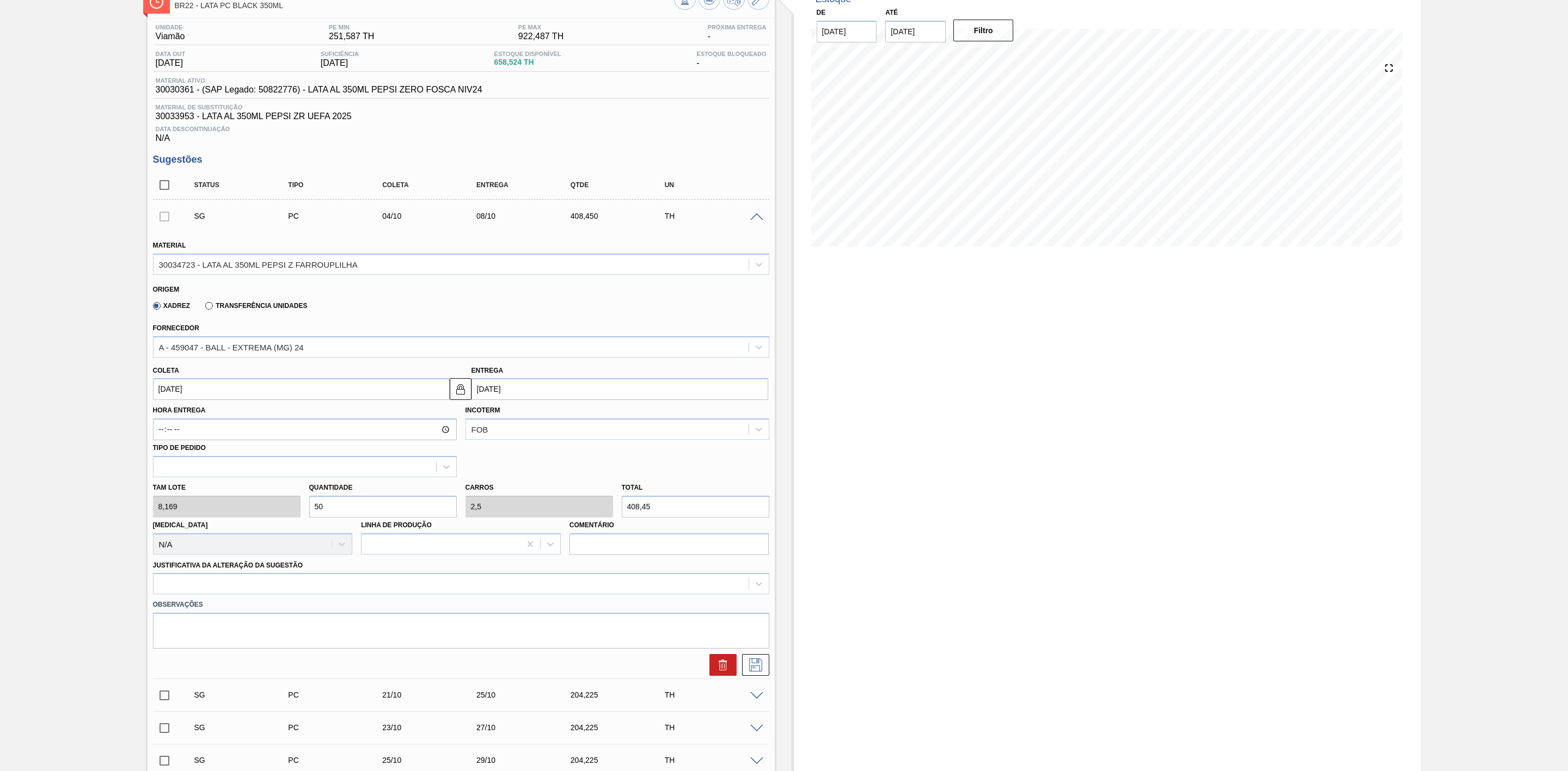
click at [852, 361] on div "Estoque De [DATE] Até [DATE] Filtro 03/09 Projeção de Estoque 658.524 [DOMAIN_N…" at bounding box center [1107, 514] width 627 height 1064
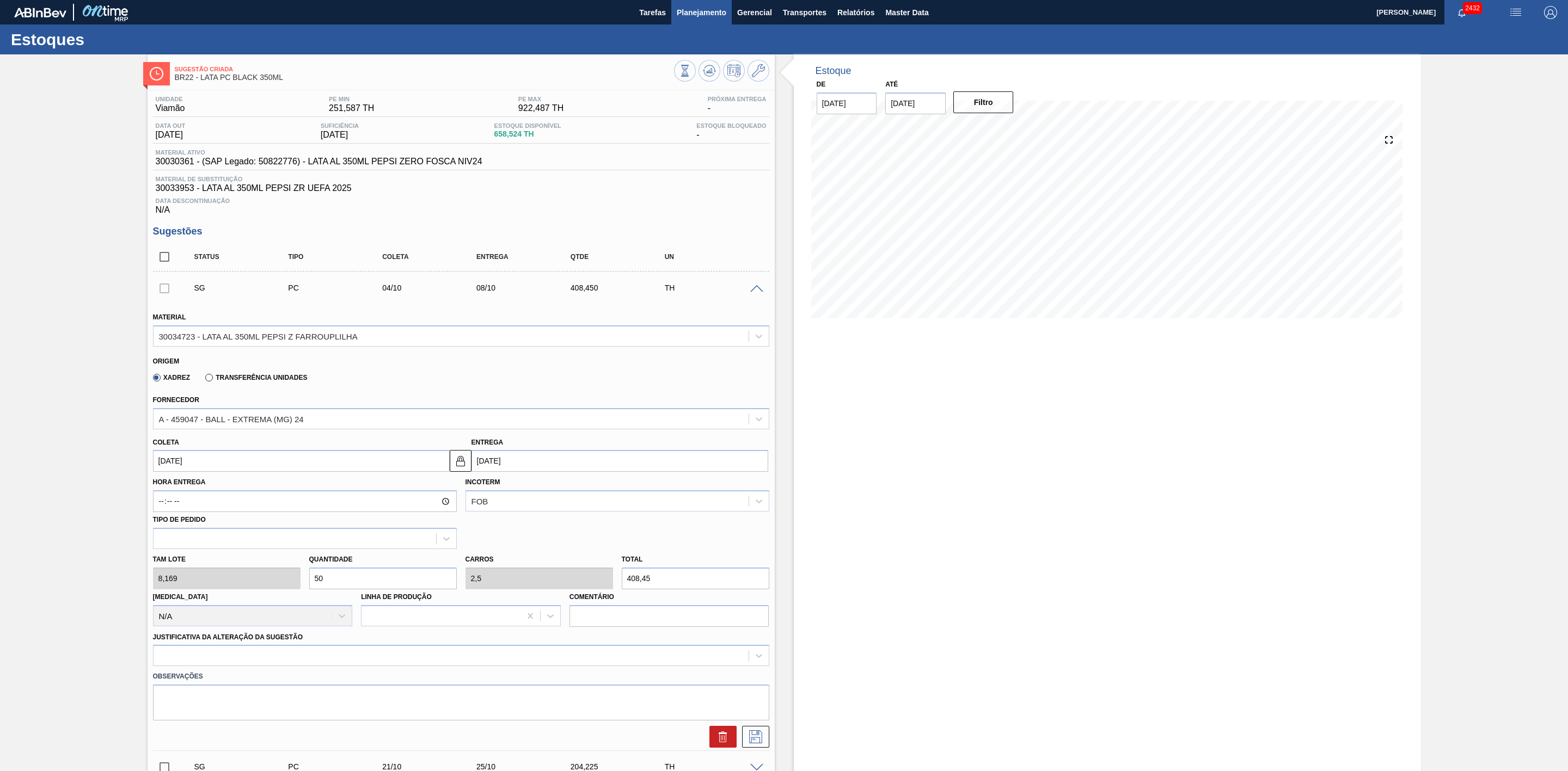
click at [704, 13] on span "Planejamento" at bounding box center [701, 12] width 49 height 13
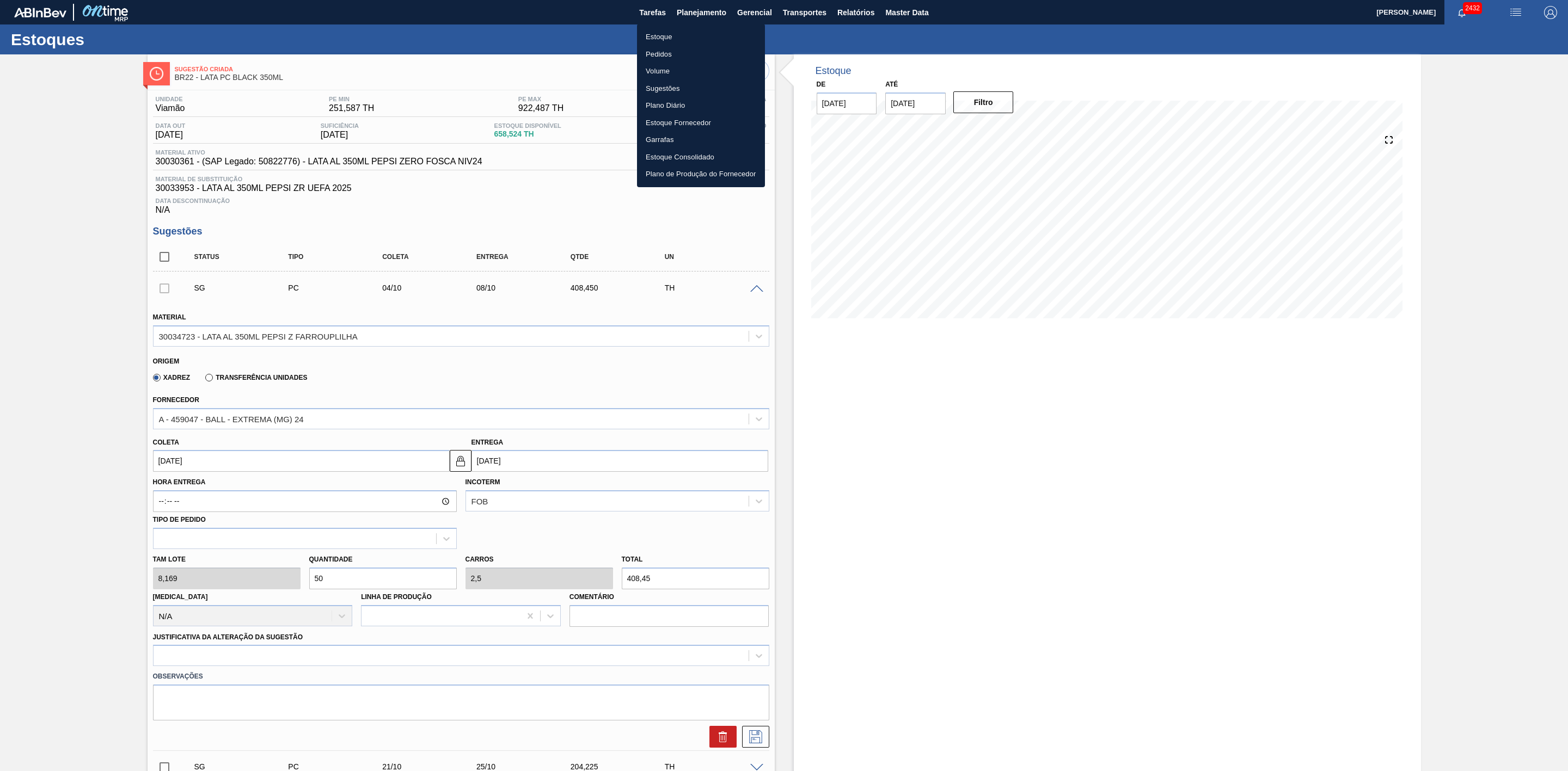
click at [656, 36] on li "Estoque" at bounding box center [701, 37] width 128 height 18
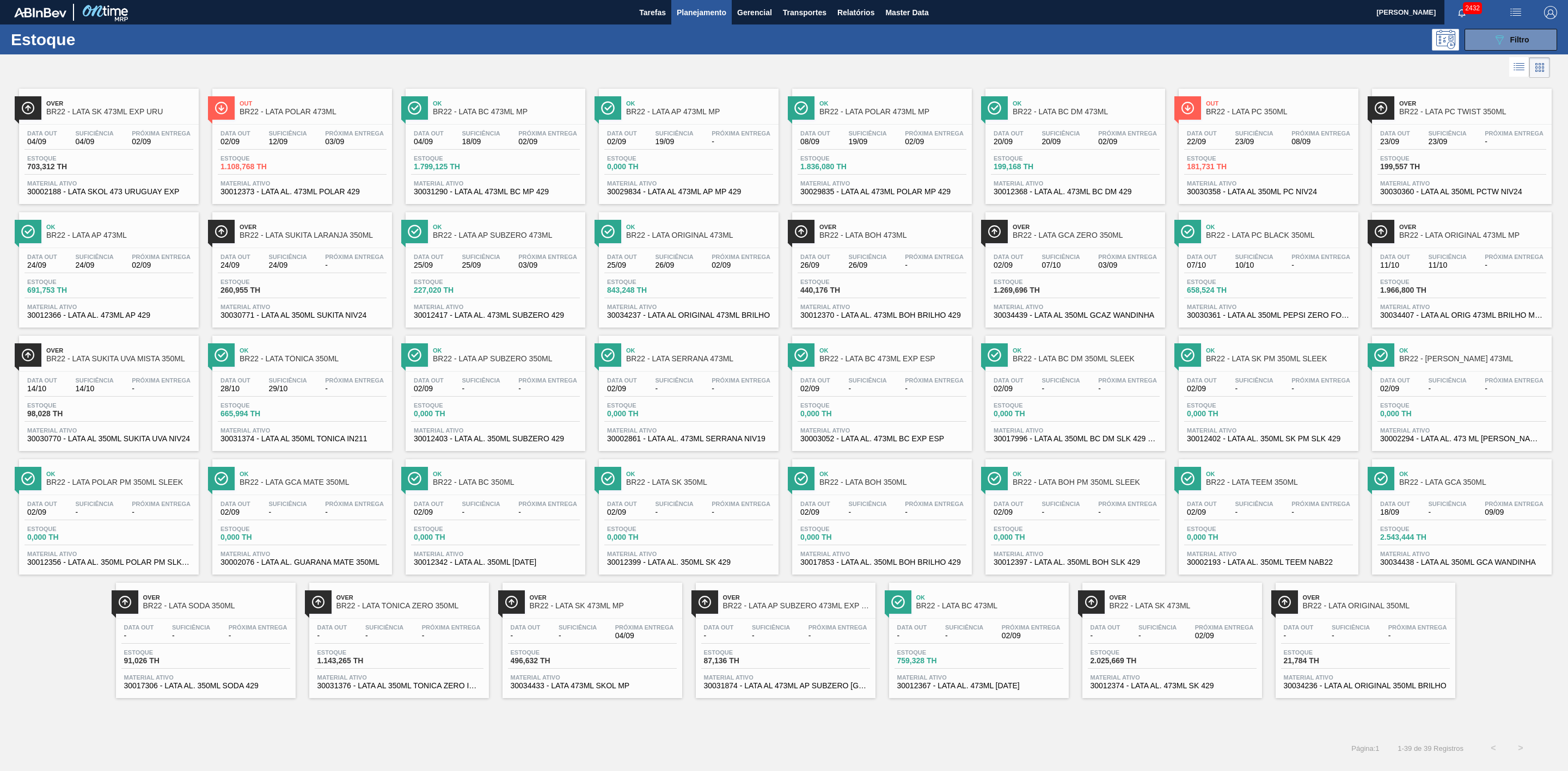
click at [620, 477] on span "Over" at bounding box center [603, 598] width 147 height 7
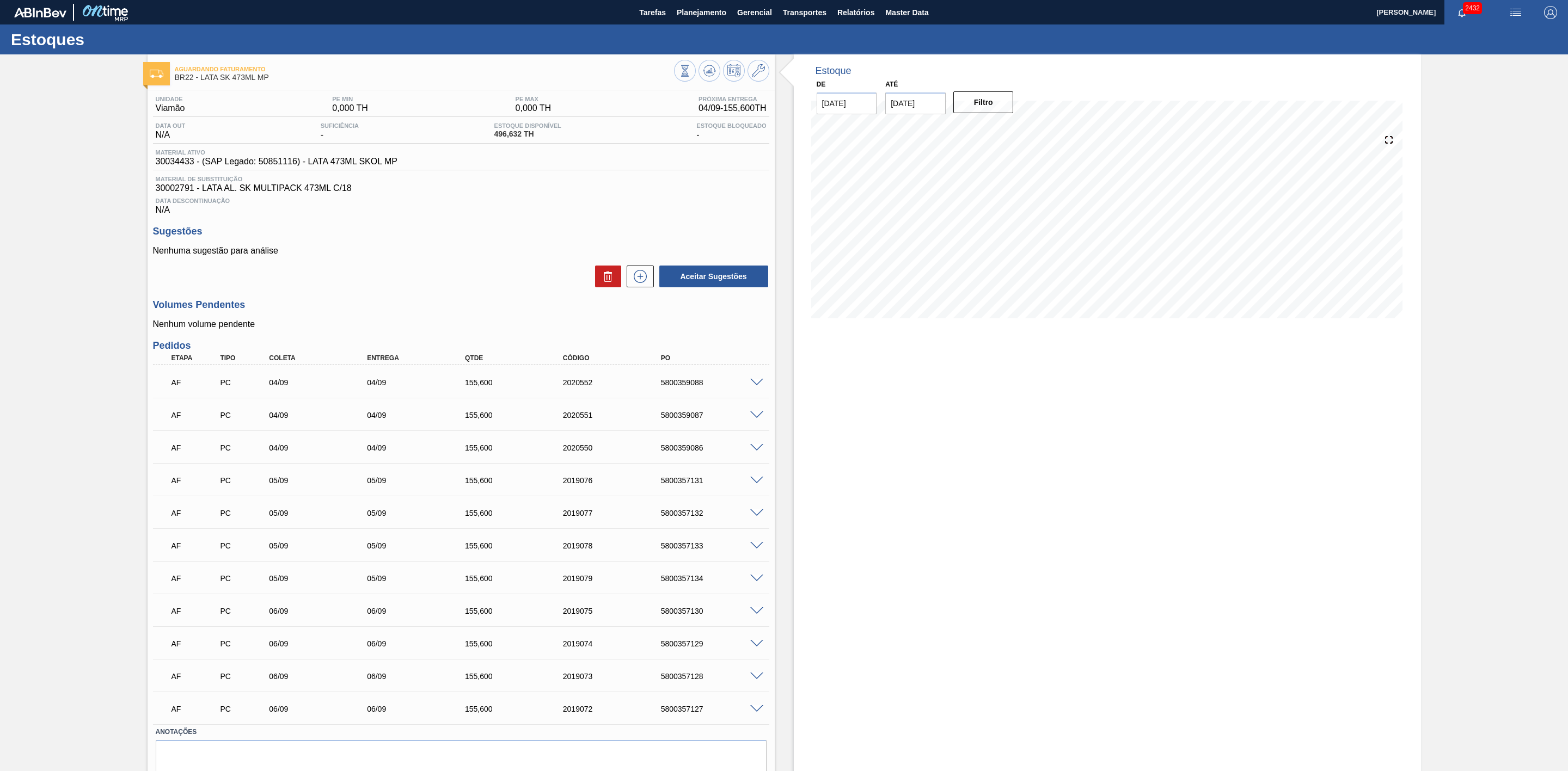
click at [751, 477] on span at bounding box center [757, 481] width 13 height 8
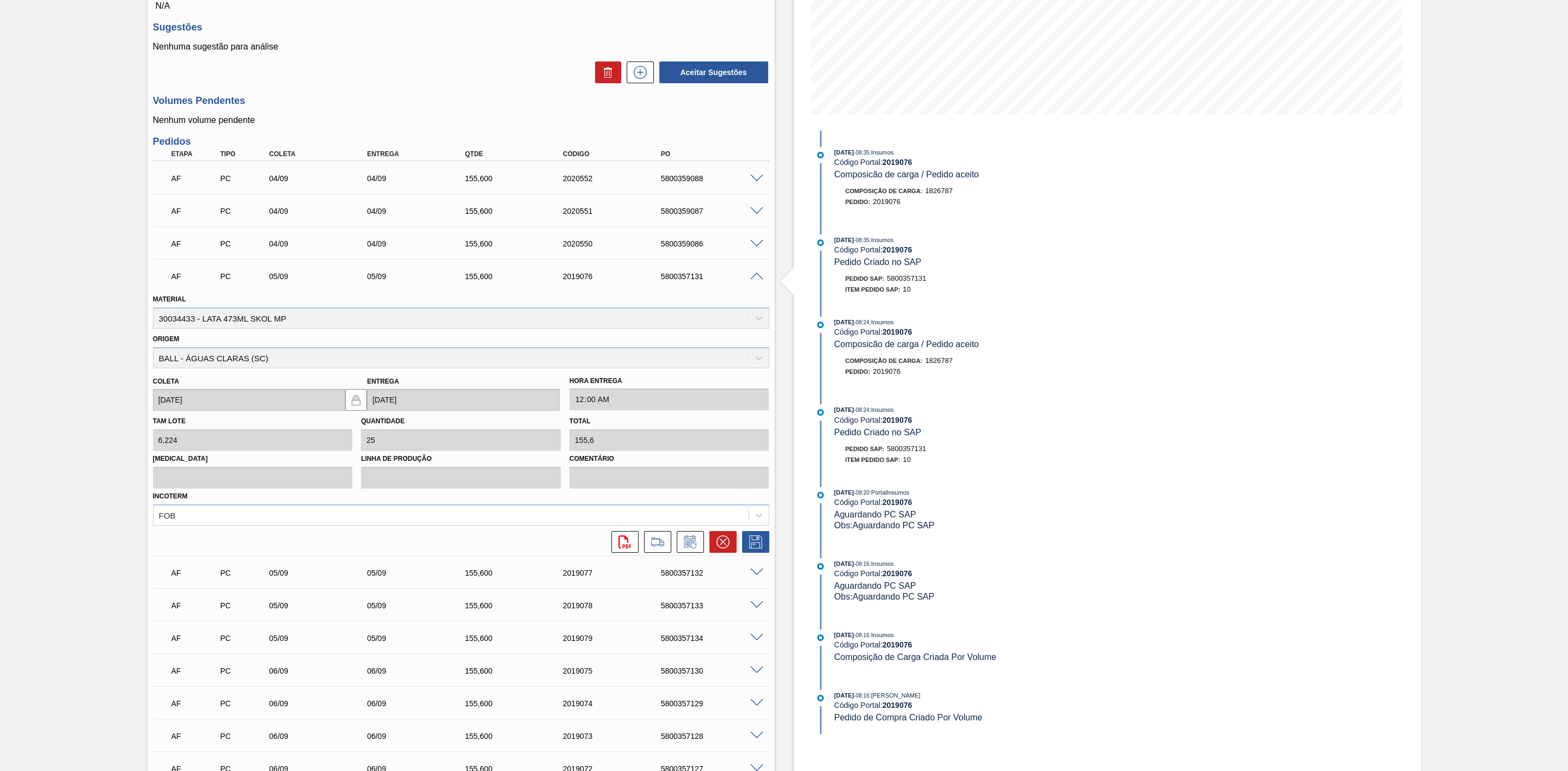
scroll to position [245, 0]
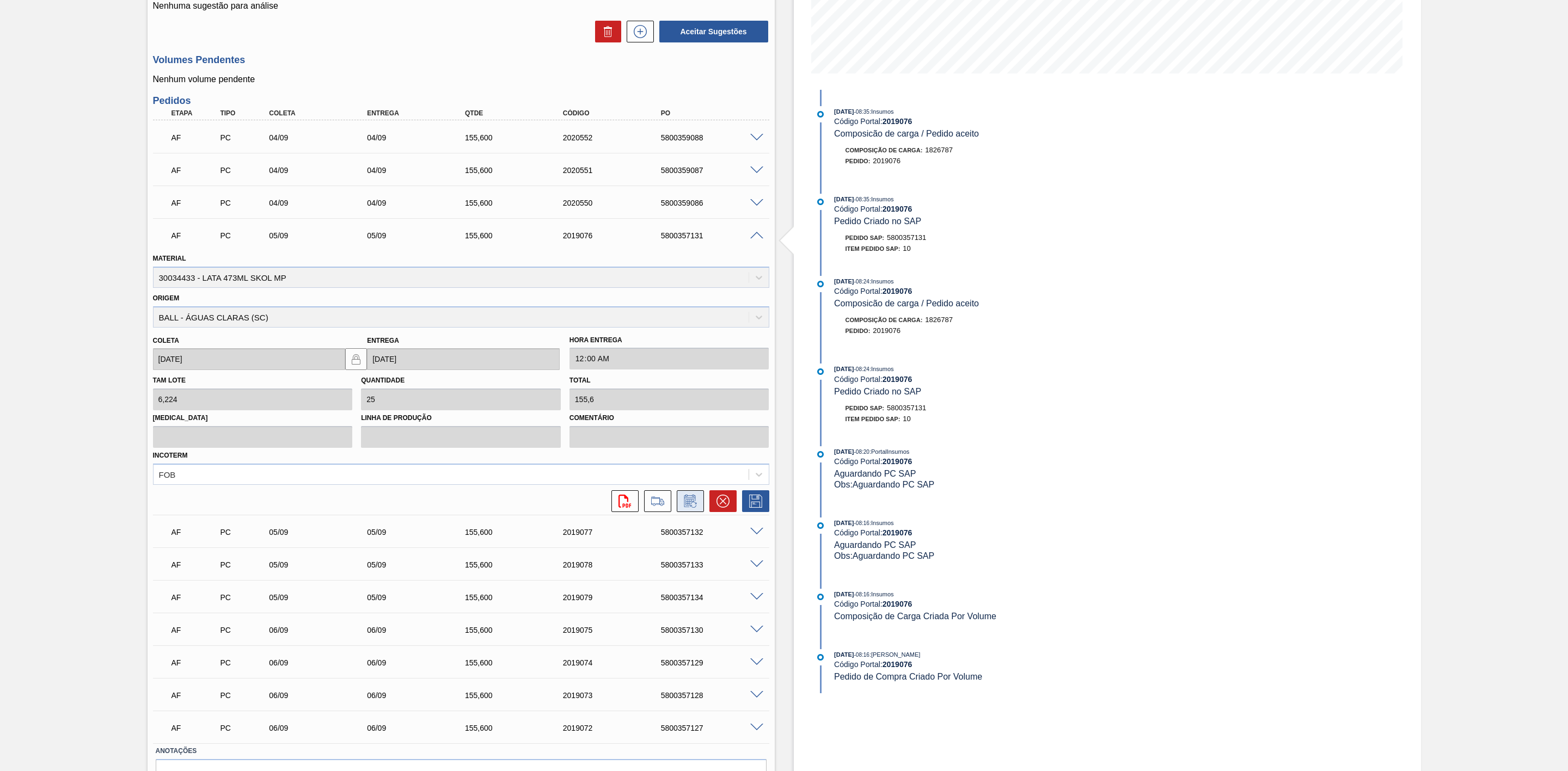
click at [687, 477] on icon at bounding box center [689, 502] width 8 height 7
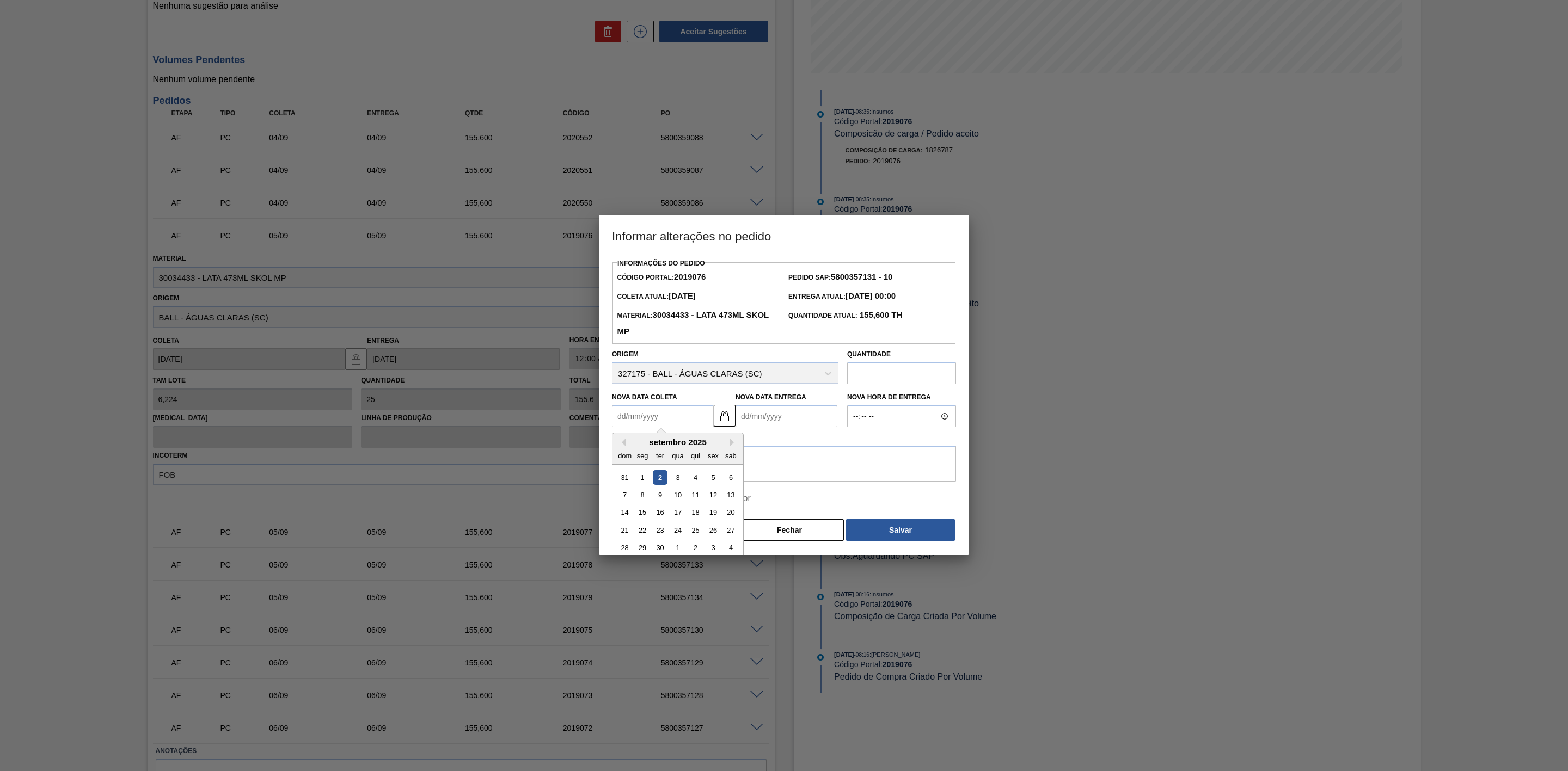
click at [656, 424] on Coleta2019076 "Nova Data Coleta" at bounding box center [662, 416] width 102 height 22
click at [625, 477] on input "Pular aprovação do fornecedor" at bounding box center [618, 499] width 23 height 23
click at [657, 417] on Coleta2019076 "Nova Data Coleta" at bounding box center [662, 416] width 102 height 22
click at [621, 477] on input "Pular aprovação do fornecedor" at bounding box center [618, 499] width 23 height 23
click at [650, 424] on Coleta2019076 "Nova Data Coleta" at bounding box center [662, 416] width 102 height 22
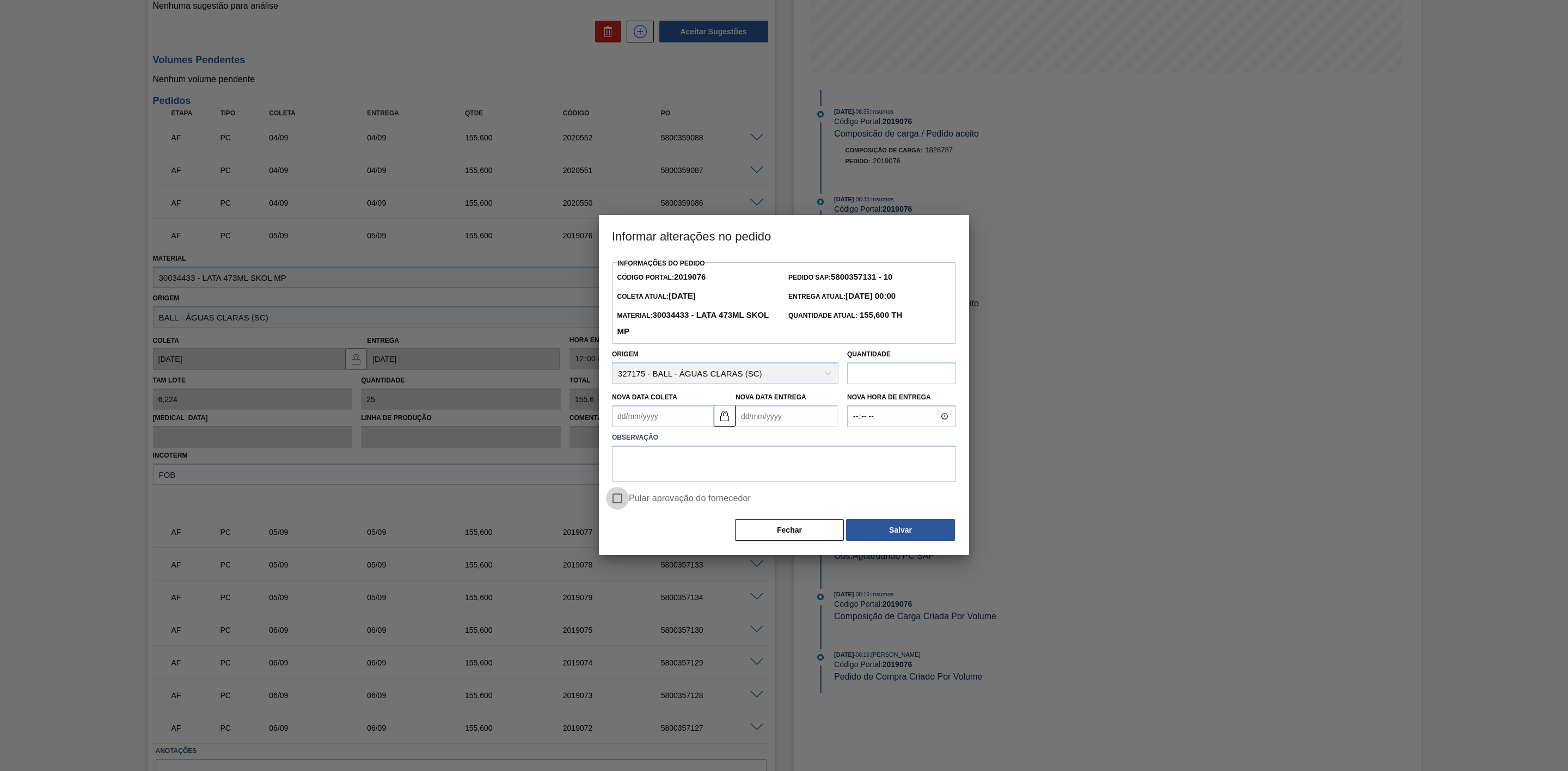
click at [626, 477] on input "Pular aprovação do fornecedor" at bounding box center [618, 499] width 23 height 23
click at [689, 415] on Coleta2019076 "Nova Data Coleta" at bounding box center [662, 416] width 102 height 22
click at [627, 477] on input "Pular aprovação do fornecedor" at bounding box center [618, 499] width 23 height 23
checkbox input "false"
click at [689, 415] on Coleta2019076 "Nova Data Coleta" at bounding box center [662, 416] width 102 height 22
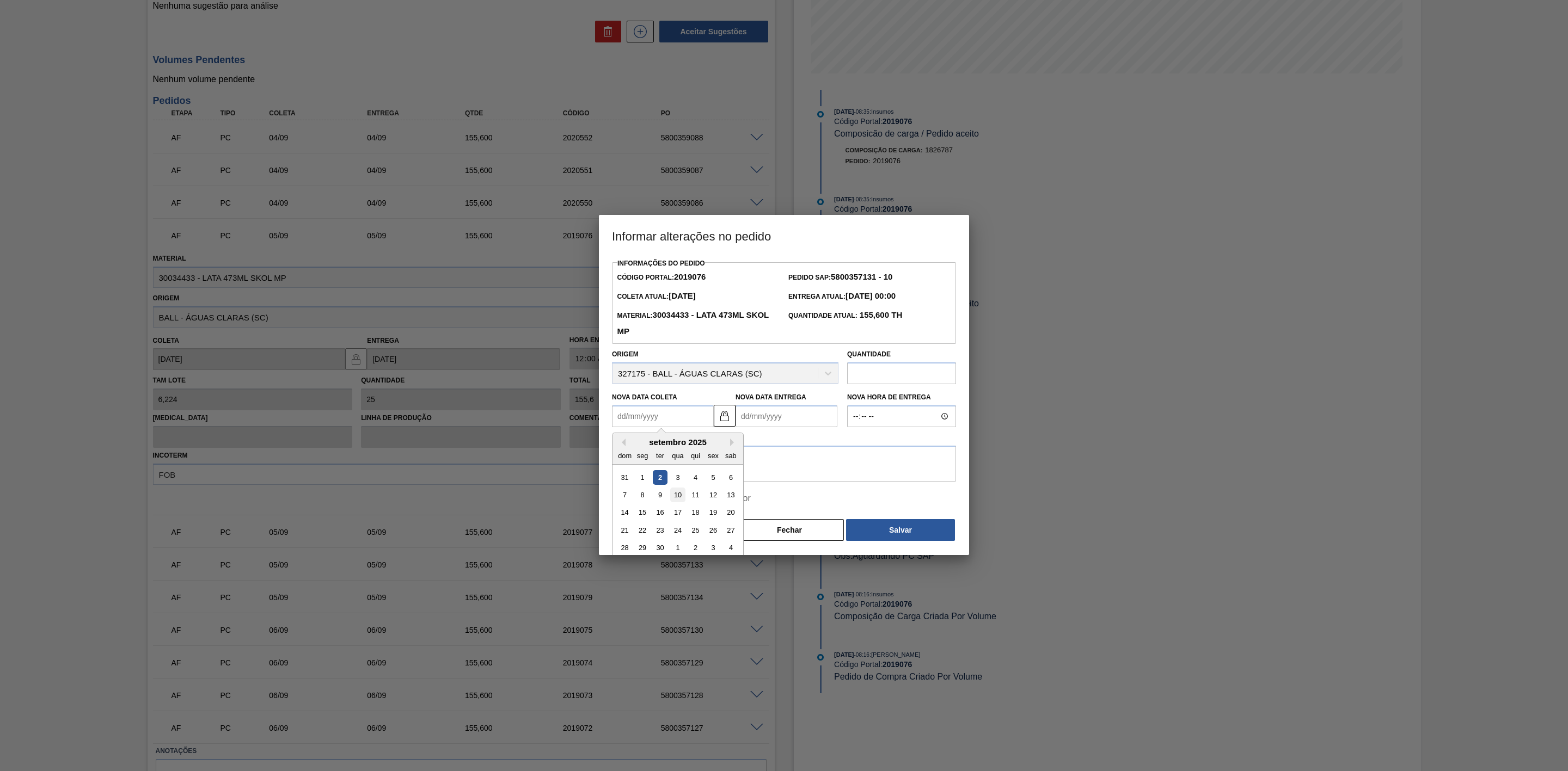
click at [682, 477] on div "10" at bounding box center [677, 495] width 15 height 15
type Coleta2019076 "[DATE]"
type Entrega2019076 "[DATE]"
click at [677, 417] on Coleta2019076 "[DATE]" at bounding box center [662, 416] width 102 height 22
click at [629, 477] on div "7" at bounding box center [625, 495] width 15 height 15
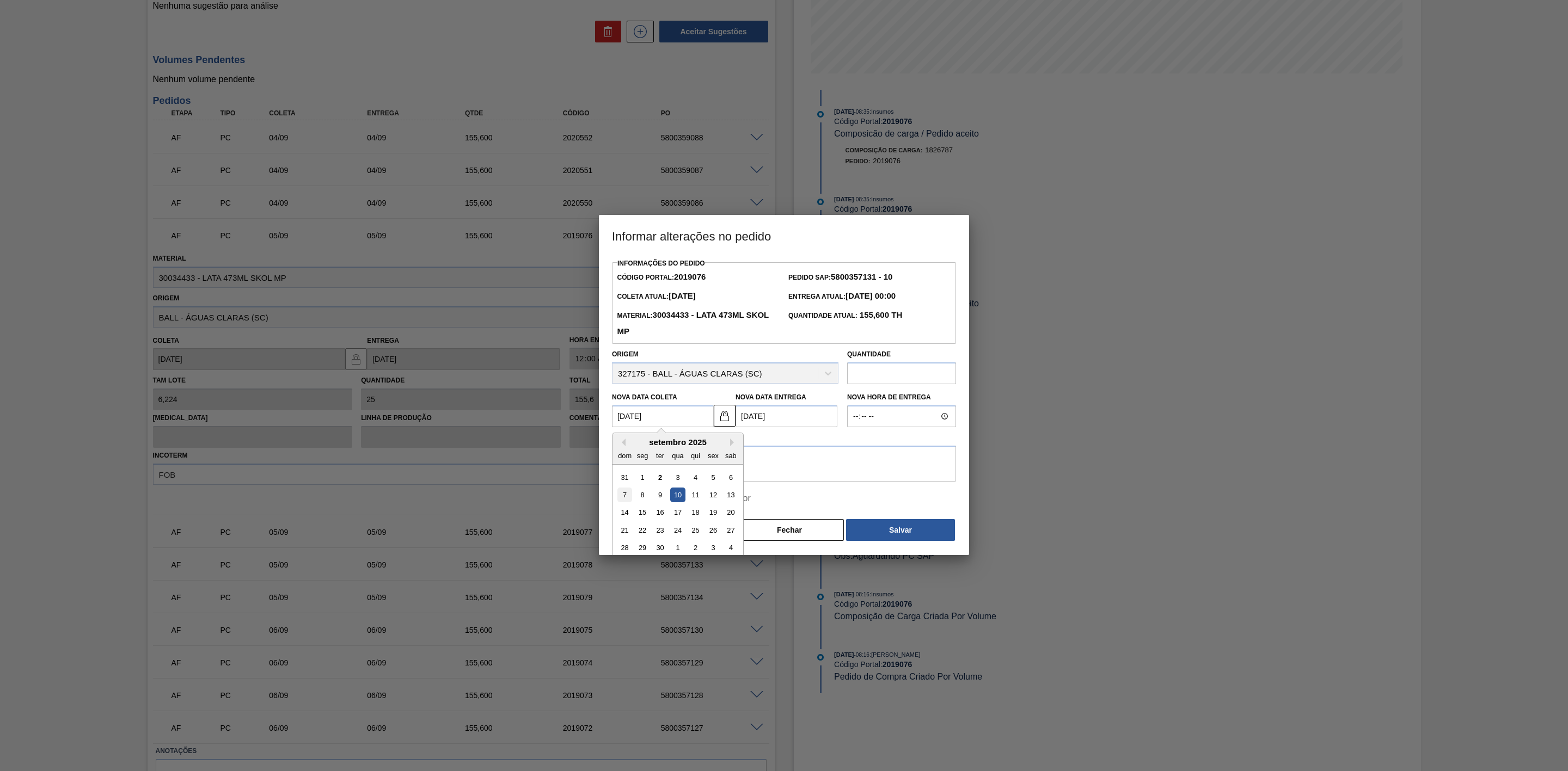
type Coleta2019076 "[DATE]"
type Entrega2019076 "[DATE]"
click at [663, 457] on textarea at bounding box center [783, 464] width 344 height 36
drag, startPoint x: 784, startPoint y: 459, endPoint x: 558, endPoint y: 448, distance: 226.3
click at [558, 448] on div "Informar alterações no pedido Informações do Pedido Código Portal: 2019076 Pedi…" at bounding box center [784, 385] width 1568 height 771
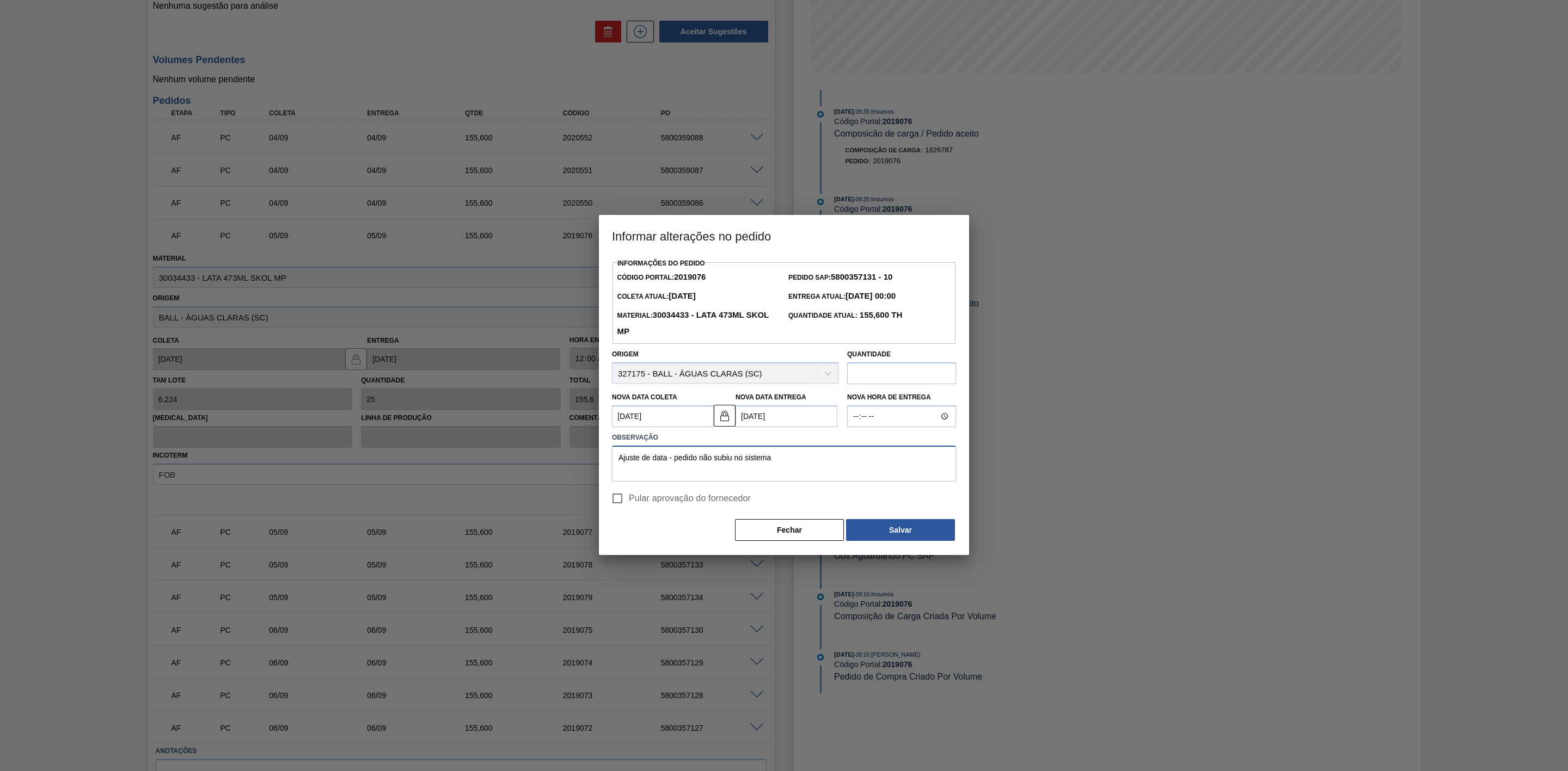
type textarea "Ajuste de data - pedido não subiu no sistema"
click at [656, 477] on span "Pular aprovação do fornecedor" at bounding box center [690, 498] width 122 height 13
click at [629, 477] on input "Pular aprovação do fornecedor" at bounding box center [618, 499] width 23 height 23
checkbox input "true"
click at [882, 477] on button "Salvar" at bounding box center [900, 530] width 109 height 22
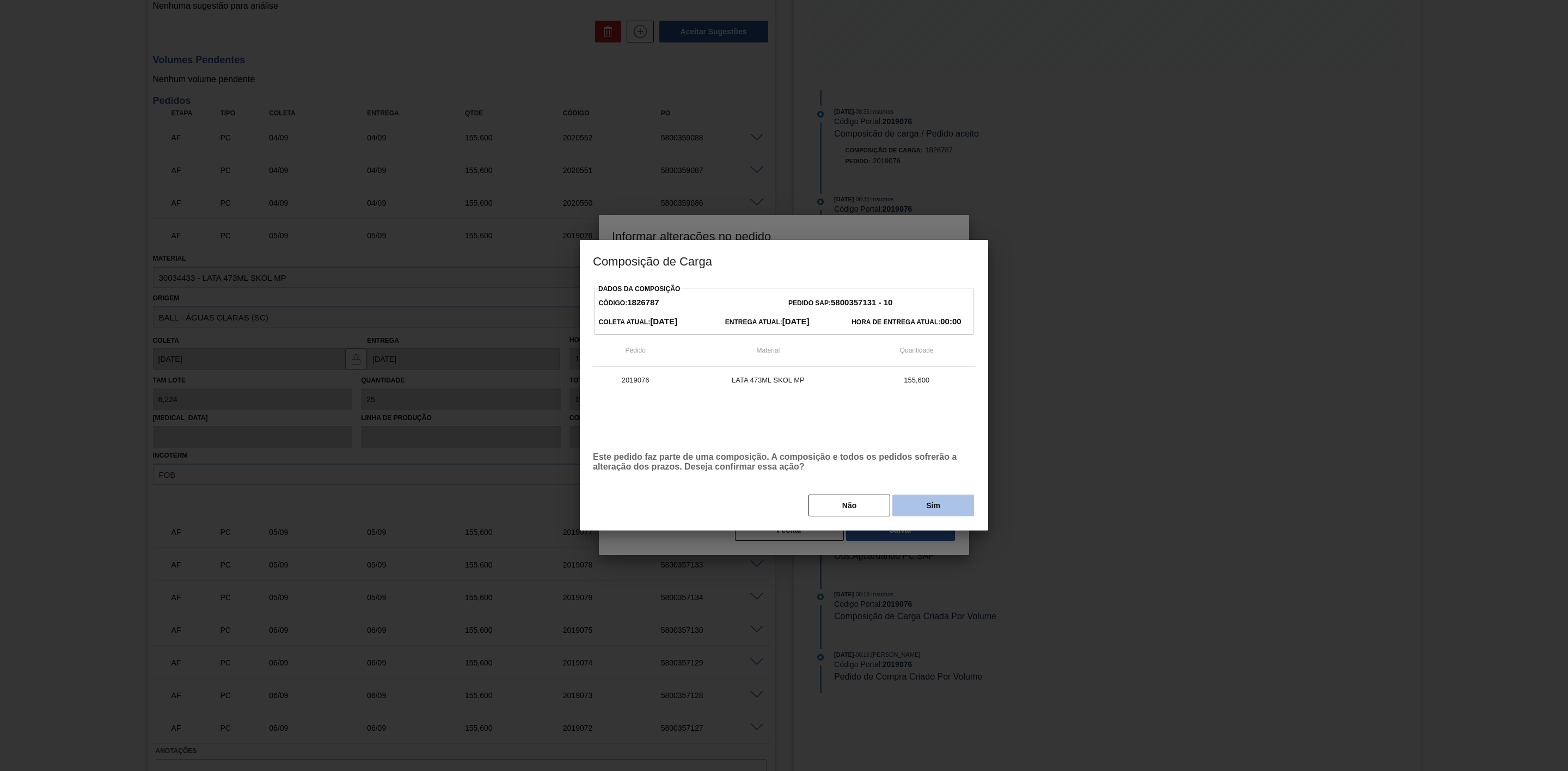
click at [919, 477] on button "Sim" at bounding box center [933, 506] width 82 height 22
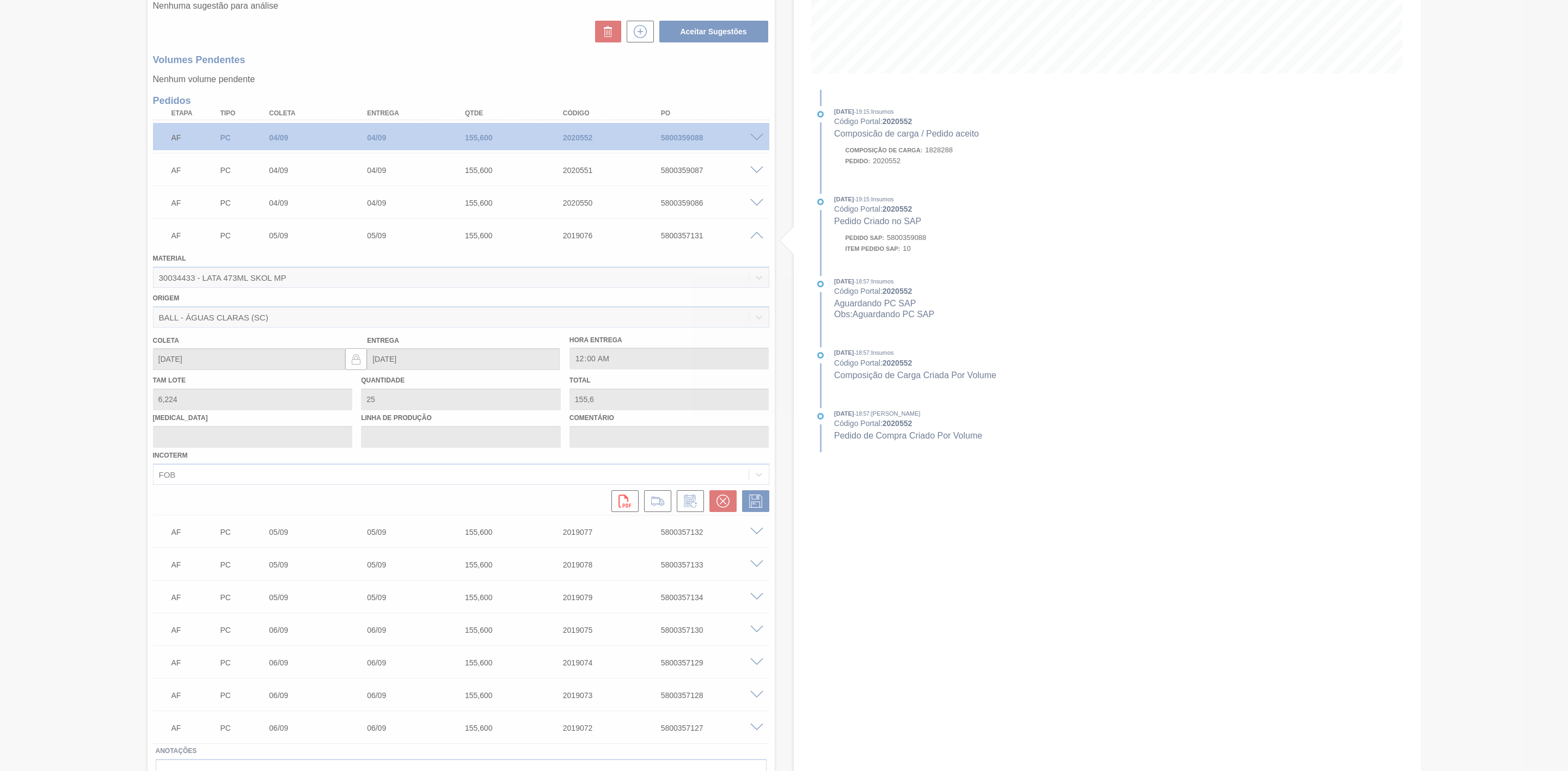
type input "Ajuste de data - pedido não subiu no sistema"
type input "[DATE]"
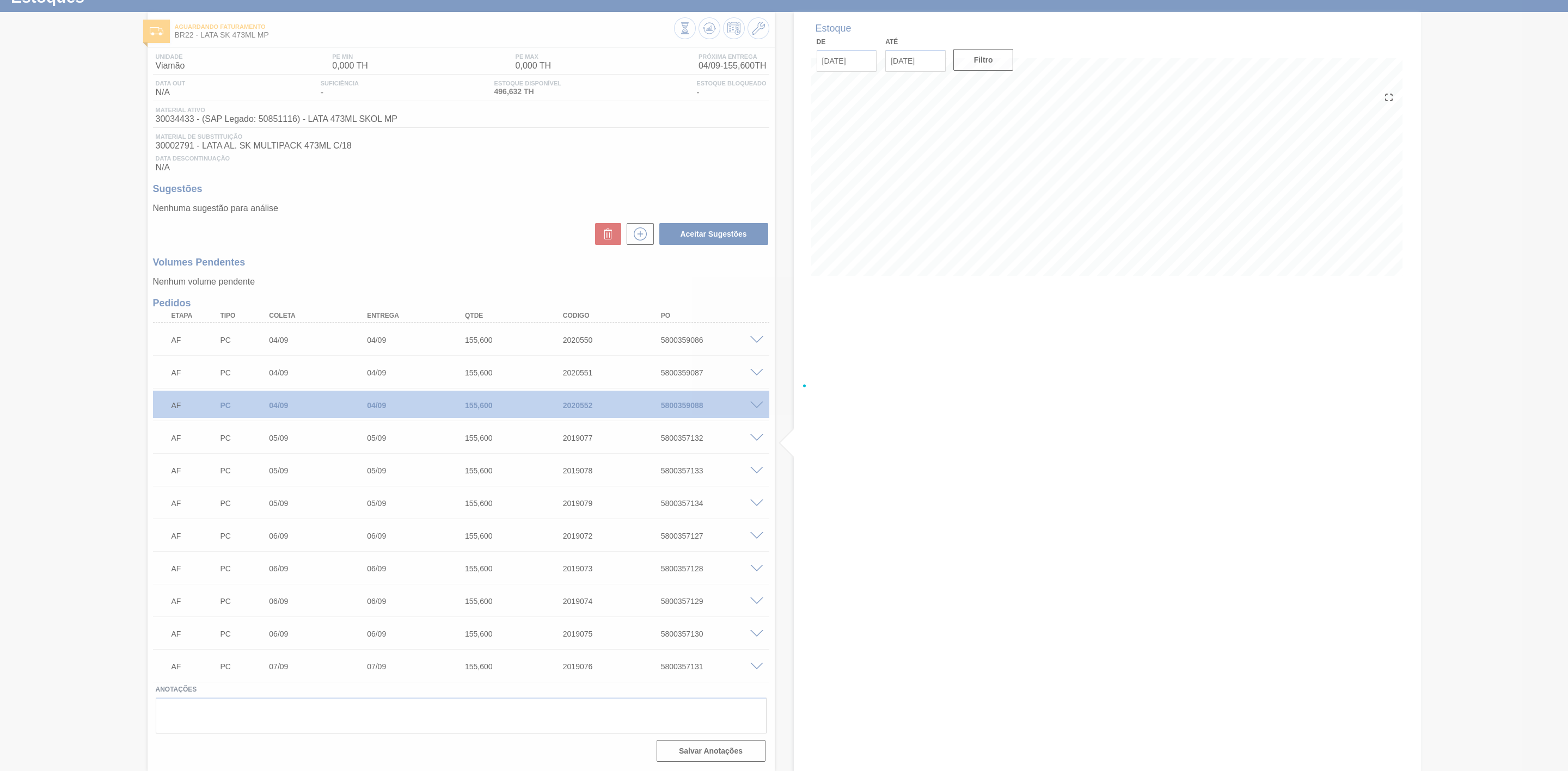
scroll to position [46, 0]
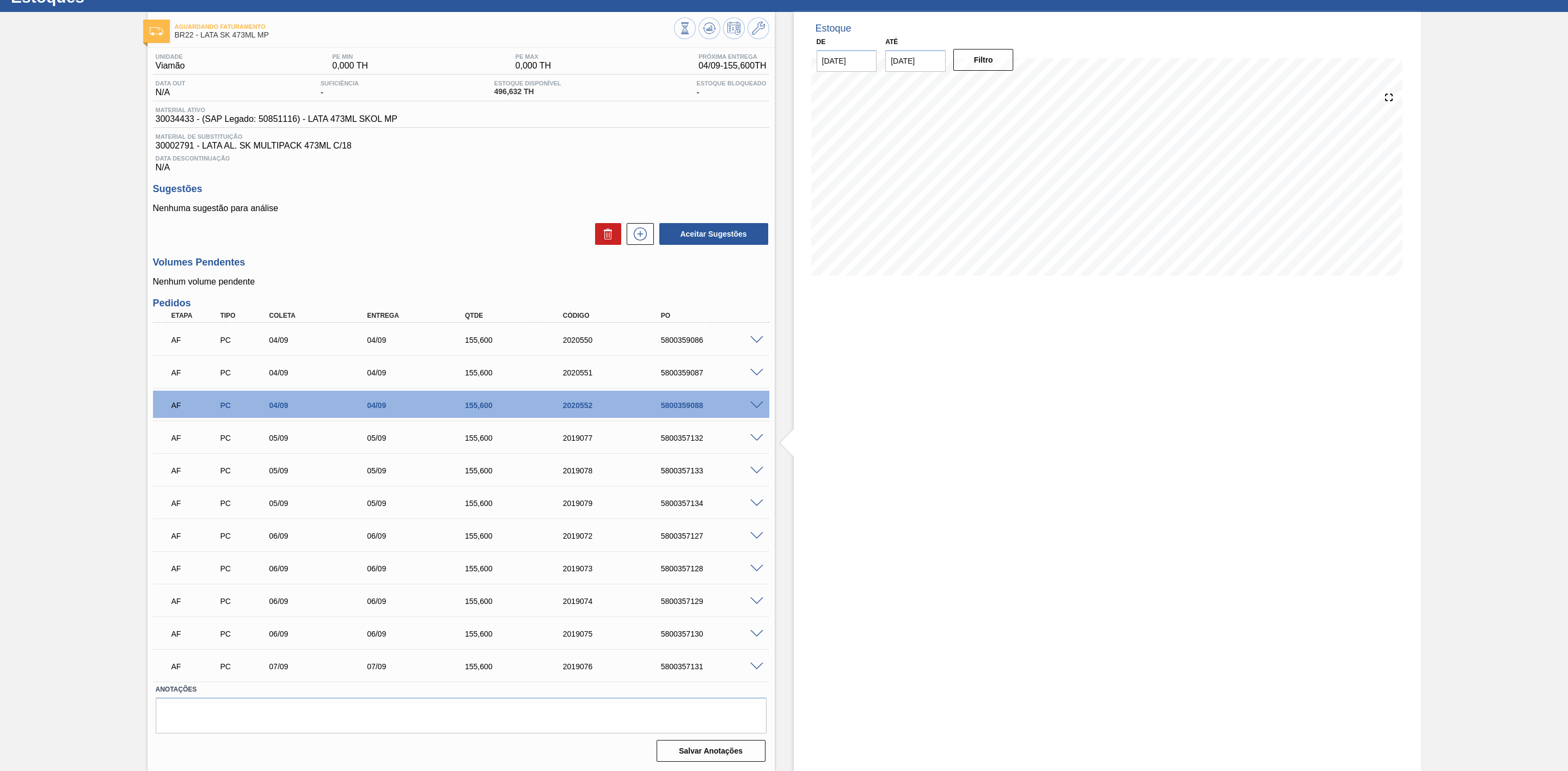
click at [757, 435] on span at bounding box center [757, 438] width 13 height 8
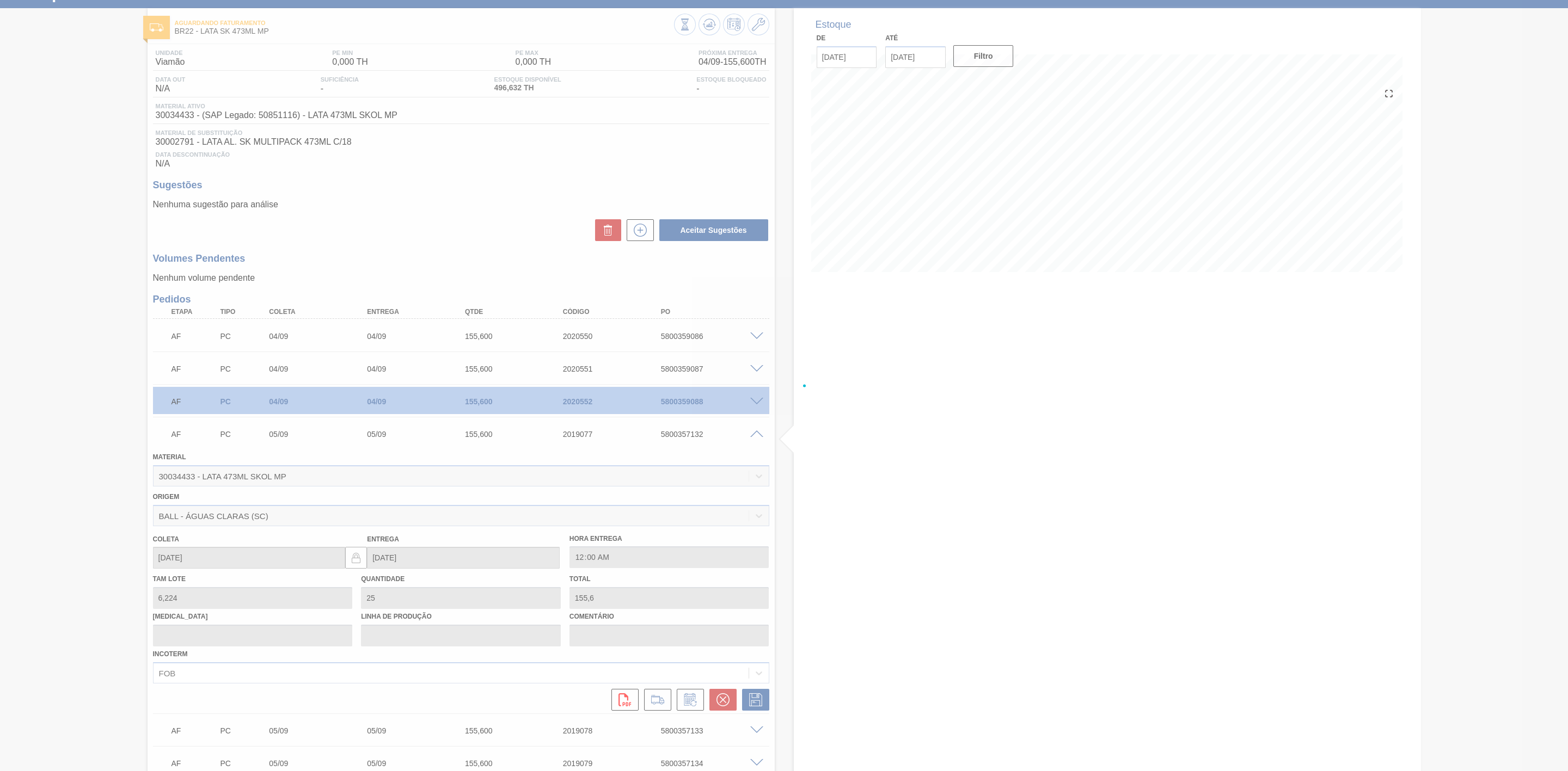
scroll to position [245, 0]
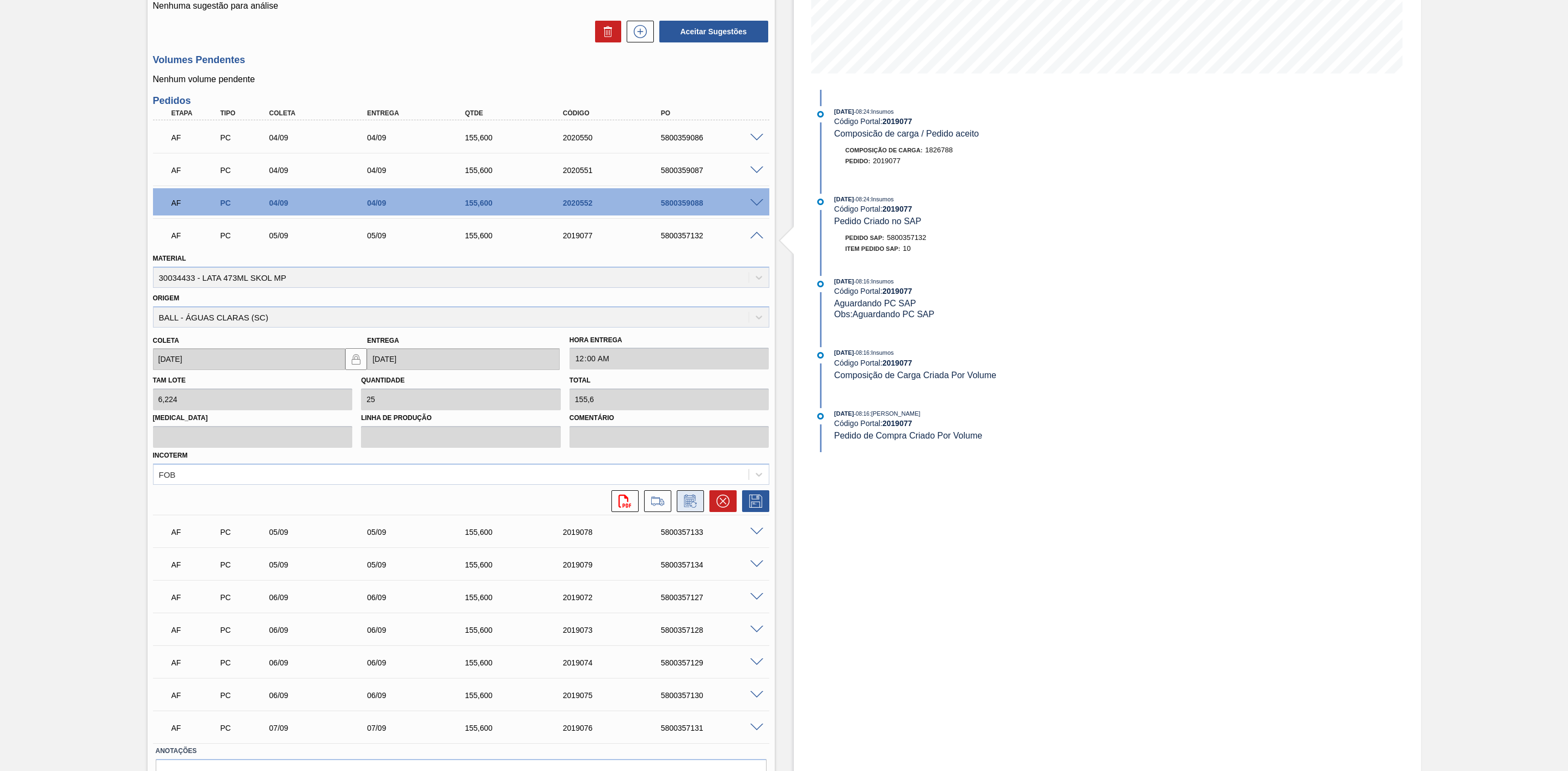
click at [693, 477] on icon at bounding box center [690, 501] width 18 height 13
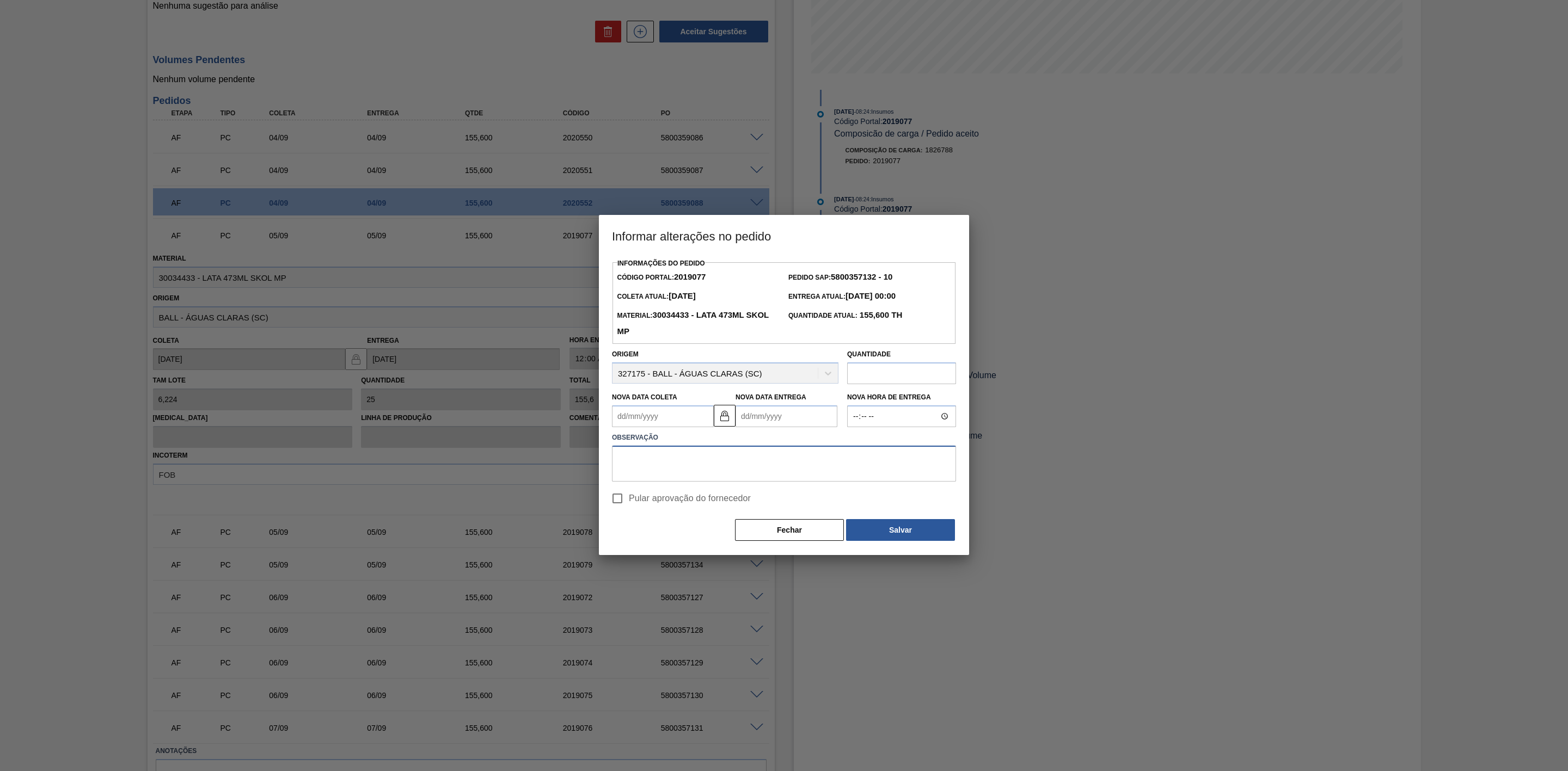
click at [629, 457] on textarea at bounding box center [783, 464] width 344 height 36
click at [631, 419] on Coleta2019077 "Nova Data Coleta" at bounding box center [662, 416] width 102 height 22
click at [628, 477] on input "Pular aprovação do fornecedor" at bounding box center [618, 499] width 23 height 23
checkbox input "true"
click at [651, 415] on Coleta2019077 "Nova Data Coleta" at bounding box center [662, 416] width 102 height 22
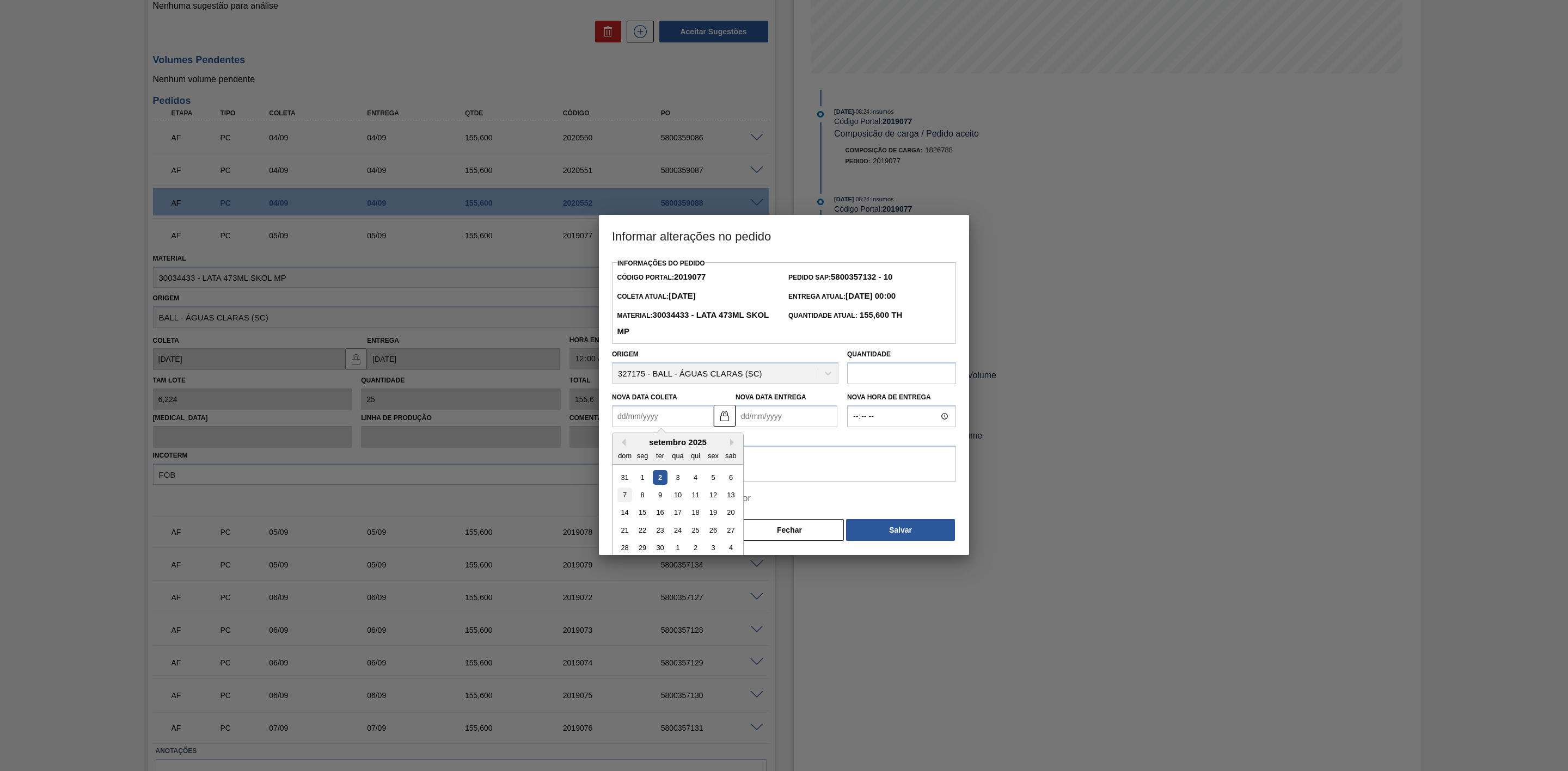
click at [631, 477] on div "7" at bounding box center [625, 495] width 15 height 15
type Coleta2019077 "[DATE]"
type Entrega2019077 "[DATE]"
click at [660, 457] on textarea at bounding box center [783, 464] width 344 height 36
paste textarea "Ajuste de data - pedido não subiu no sistema"
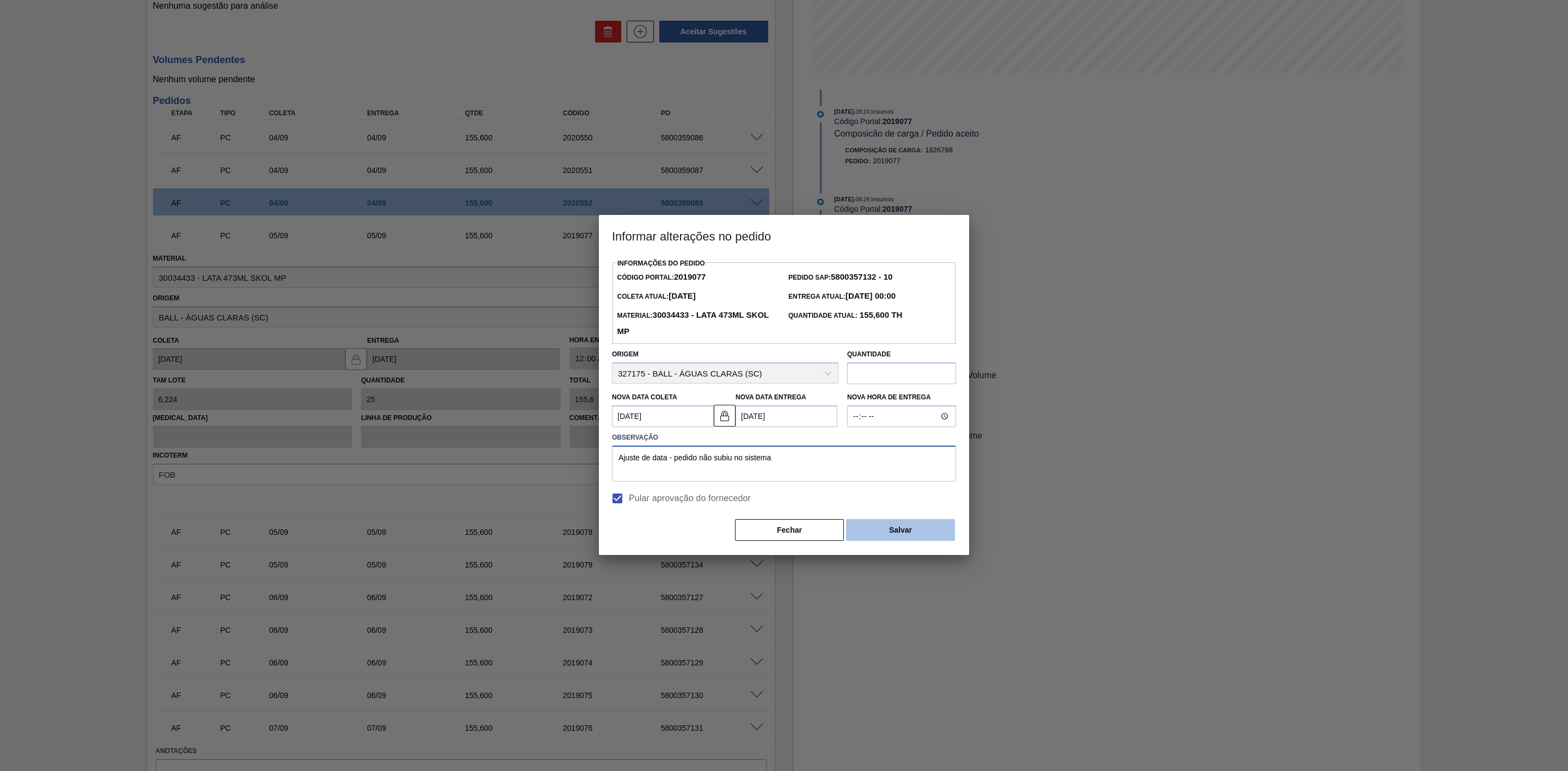
type textarea "Ajuste de data - pedido não subiu no sistema"
click at [930, 477] on button "Salvar" at bounding box center [900, 530] width 109 height 22
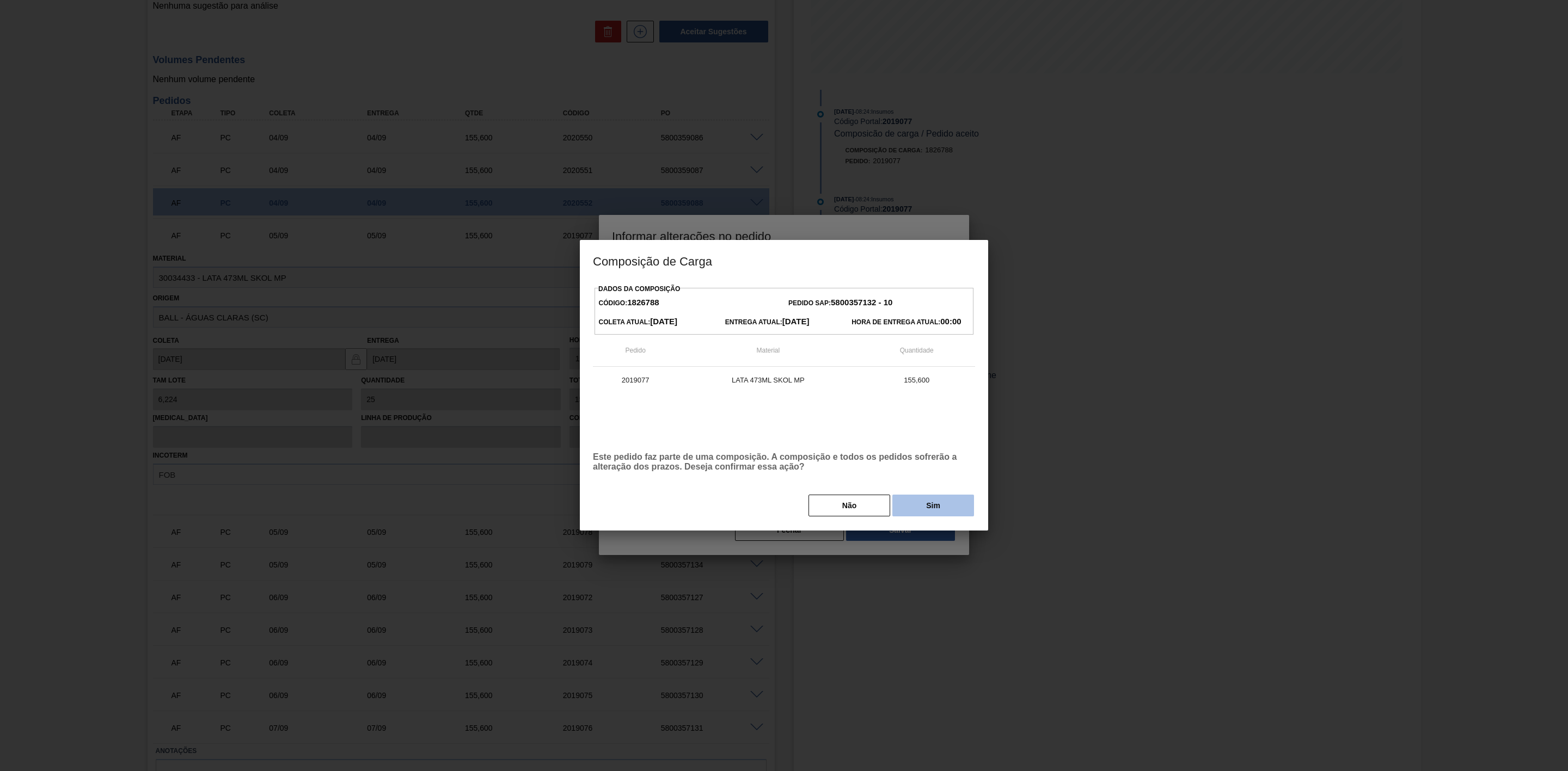
click at [926, 477] on button "Sim" at bounding box center [933, 506] width 82 height 22
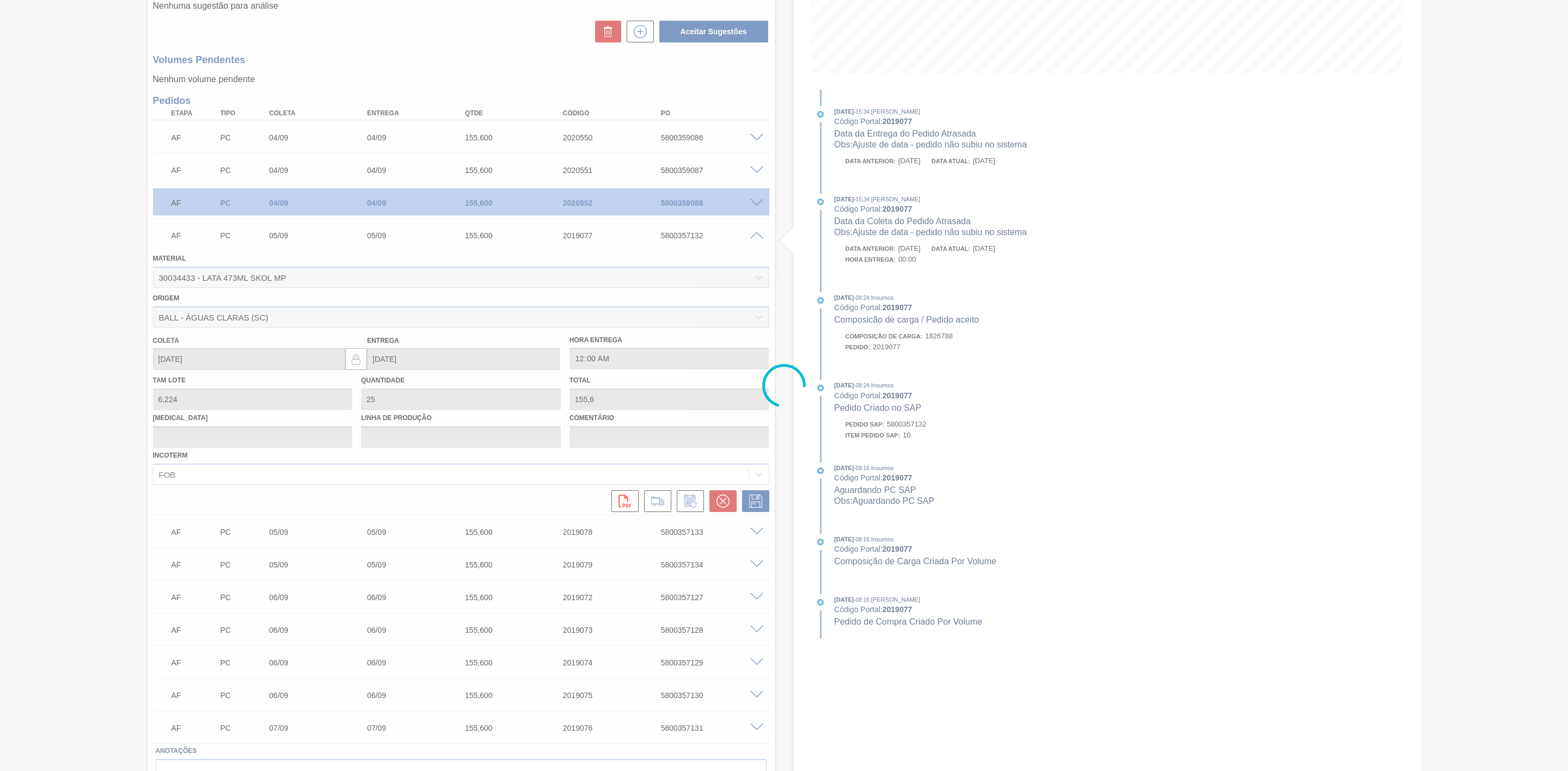
type input "Ajuste de data - pedido não subiu no sistema"
type input "[DATE]"
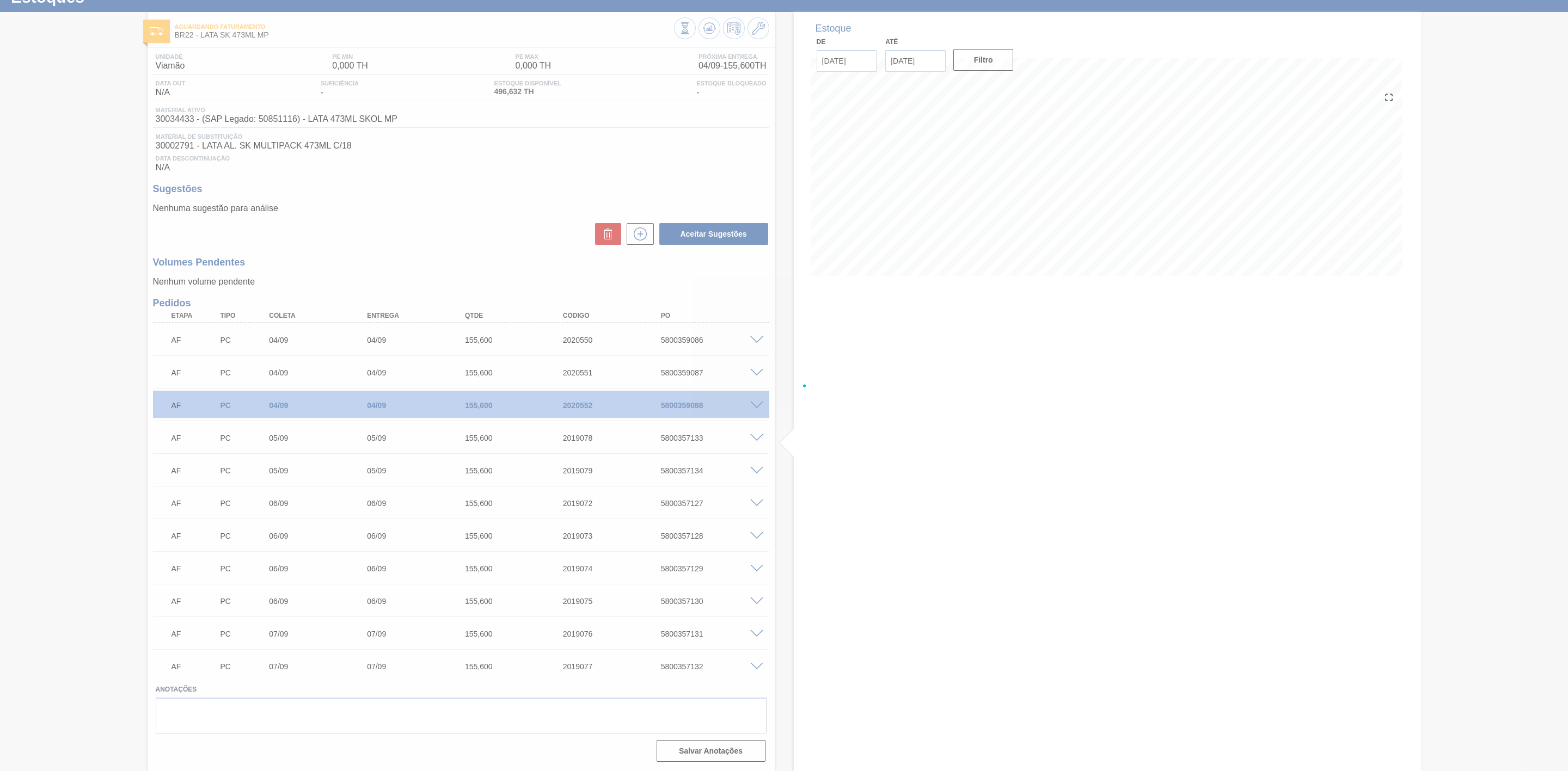
scroll to position [46, 0]
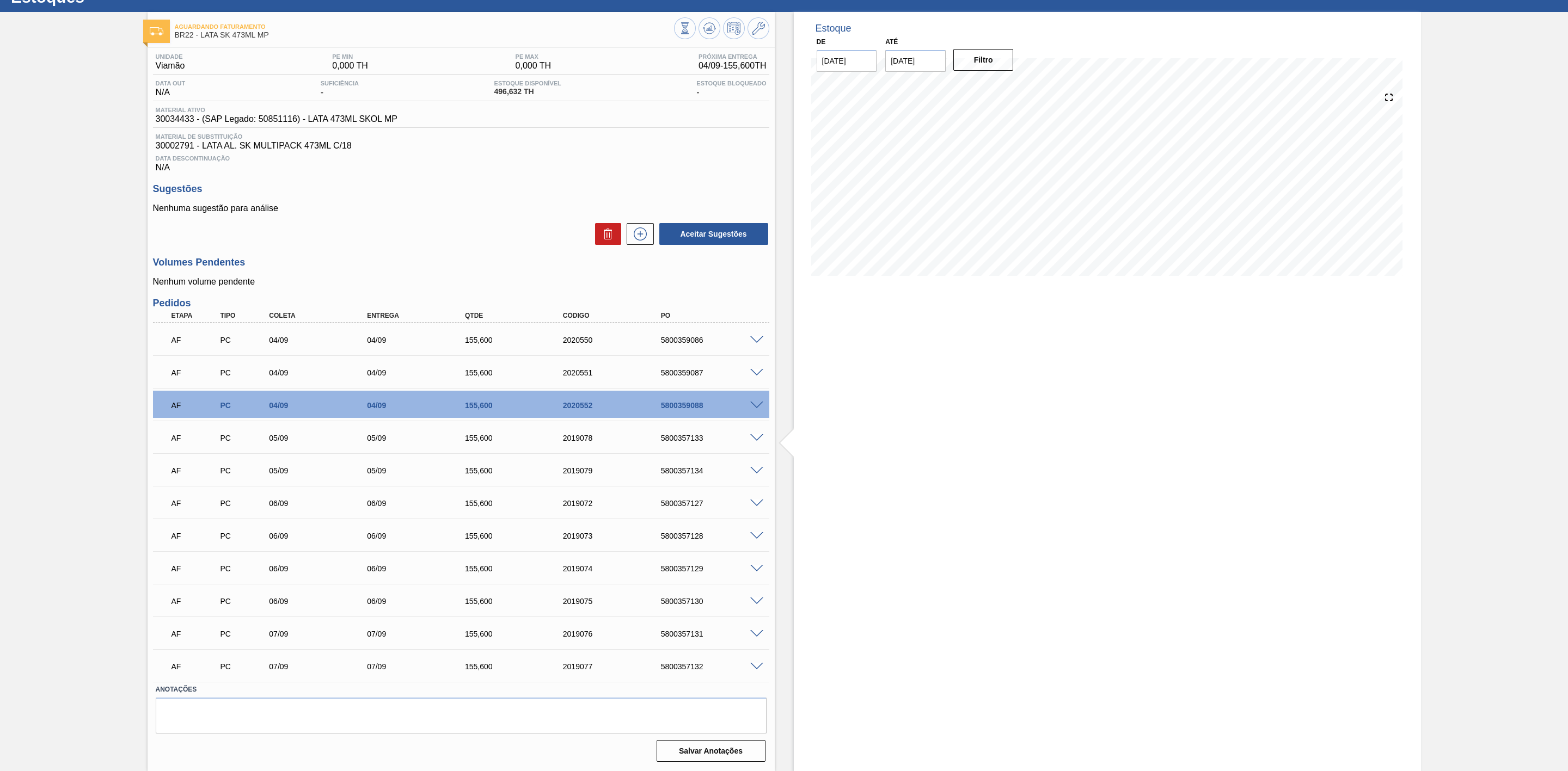
click at [755, 438] on span at bounding box center [757, 438] width 13 height 8
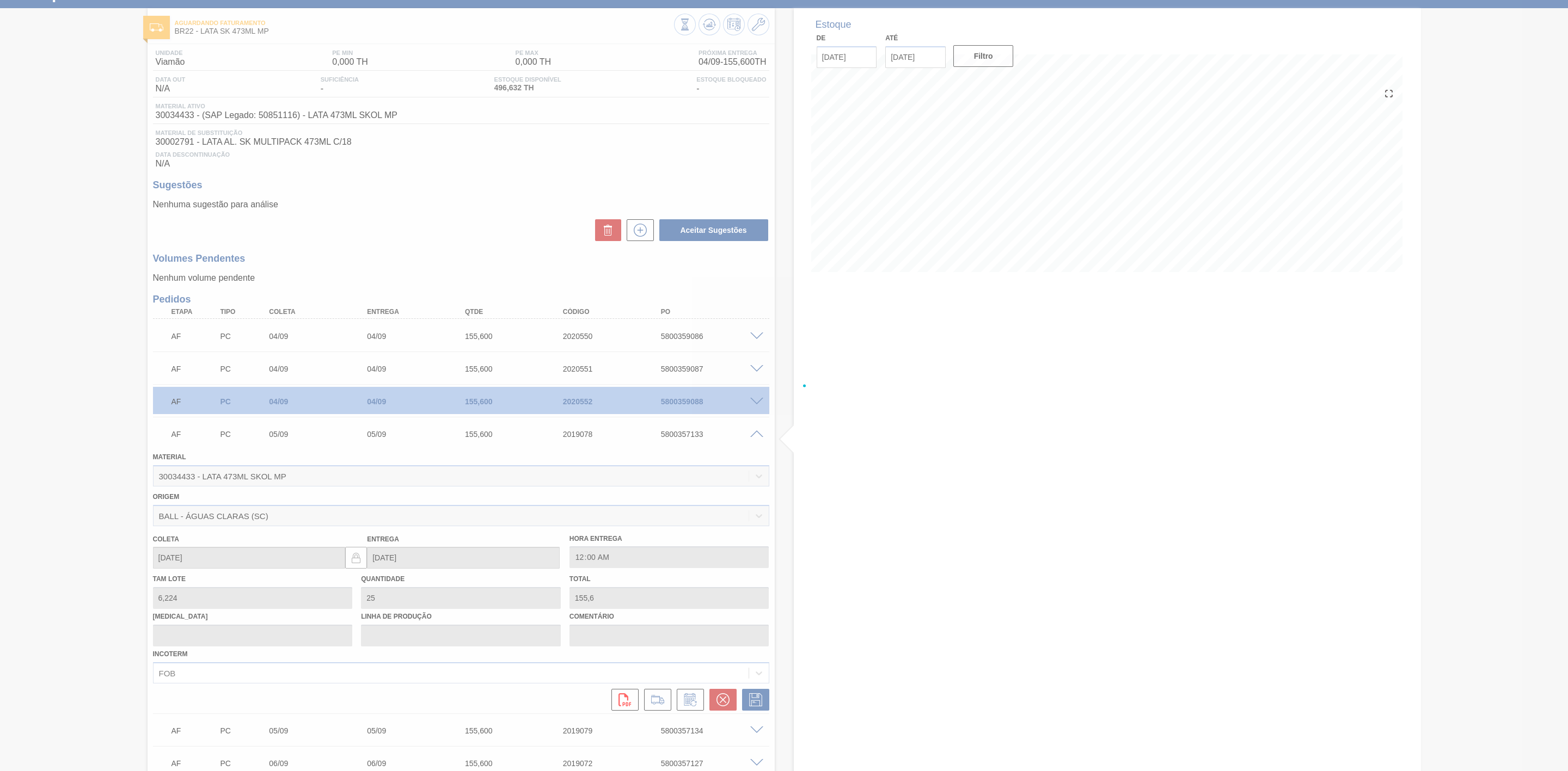
scroll to position [245, 0]
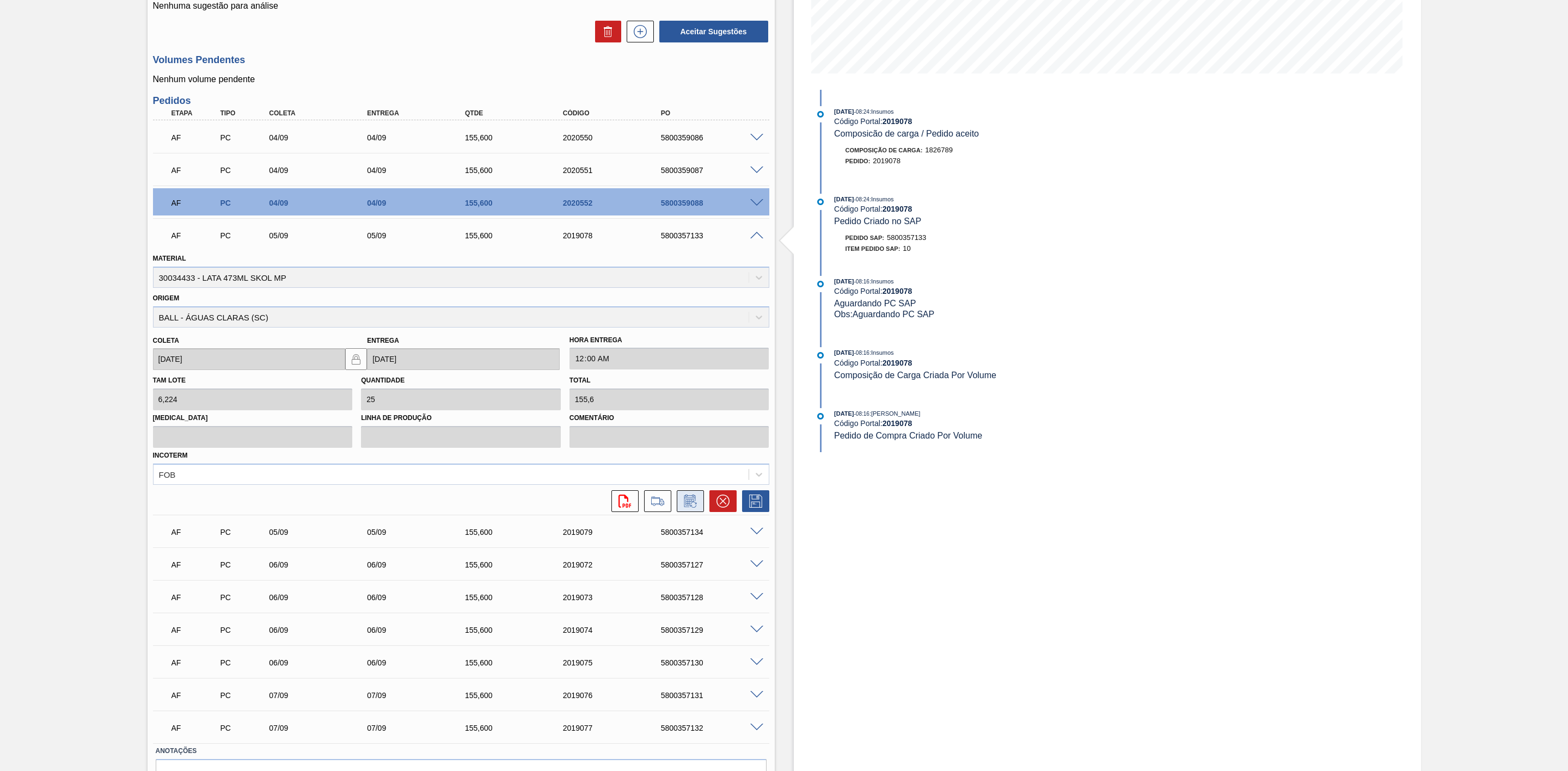
click at [698, 477] on icon at bounding box center [690, 501] width 18 height 13
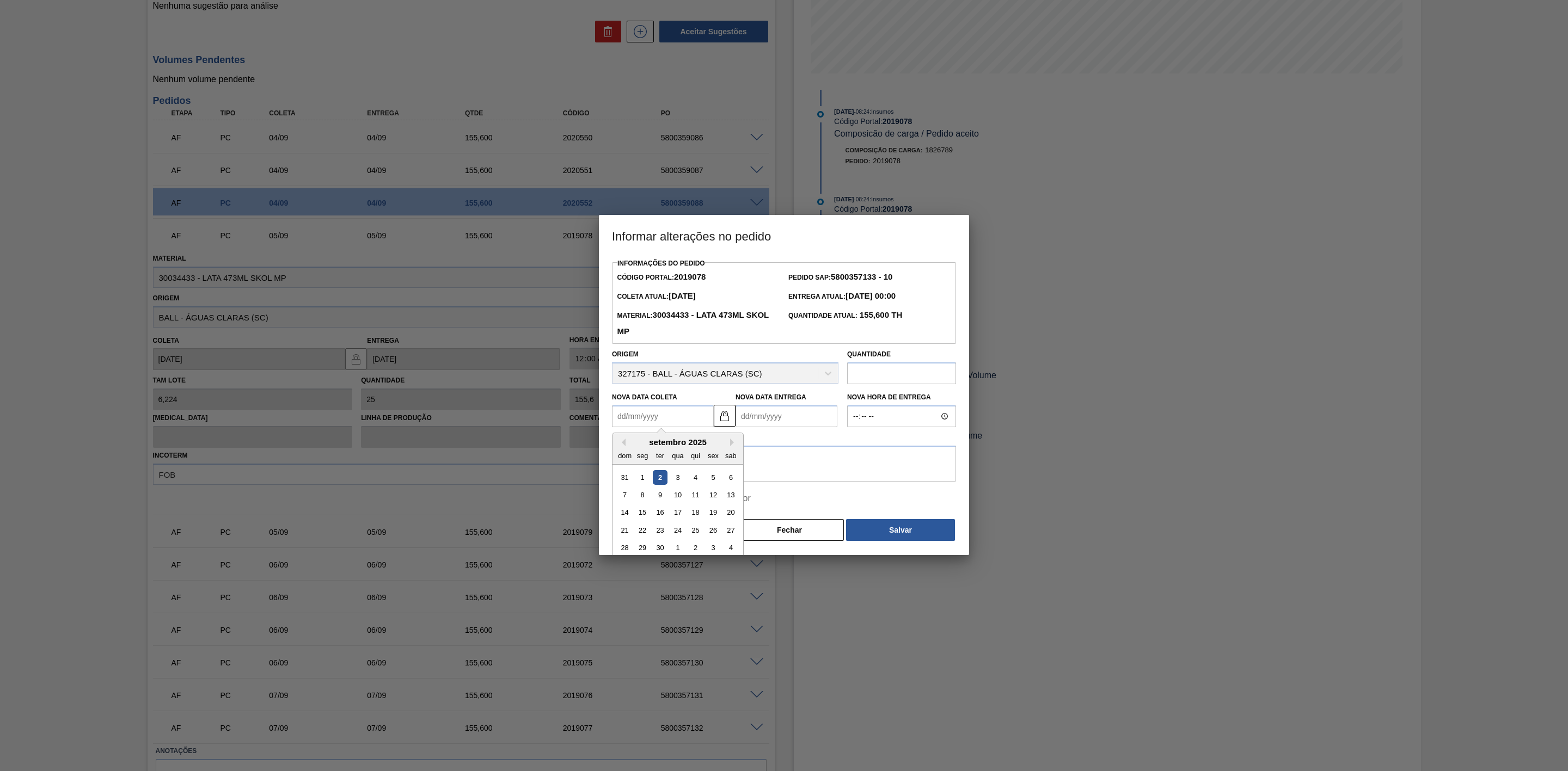
click at [693, 425] on Coleta2019078 "Nova Data Coleta" at bounding box center [662, 416] width 102 height 22
click at [627, 477] on input "Pular aprovação do fornecedor" at bounding box center [618, 499] width 23 height 23
checkbox input "true"
click at [650, 420] on Coleta2019078 "Nova Data Coleta" at bounding box center [662, 416] width 102 height 22
click at [629, 477] on div "7" at bounding box center [625, 495] width 15 height 15
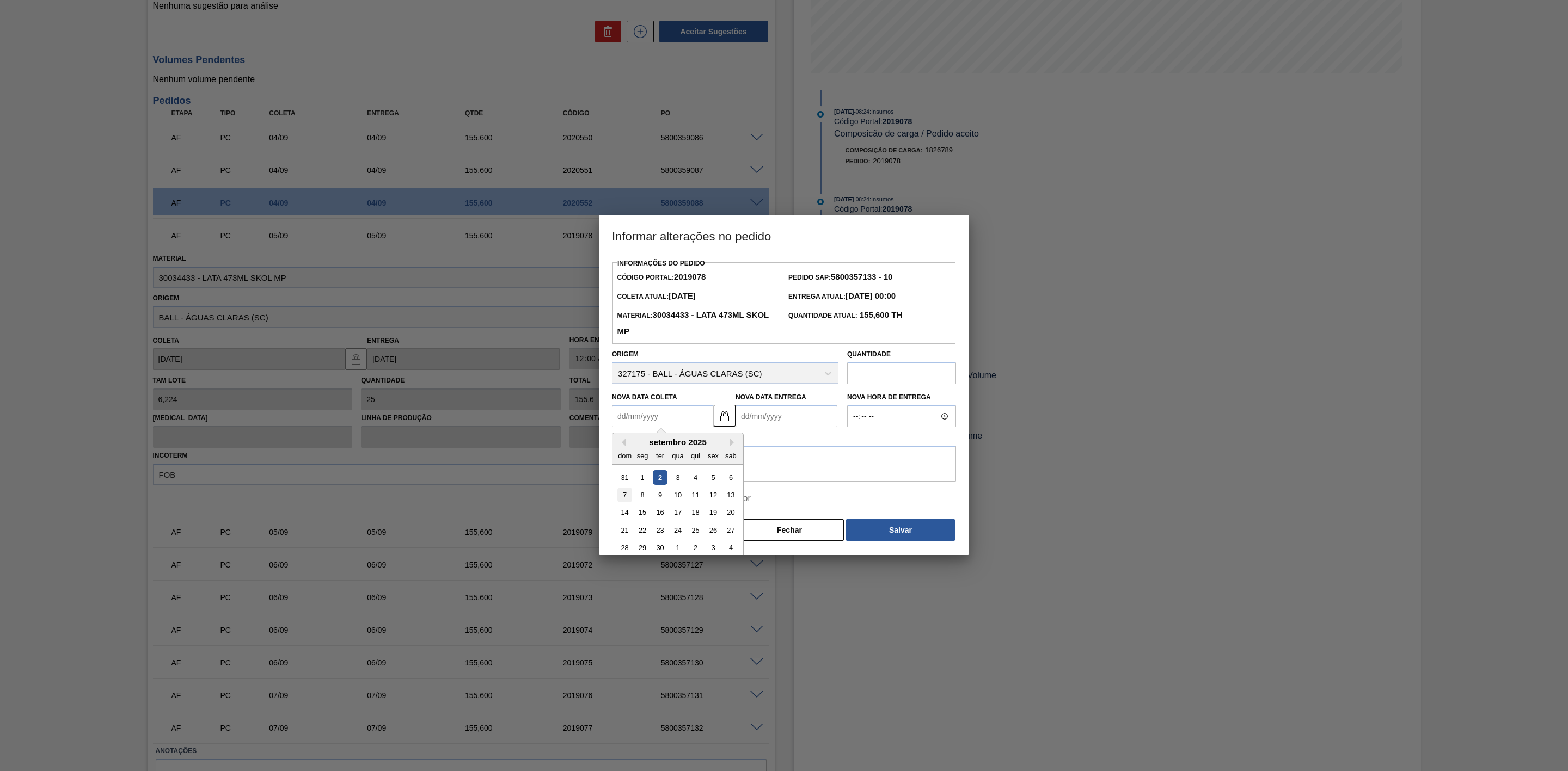
type Coleta2019078 "[DATE]"
type Entrega2019078 "[DATE]"
click at [706, 467] on textarea at bounding box center [783, 464] width 344 height 36
paste textarea "Ajuste de data - pedido não subiu no sistema"
type textarea "Ajuste de data - pedido não subiu no sistema"
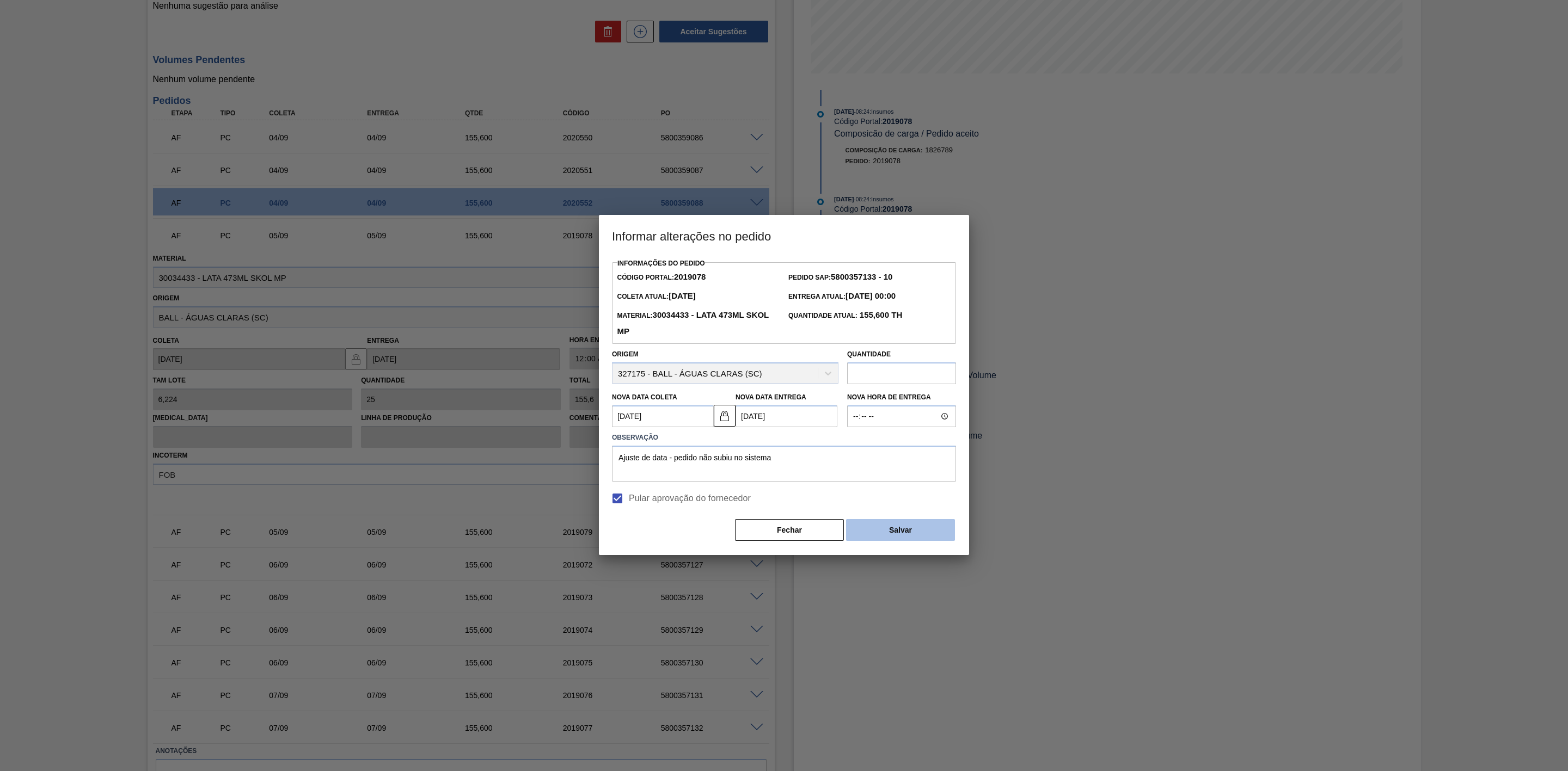
click at [923, 477] on button "Salvar" at bounding box center [900, 530] width 109 height 22
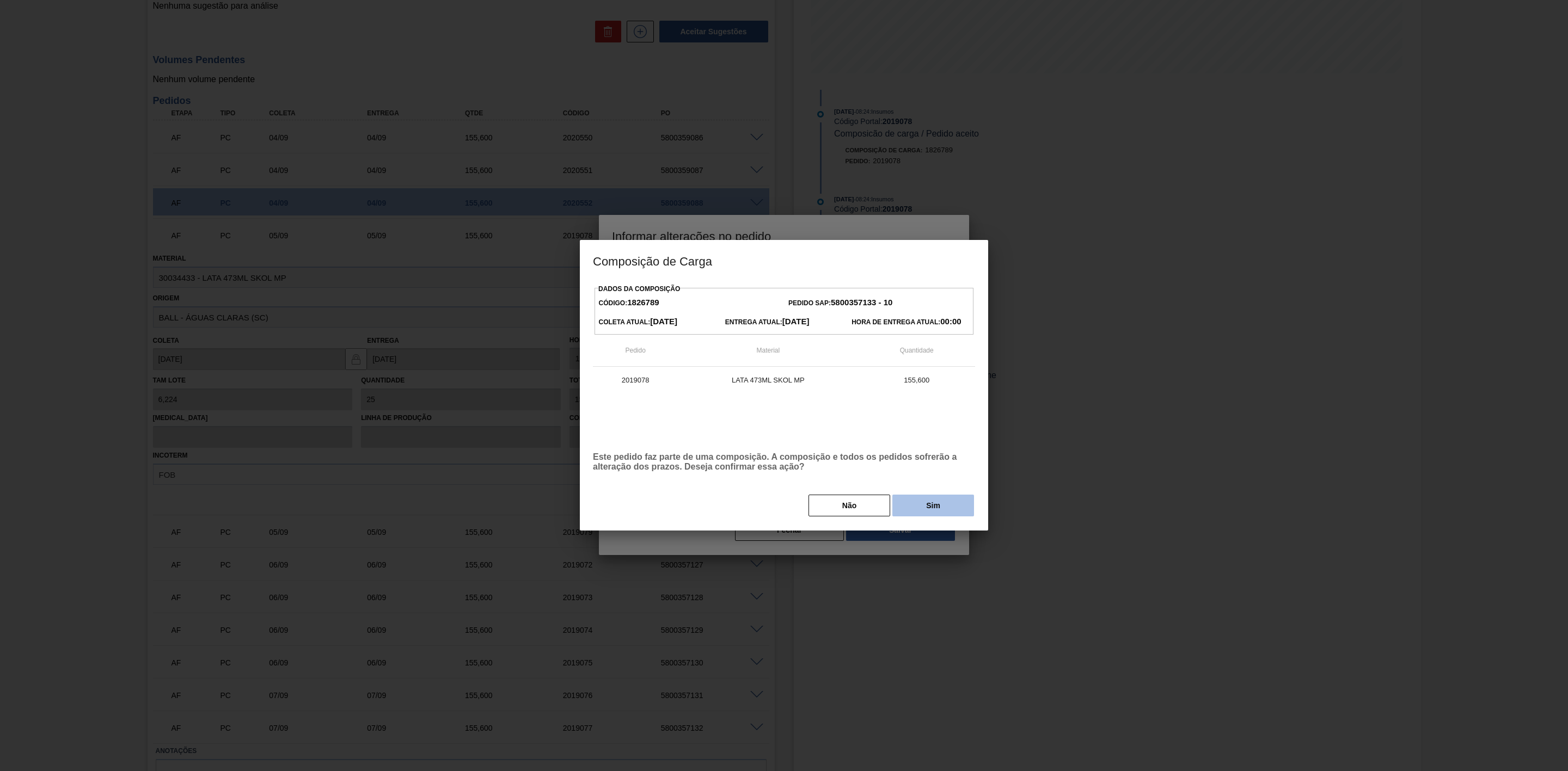
click at [926, 477] on button "Sim" at bounding box center [933, 506] width 82 height 22
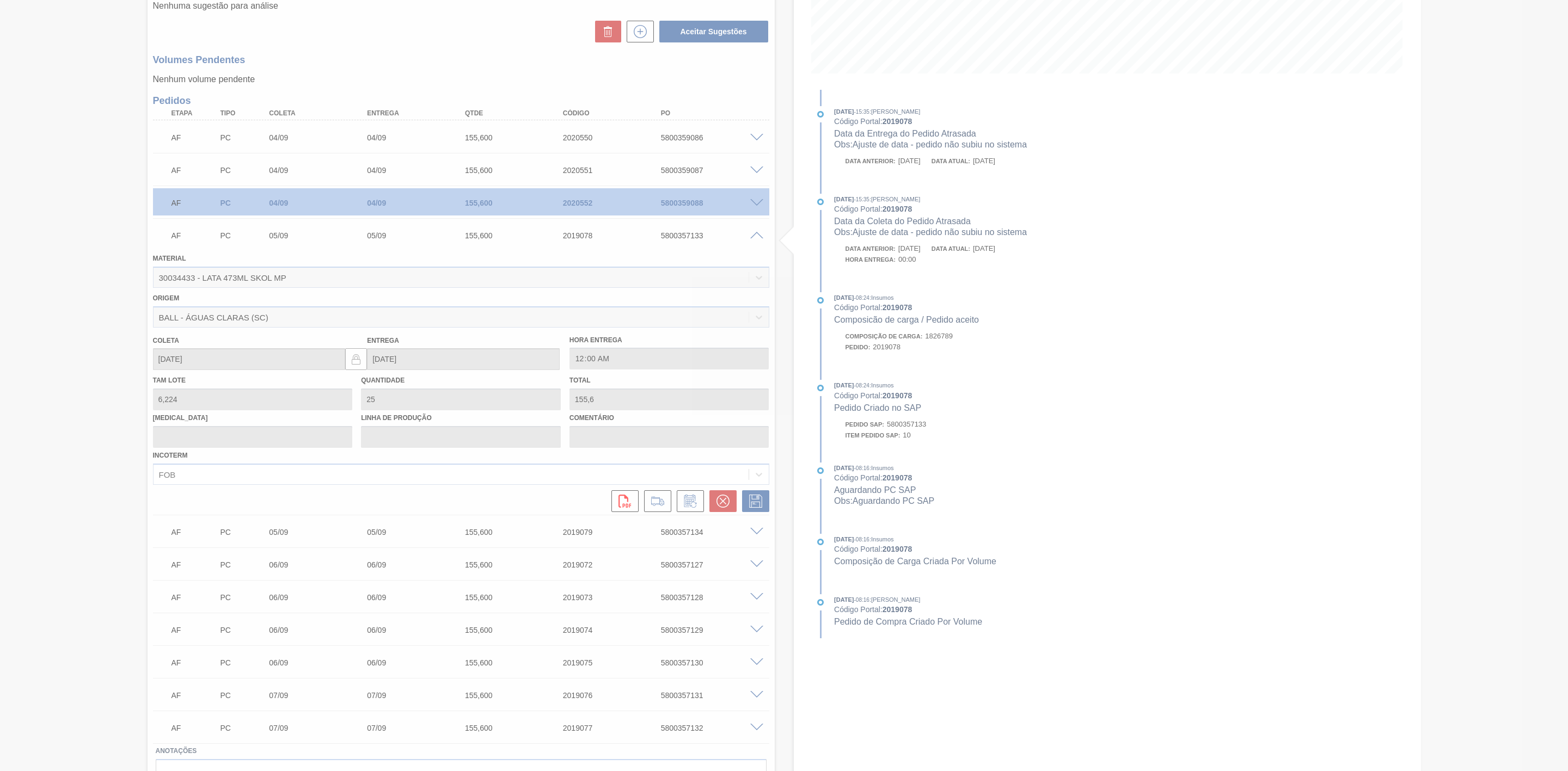
type input "Ajuste de data - pedido não subiu no sistema"
type input "[DATE]"
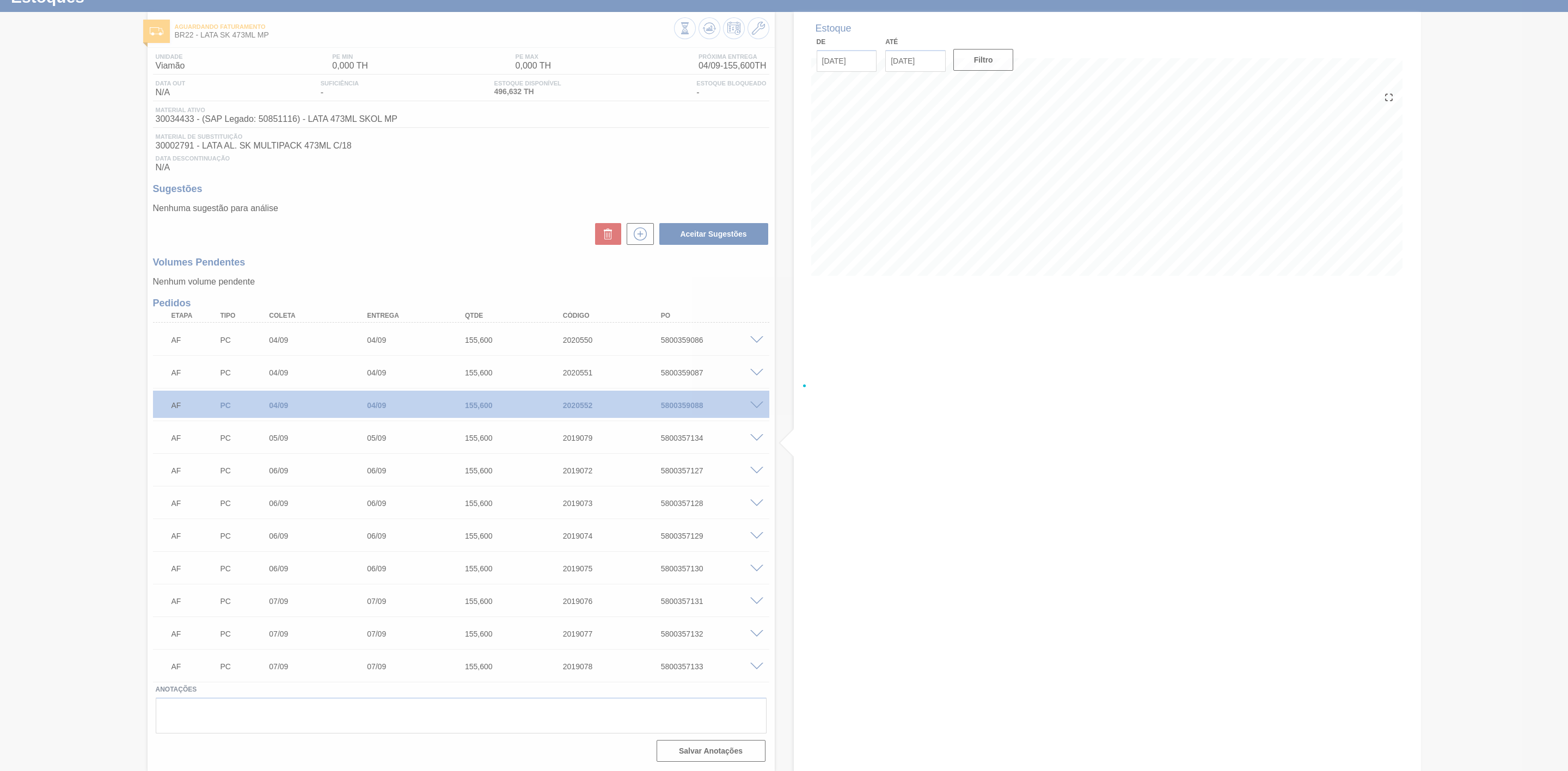
scroll to position [46, 0]
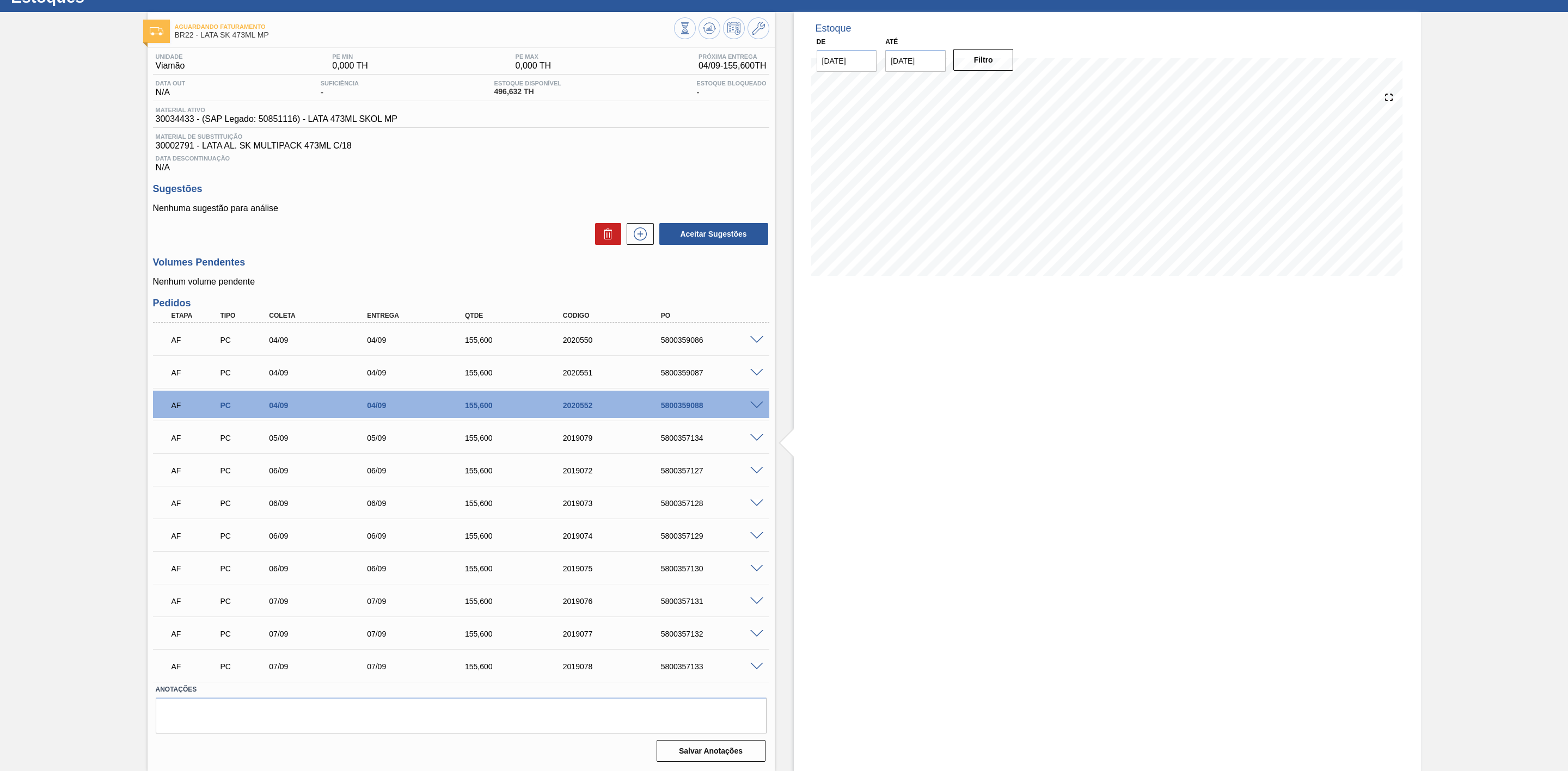
click at [755, 438] on span at bounding box center [757, 438] width 13 height 8
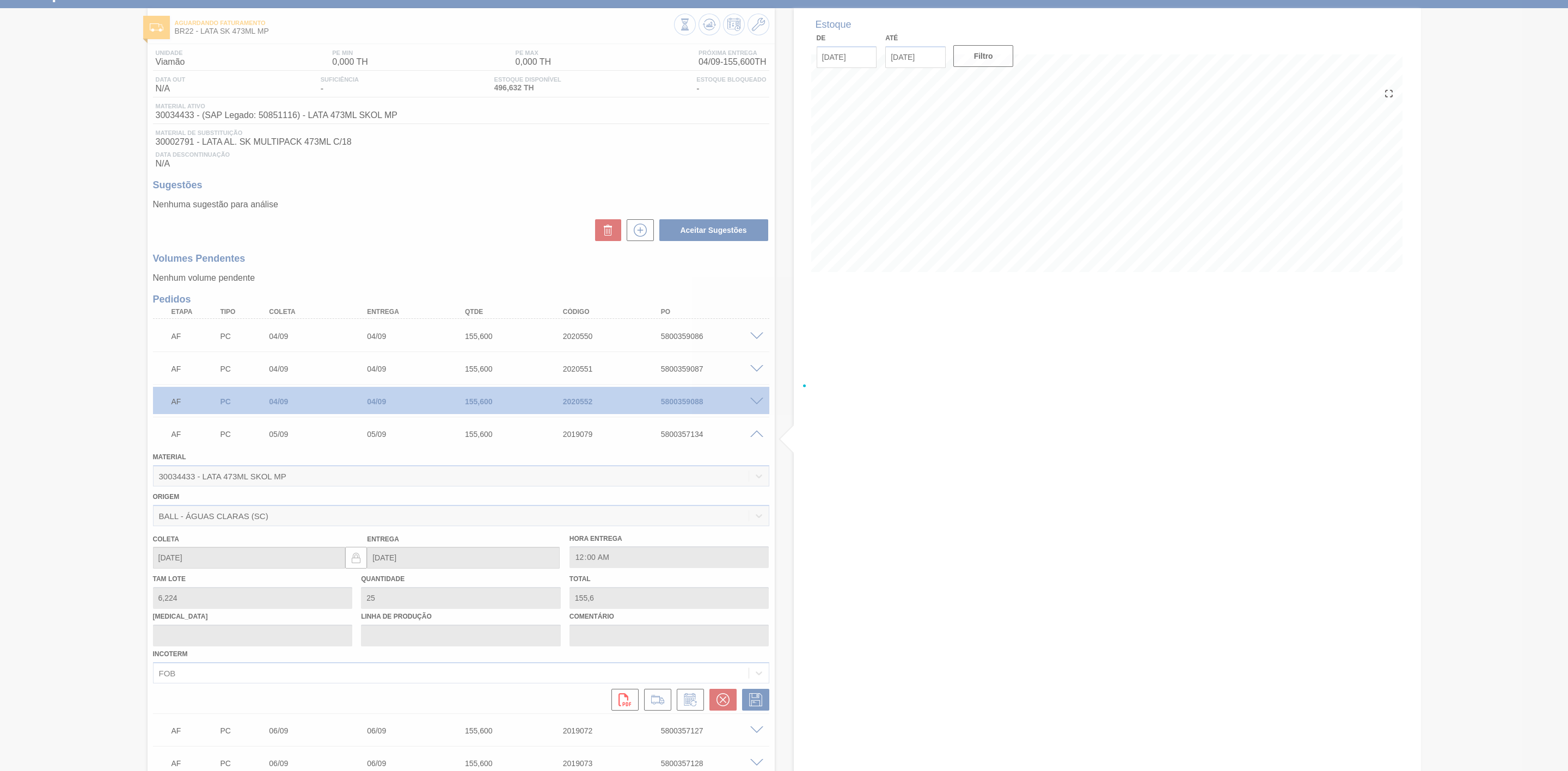
scroll to position [245, 0]
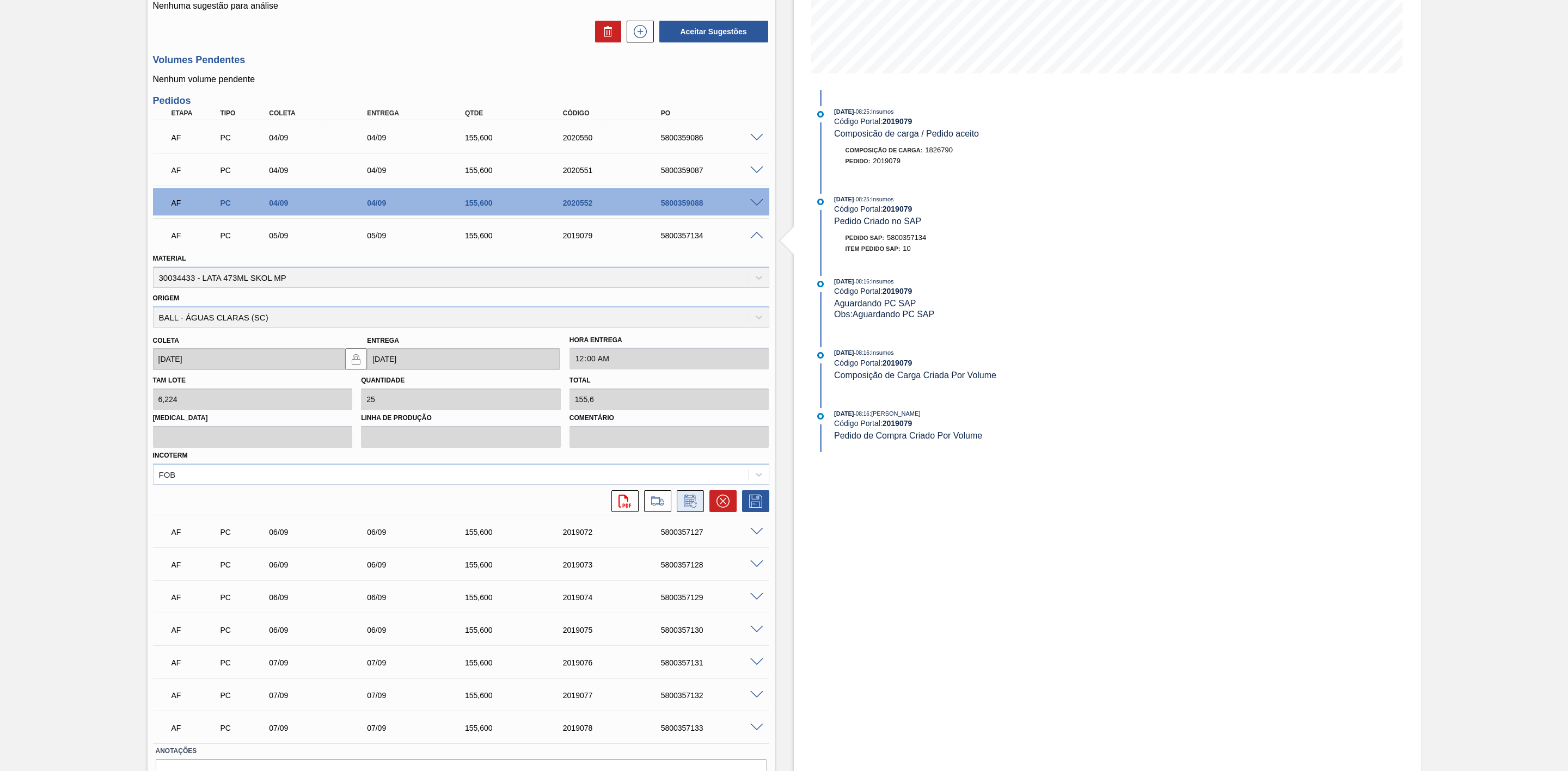
click at [691, 477] on icon at bounding box center [689, 502] width 8 height 7
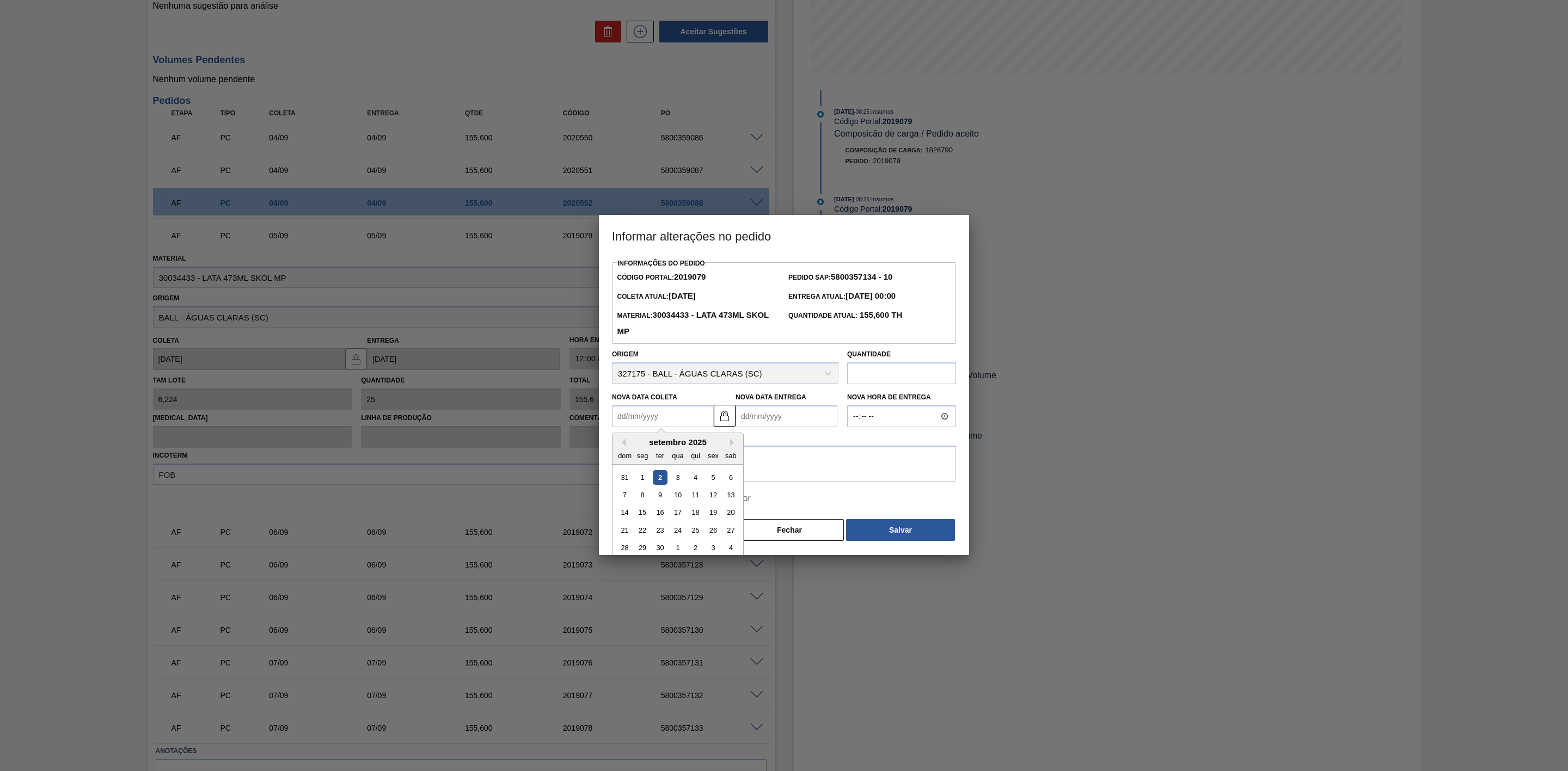
click at [670, 422] on Coleta2019079 "Nova Data Coleta" at bounding box center [662, 416] width 102 height 22
click at [632, 477] on div "7" at bounding box center [625, 495] width 15 height 15
type Coleta2019079 "[DATE]"
type Entrega2019079 "[DATE]"
click at [695, 462] on textarea at bounding box center [783, 464] width 344 height 36
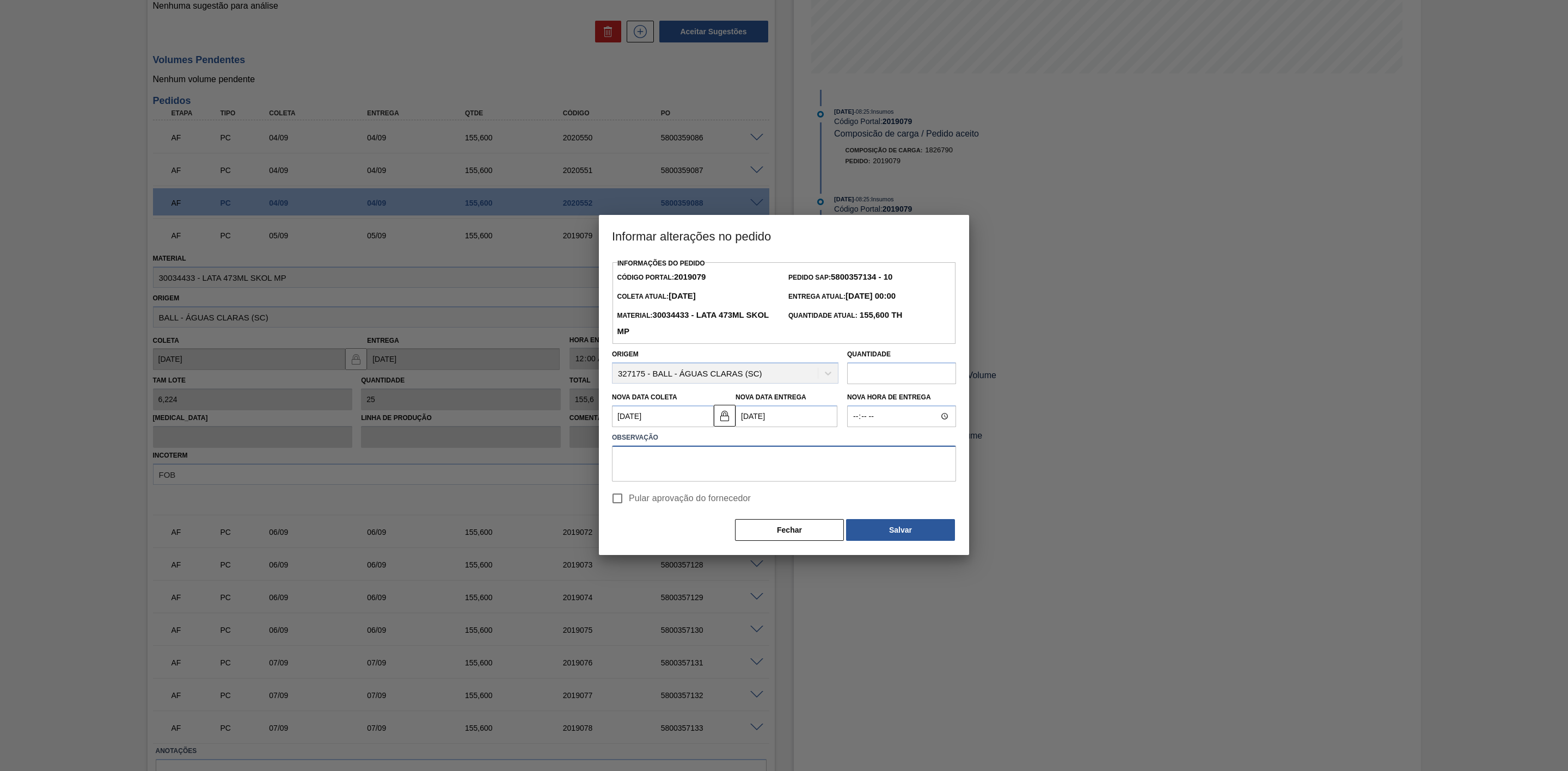
paste textarea "Ajuste de data - pedido não subiu no sistema"
type textarea "Ajuste de data - pedido não subiu no sistema"
click at [624, 477] on input "Pular aprovação do fornecedor" at bounding box center [618, 499] width 23 height 23
checkbox input "true"
click at [903, 477] on button "Salvar" at bounding box center [900, 530] width 109 height 22
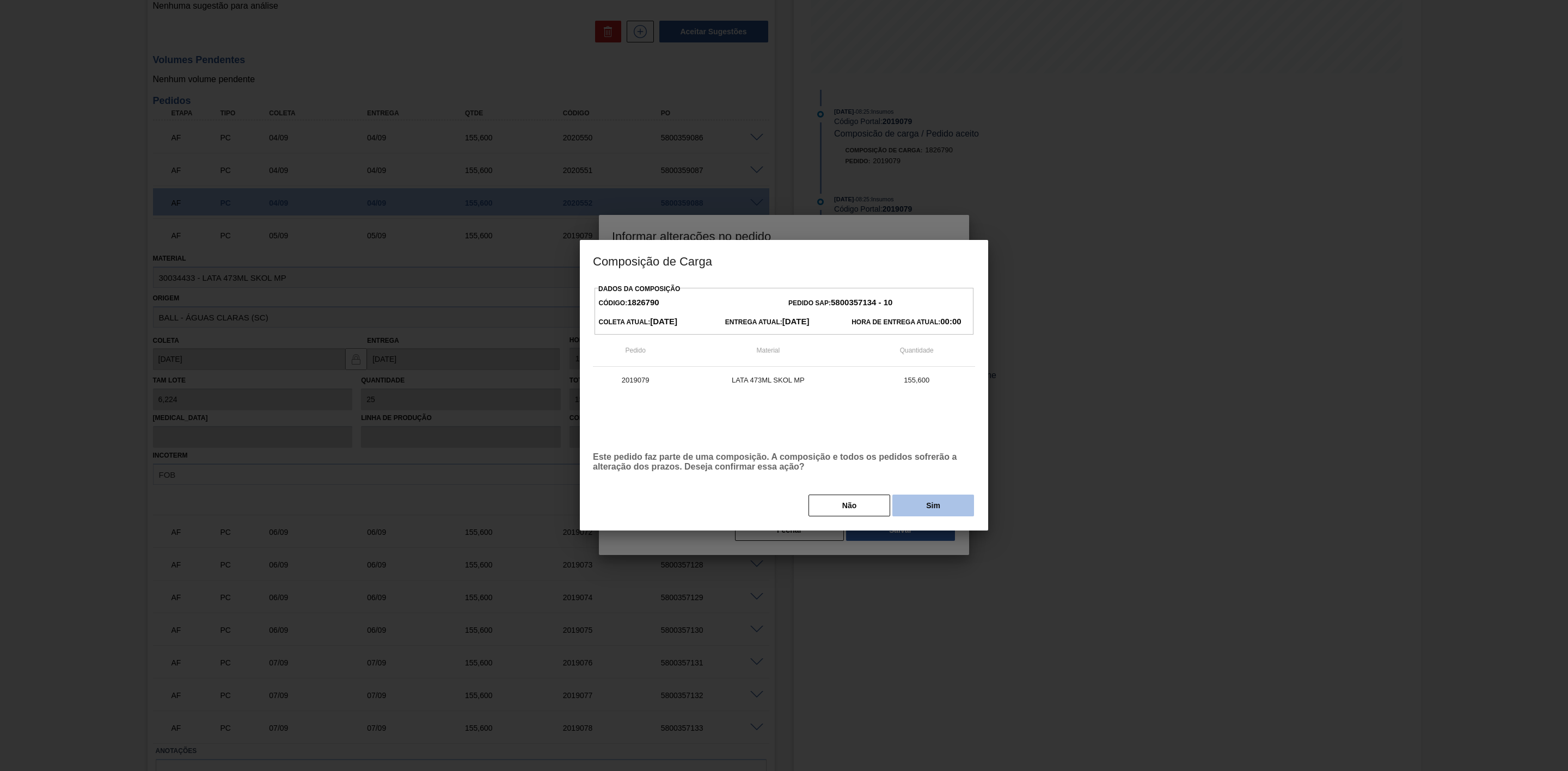
click at [925, 477] on button "Sim" at bounding box center [933, 506] width 82 height 22
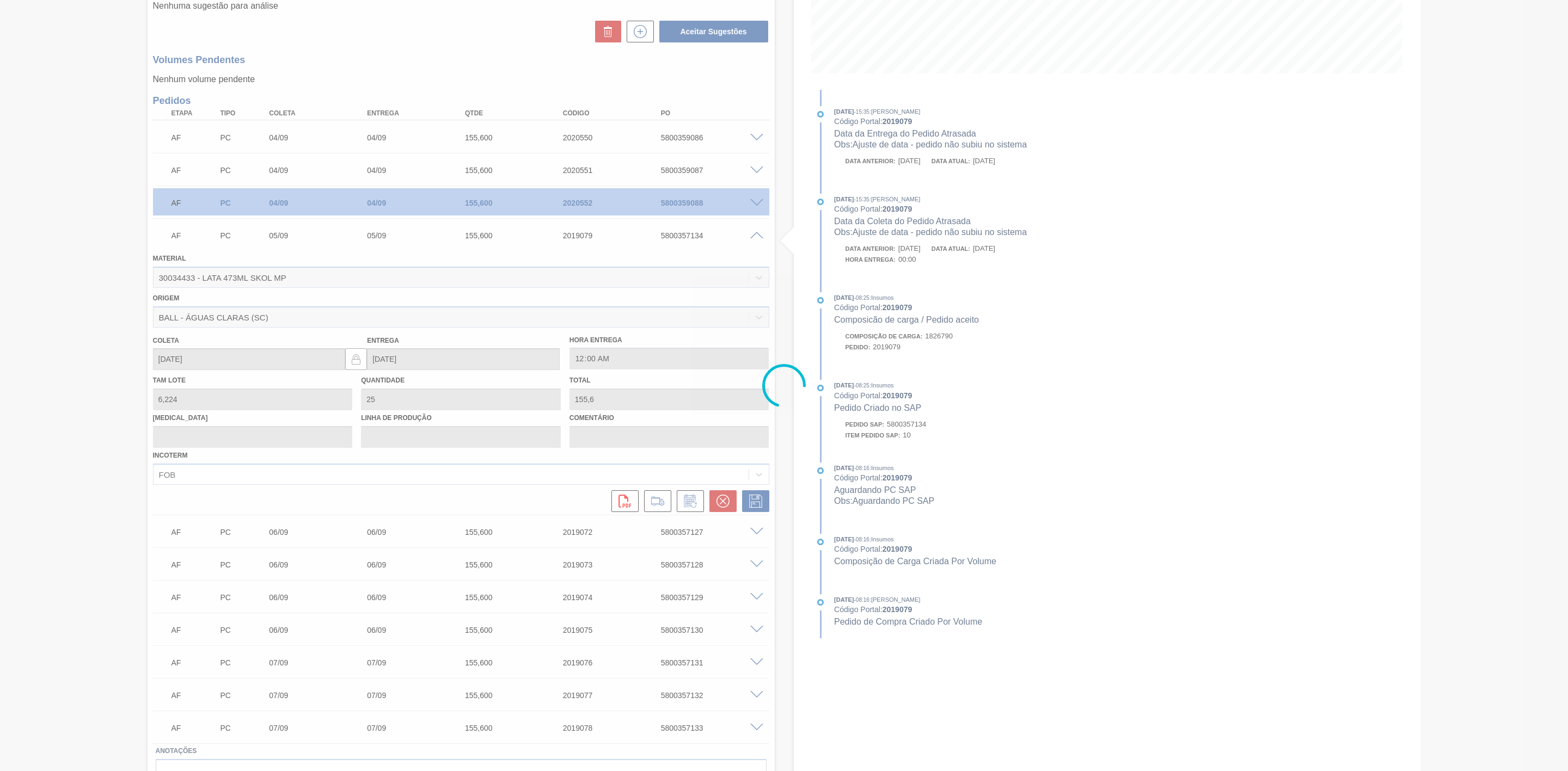
type input "Ajuste de data - pedido não subiu no sistema"
type input "[DATE]"
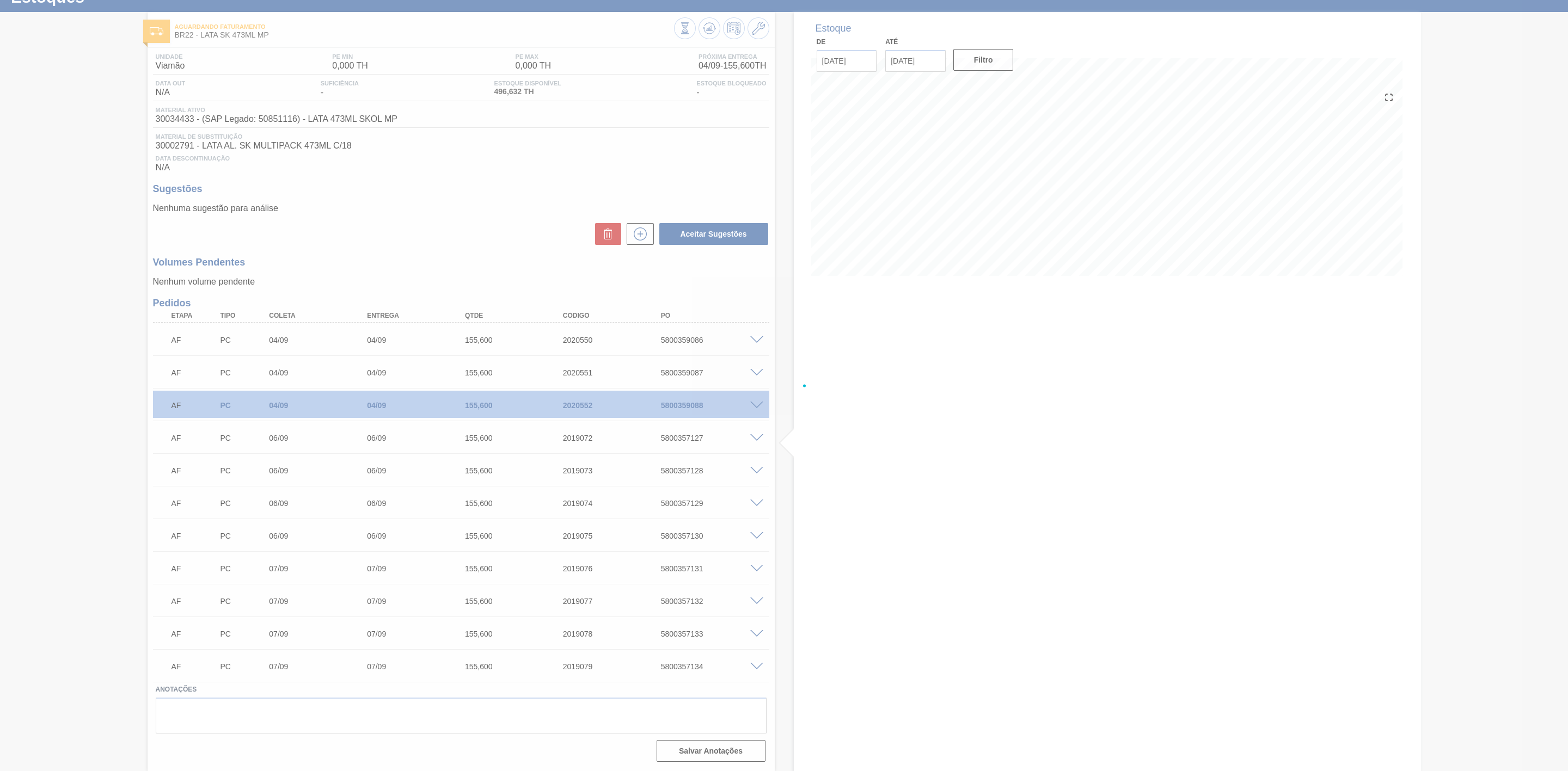
scroll to position [46, 0]
